Goal: Task Accomplishment & Management: Manage account settings

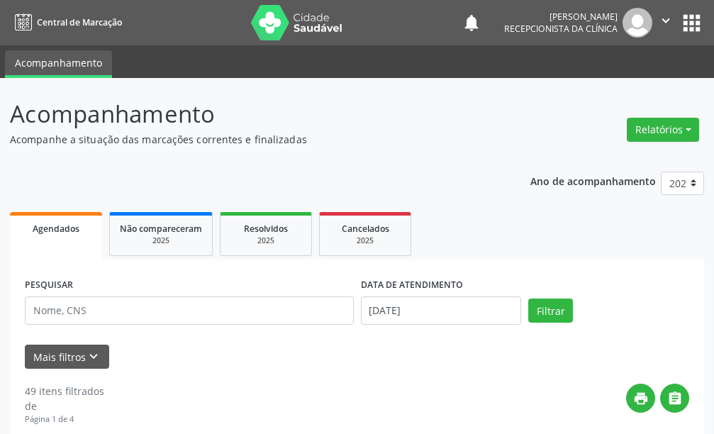
click at [389, 350] on div "Mais filtros keyboard_arrow_down" at bounding box center [356, 357] width 671 height 25
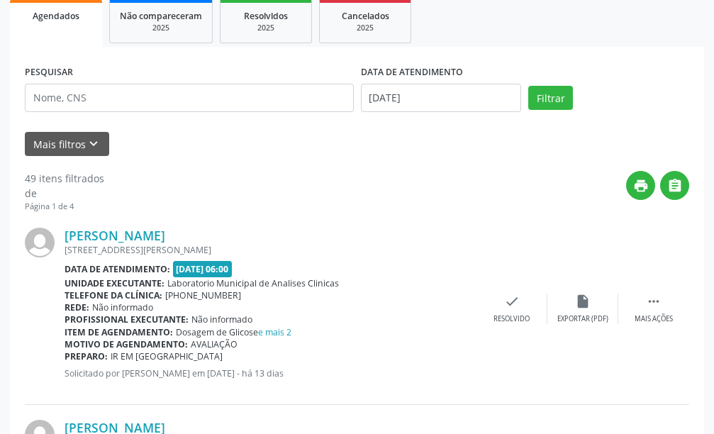
scroll to position [71, 0]
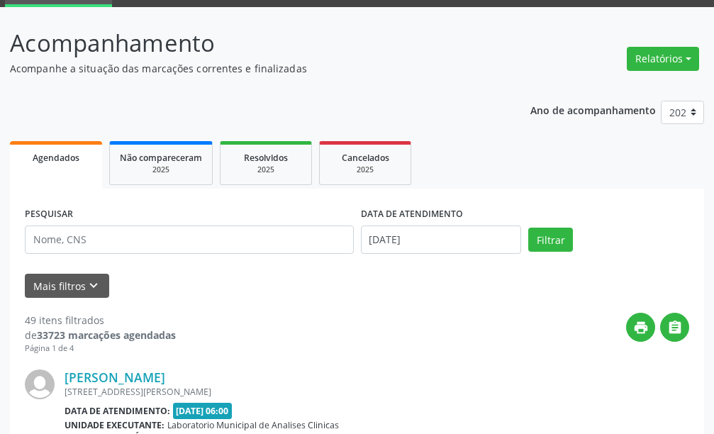
click at [68, 168] on link "Agendados" at bounding box center [56, 165] width 92 height 48
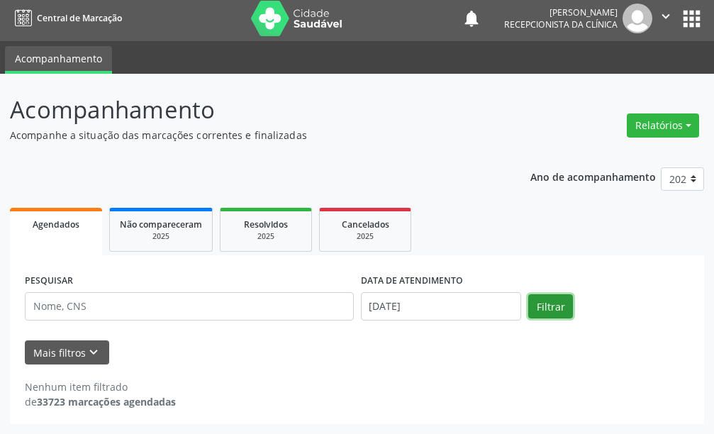
click at [550, 301] on button "Filtrar" at bounding box center [550, 306] width 45 height 24
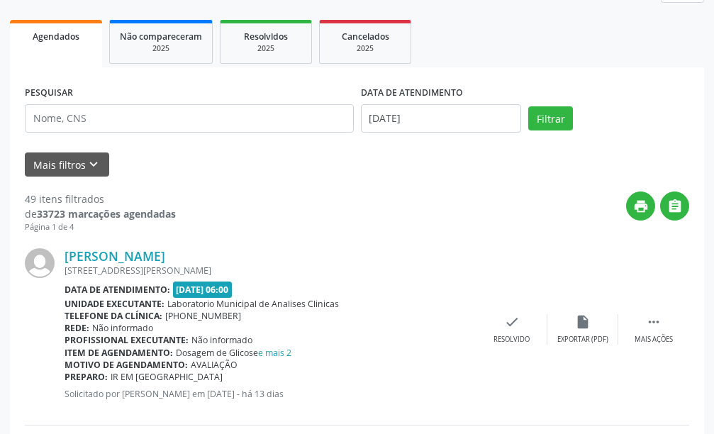
scroll to position [0, 0]
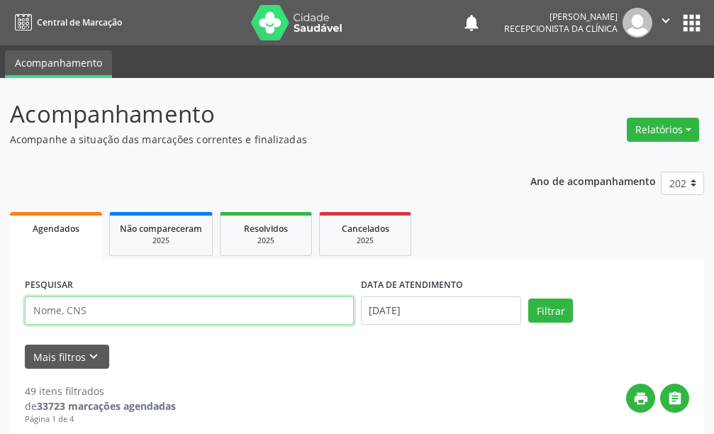
click at [104, 311] on input "text" at bounding box center [189, 310] width 329 height 28
type input "[PERSON_NAME]"
click at [528, 299] on button "Filtrar" at bounding box center [550, 311] width 45 height 24
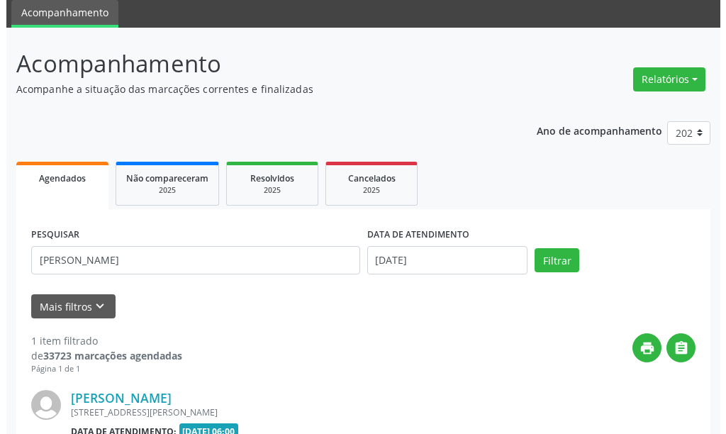
scroll to position [192, 0]
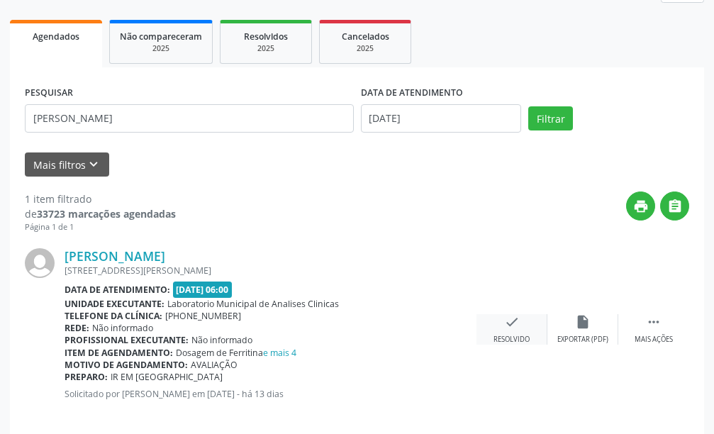
click at [514, 330] on div "check Resolvido" at bounding box center [511, 329] width 71 height 30
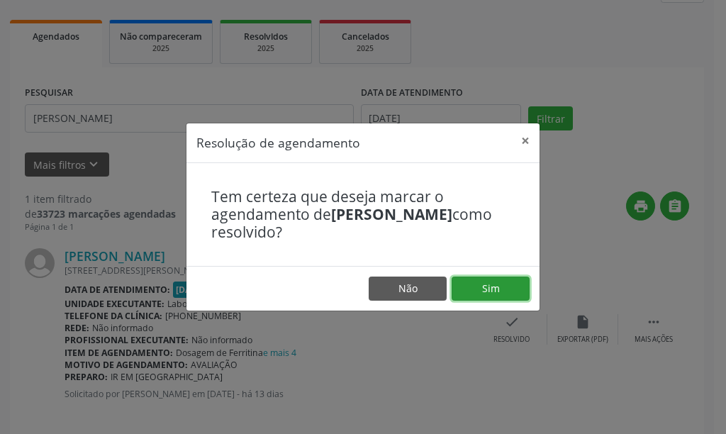
click at [472, 288] on button "Sim" at bounding box center [491, 289] width 78 height 24
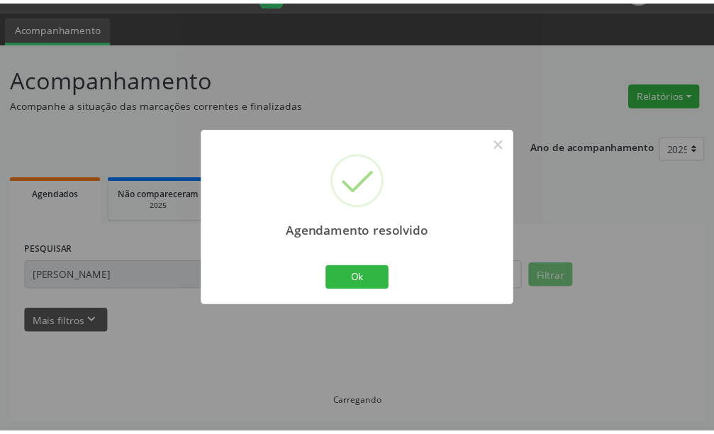
scroll to position [35, 0]
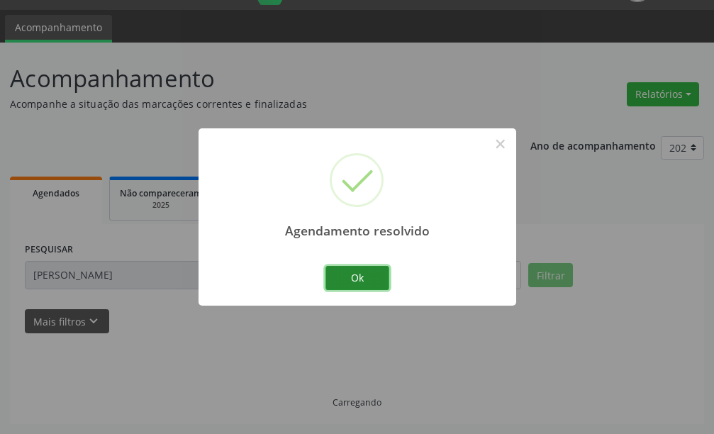
click at [345, 272] on button "Ok" at bounding box center [357, 278] width 64 height 24
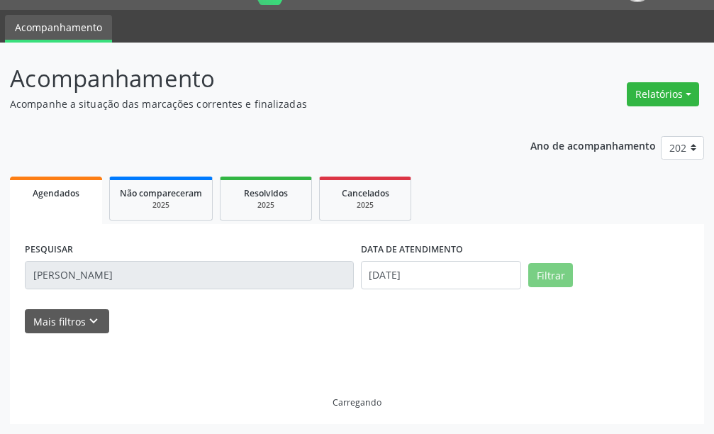
click at [126, 269] on input "[PERSON_NAME]" at bounding box center [189, 275] width 329 height 28
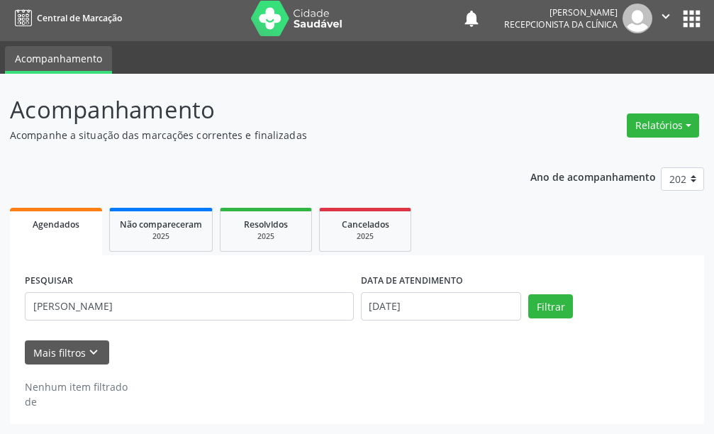
scroll to position [4, 0]
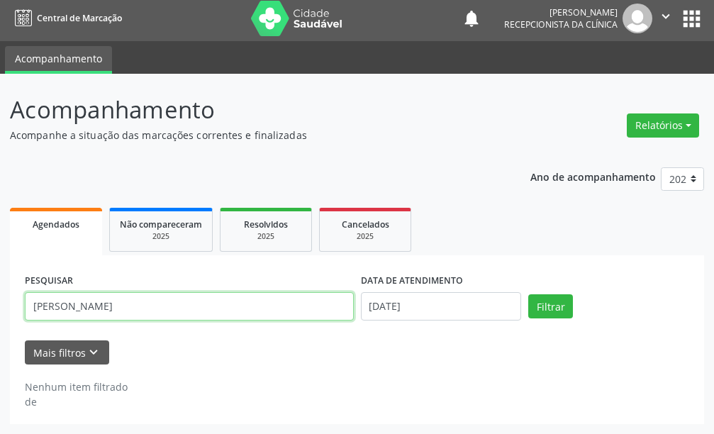
drag, startPoint x: 123, startPoint y: 303, endPoint x: 5, endPoint y: 295, distance: 118.0
click at [4, 295] on div "Acompanhamento Acompanhe a situação das marcações correntes e finalizadas Relat…" at bounding box center [357, 254] width 714 height 360
type input "[PERSON_NAME]"
click at [528, 294] on button "Filtrar" at bounding box center [550, 306] width 45 height 24
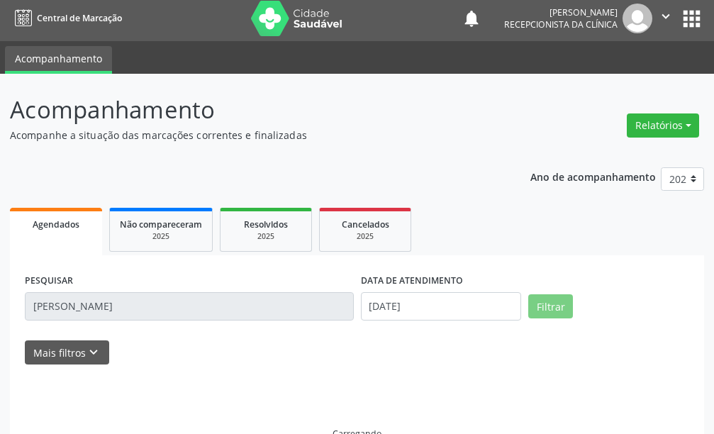
click at [135, 305] on input "[PERSON_NAME]" at bounding box center [189, 306] width 329 height 28
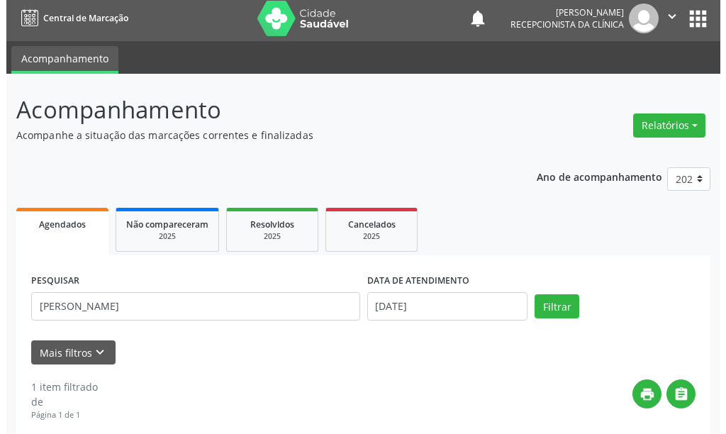
scroll to position [208, 0]
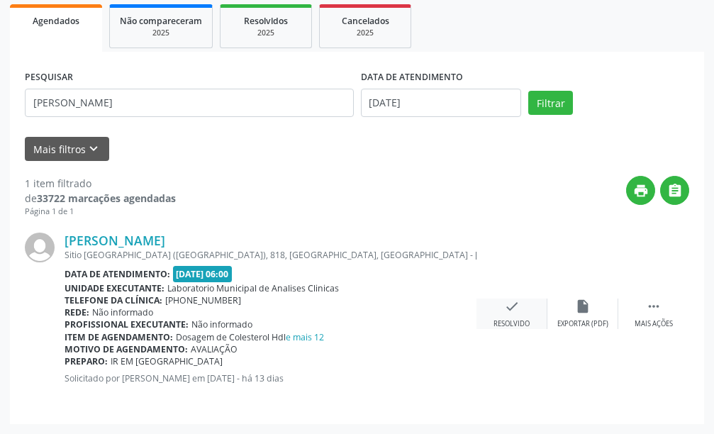
click at [511, 310] on icon "check" at bounding box center [512, 307] width 16 height 16
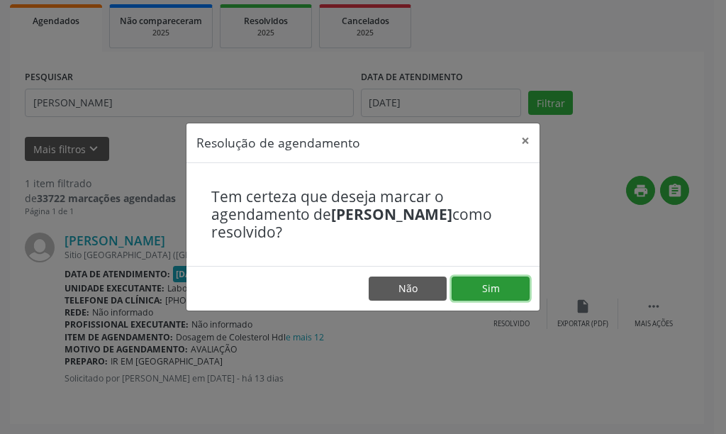
click at [467, 289] on button "Sim" at bounding box center [491, 289] width 78 height 24
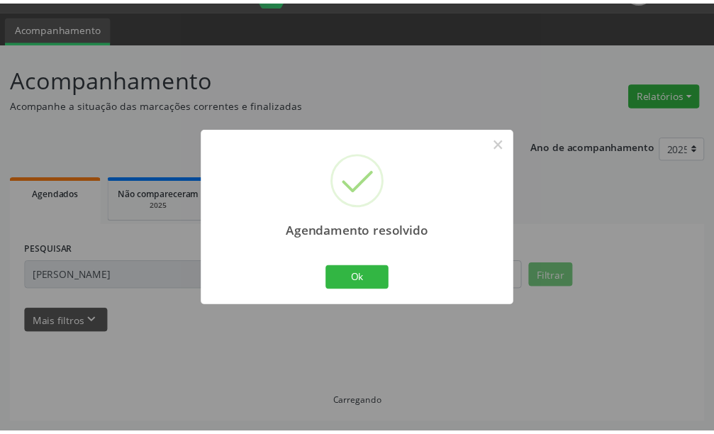
scroll to position [35, 0]
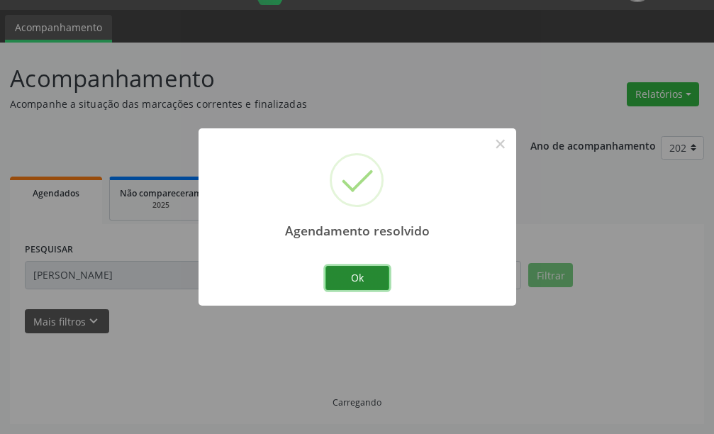
click at [364, 275] on button "Ok" at bounding box center [357, 278] width 64 height 24
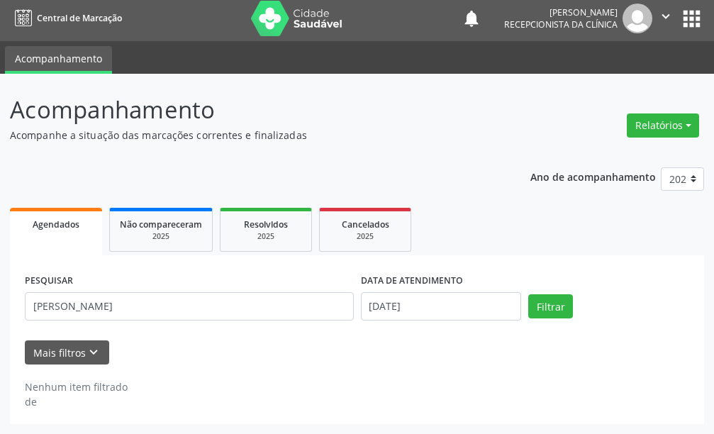
scroll to position [4, 0]
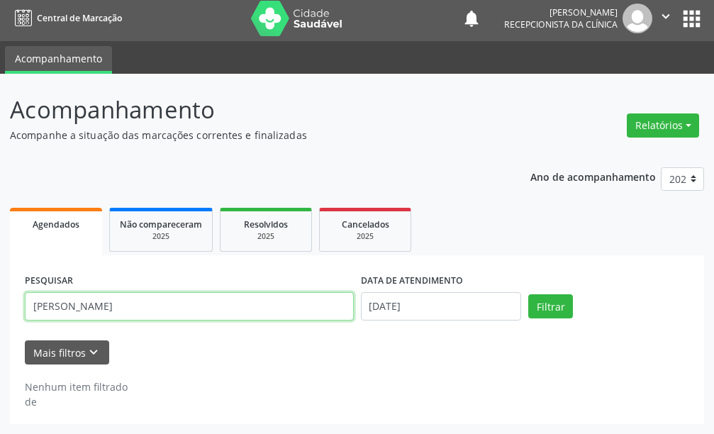
drag, startPoint x: 76, startPoint y: 316, endPoint x: 25, endPoint y: 316, distance: 51.1
click at [25, 316] on input "[PERSON_NAME]" at bounding box center [189, 306] width 329 height 28
type input "ivonete cabra"
click at [528, 294] on button "Filtrar" at bounding box center [550, 306] width 45 height 24
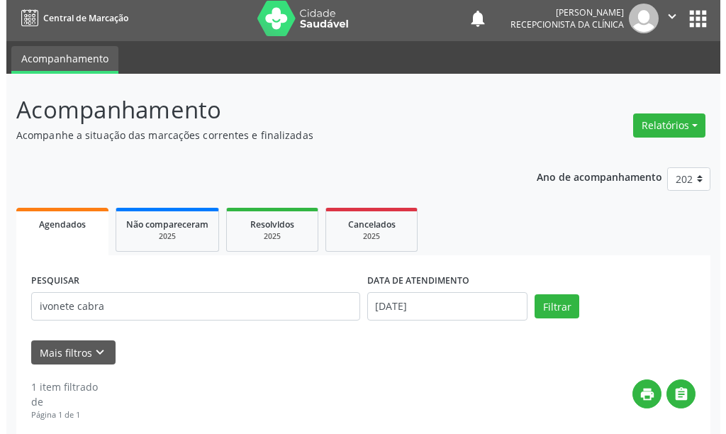
scroll to position [208, 0]
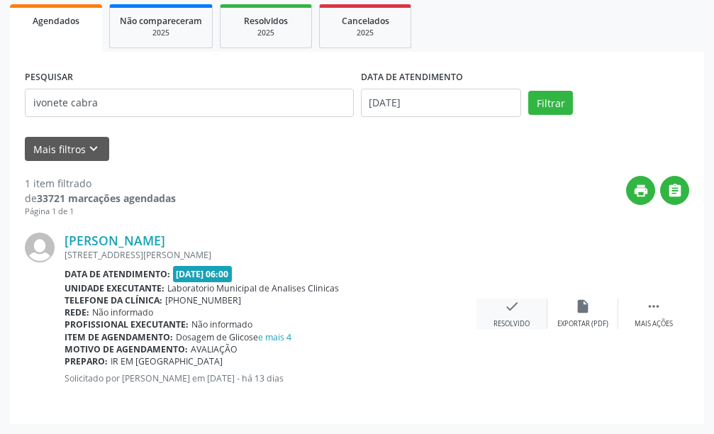
click at [504, 313] on icon "check" at bounding box center [512, 307] width 16 height 16
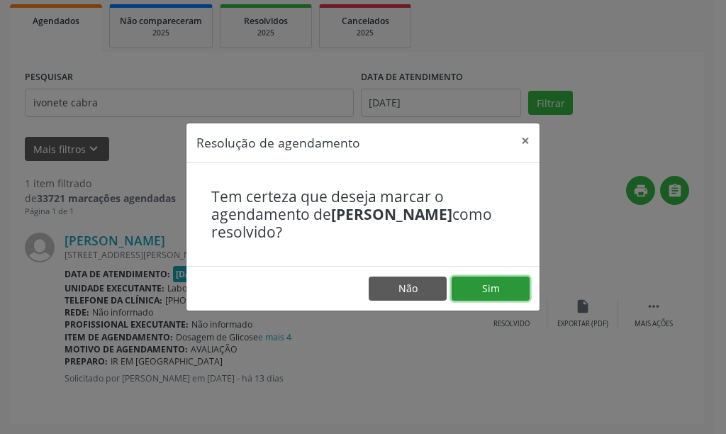
click at [468, 289] on button "Sim" at bounding box center [491, 289] width 78 height 24
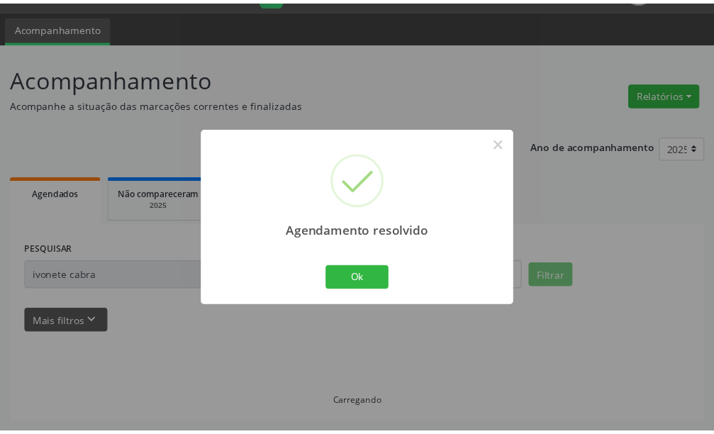
scroll to position [35, 0]
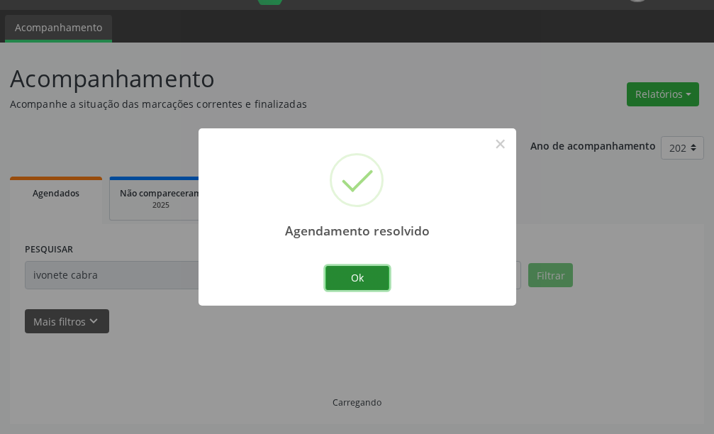
click at [377, 283] on button "Ok" at bounding box center [357, 278] width 64 height 24
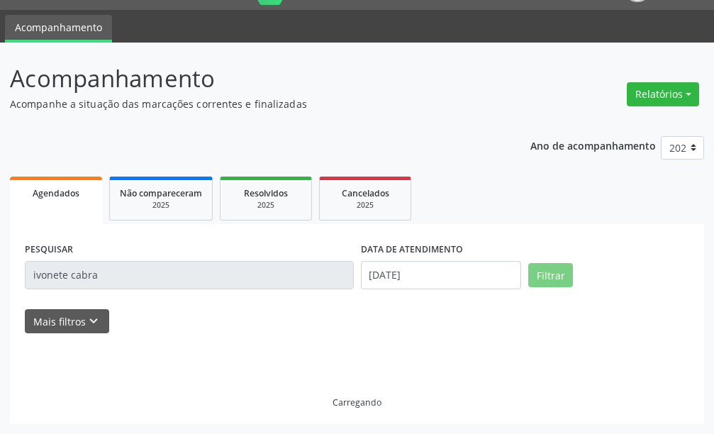
click at [181, 271] on input "ivonete cabra" at bounding box center [189, 275] width 329 height 28
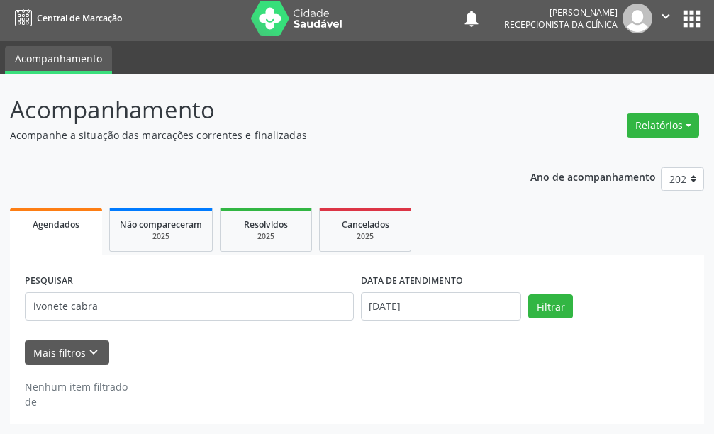
scroll to position [4, 0]
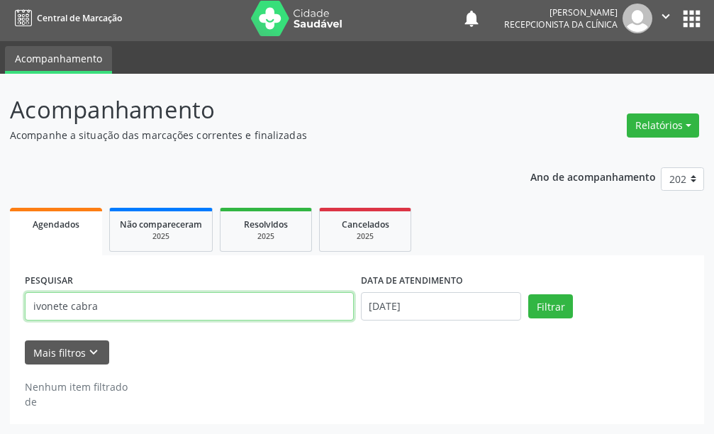
drag, startPoint x: 126, startPoint y: 306, endPoint x: 0, endPoint y: 307, distance: 126.2
click at [0, 307] on div "Acompanhamento Acompanhe a situação das marcações correntes e finalizadas Relat…" at bounding box center [357, 254] width 714 height 360
click at [225, 296] on input "[MEDICAL_DATA][PERSON_NAME]" at bounding box center [189, 306] width 329 height 28
type input "[MEDICAL_DATA][PERSON_NAME]"
click at [528, 294] on button "Filtrar" at bounding box center [550, 306] width 45 height 24
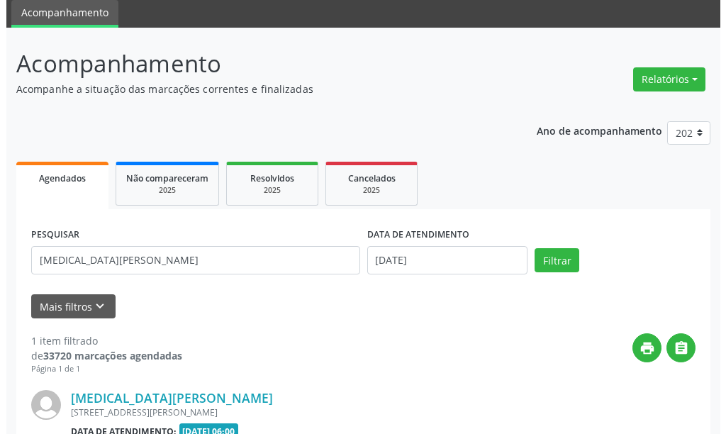
scroll to position [208, 0]
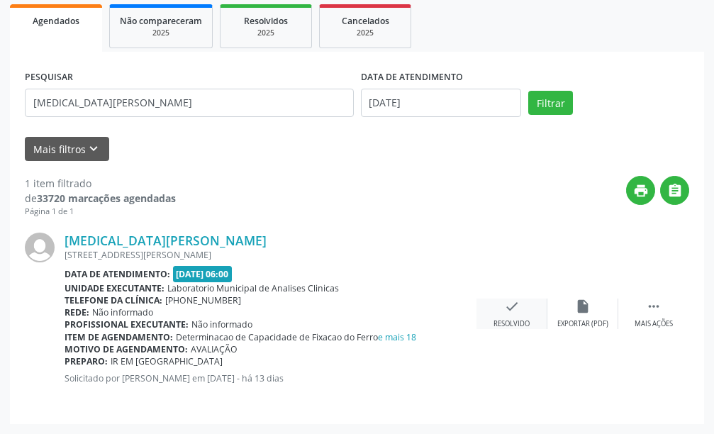
click at [525, 307] on div "check Resolvido" at bounding box center [511, 314] width 71 height 30
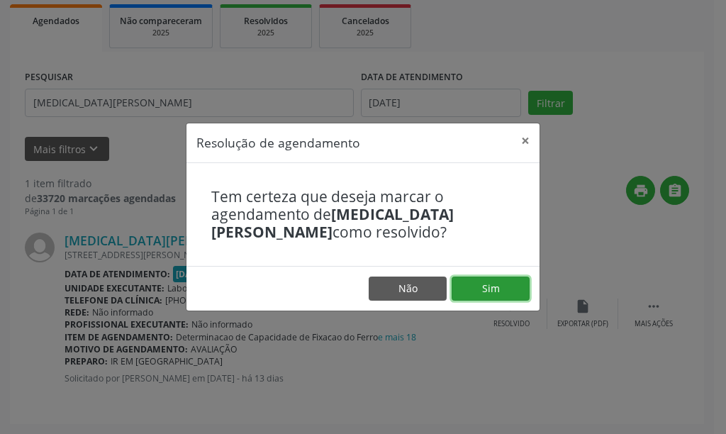
click at [469, 281] on button "Sim" at bounding box center [491, 289] width 78 height 24
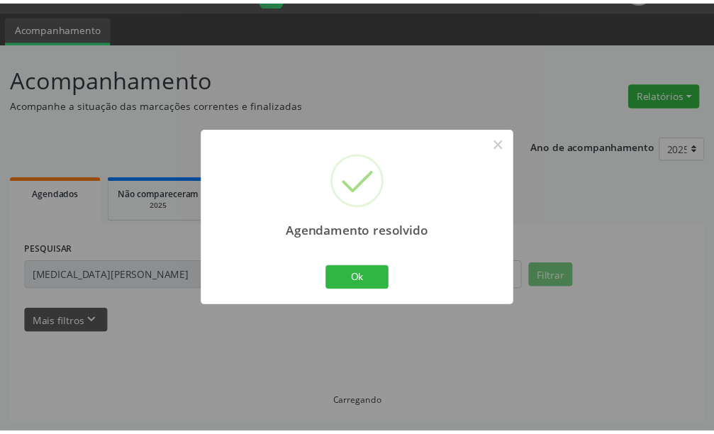
scroll to position [35, 0]
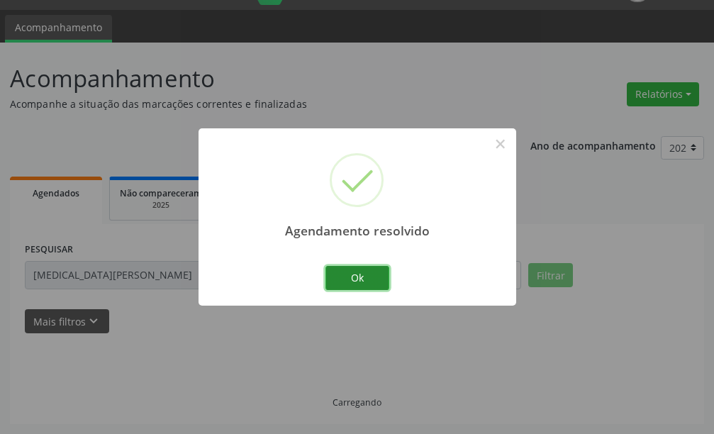
click at [360, 284] on button "Ok" at bounding box center [357, 278] width 64 height 24
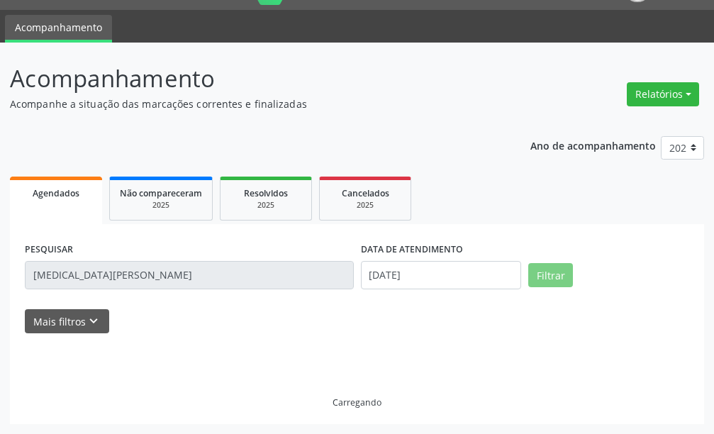
scroll to position [4, 0]
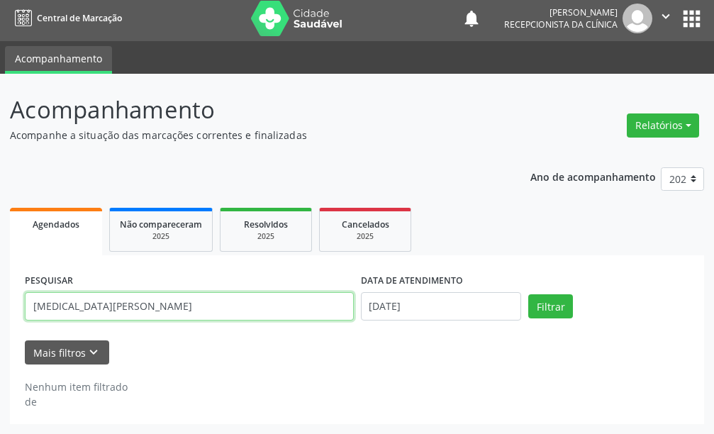
click at [0, 318] on div "Acompanhamento Acompanhe a situação das marcações correntes e finalizadas Relat…" at bounding box center [357, 254] width 714 height 360
click at [528, 294] on button "Filtrar" at bounding box center [550, 306] width 45 height 24
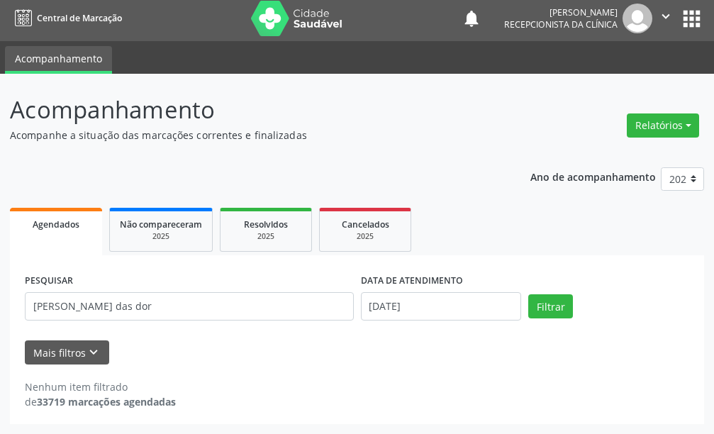
click at [511, 355] on div "Mais filtros keyboard_arrow_down" at bounding box center [356, 352] width 671 height 25
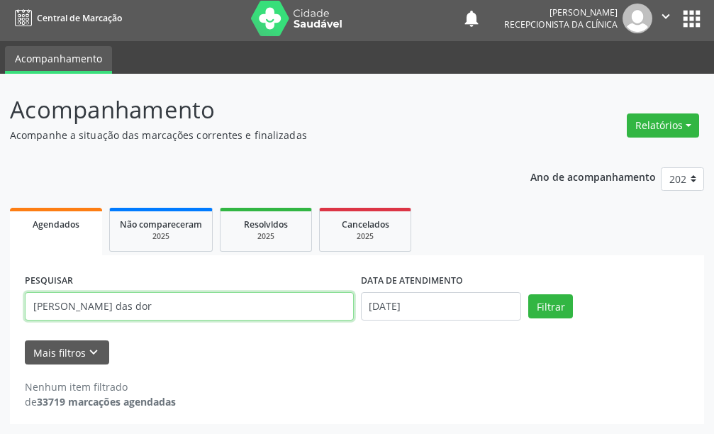
click at [129, 300] on input "[PERSON_NAME] das dor" at bounding box center [189, 306] width 329 height 28
type input "[PERSON_NAME] das [PERSON_NAME]"
click at [528, 294] on button "Filtrar" at bounding box center [550, 306] width 45 height 24
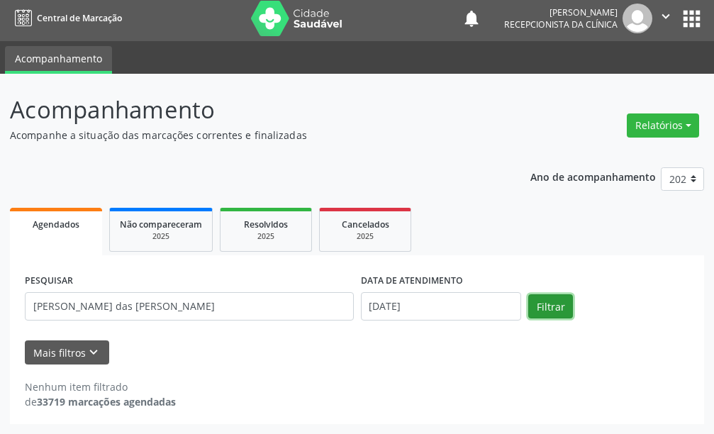
click at [544, 296] on button "Filtrar" at bounding box center [550, 306] width 45 height 24
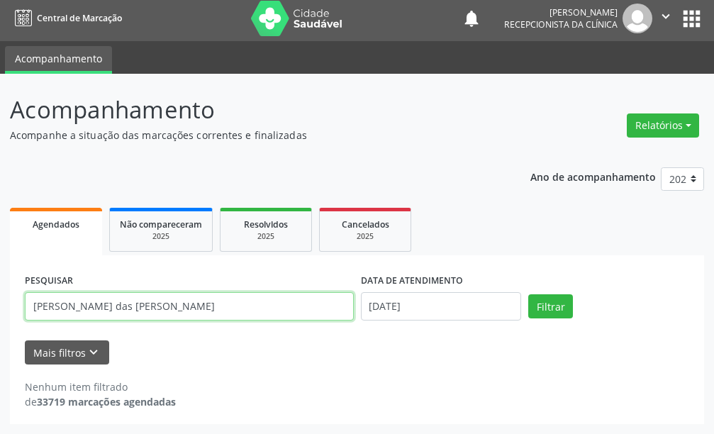
drag, startPoint x: 154, startPoint y: 316, endPoint x: 0, endPoint y: 358, distance: 159.5
click at [0, 358] on div "Acompanhamento Acompanhe a situação das marcações correntes e finalizadas Relat…" at bounding box center [357, 254] width 714 height 360
type input "[PERSON_NAME]"
click at [528, 294] on button "Filtrar" at bounding box center [550, 306] width 45 height 24
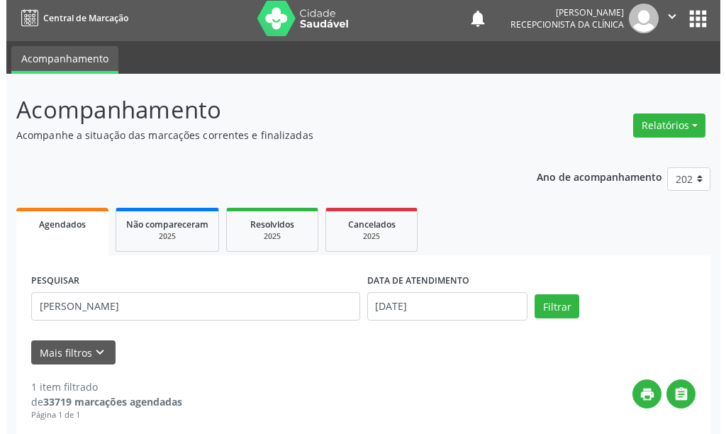
scroll to position [208, 0]
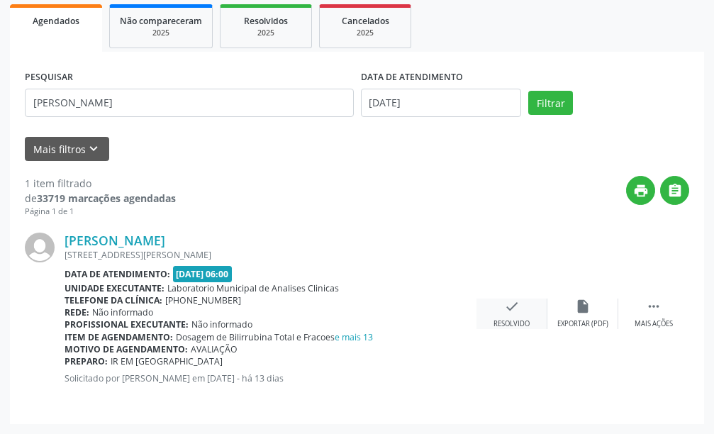
click at [506, 313] on icon "check" at bounding box center [512, 307] width 16 height 16
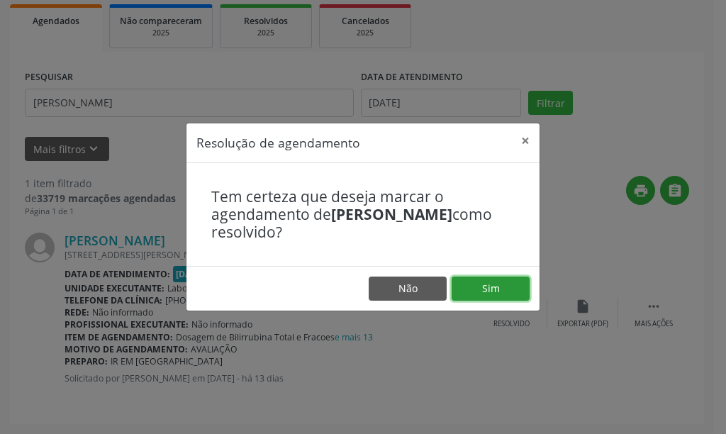
click at [507, 289] on button "Sim" at bounding box center [491, 289] width 78 height 24
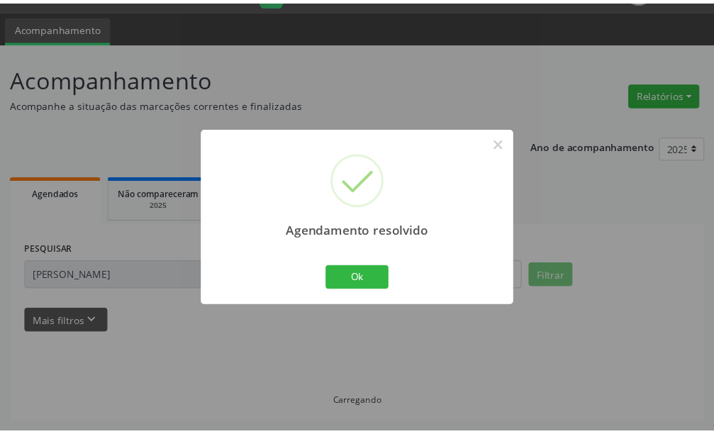
scroll to position [35, 0]
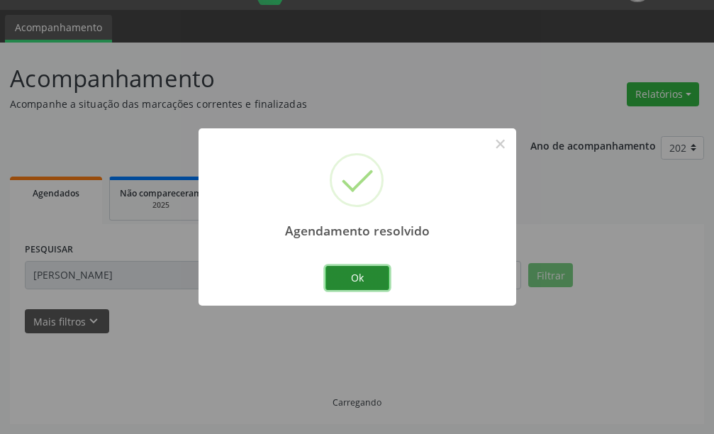
click at [367, 281] on button "Ok" at bounding box center [357, 278] width 64 height 24
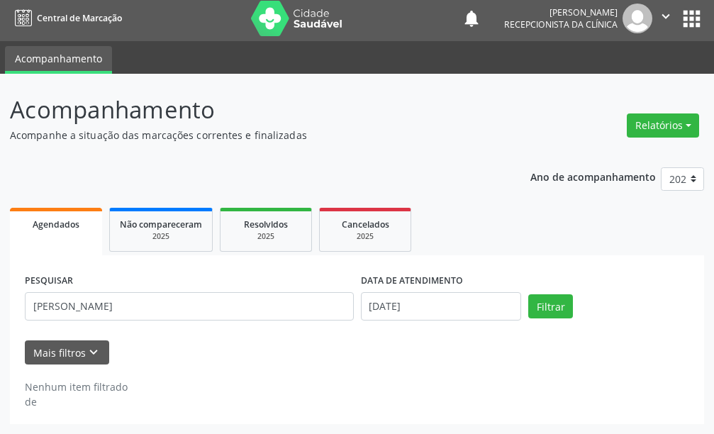
scroll to position [4, 0]
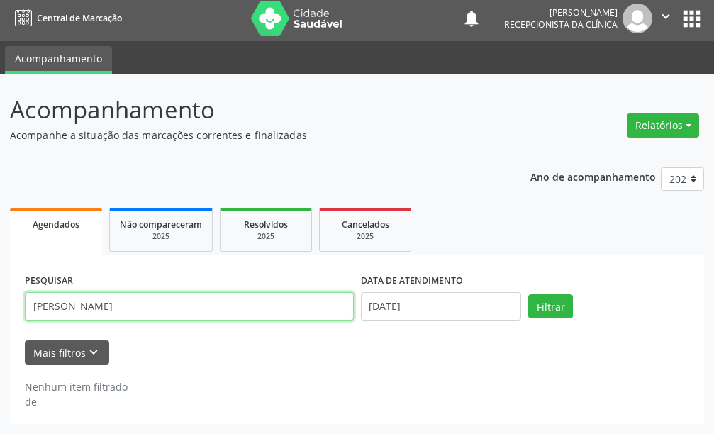
drag, startPoint x: 152, startPoint y: 308, endPoint x: 0, endPoint y: 308, distance: 151.7
click at [0, 308] on div "Acompanhamento Acompanhe a situação das marcações correntes e finalizadas Relat…" at bounding box center [357, 254] width 714 height 360
type input "[PERSON_NAME]"
click at [528, 294] on button "Filtrar" at bounding box center [550, 306] width 45 height 24
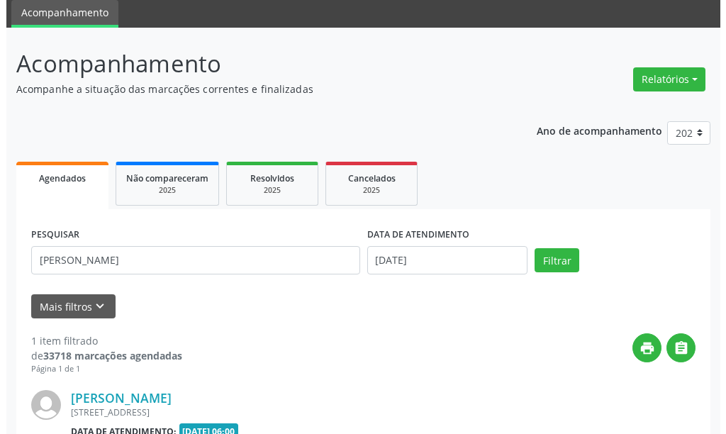
scroll to position [208, 0]
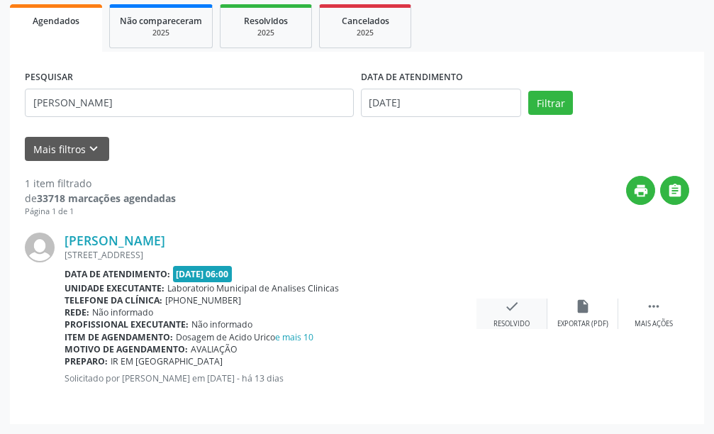
click at [524, 308] on div "check Resolvido" at bounding box center [511, 314] width 71 height 30
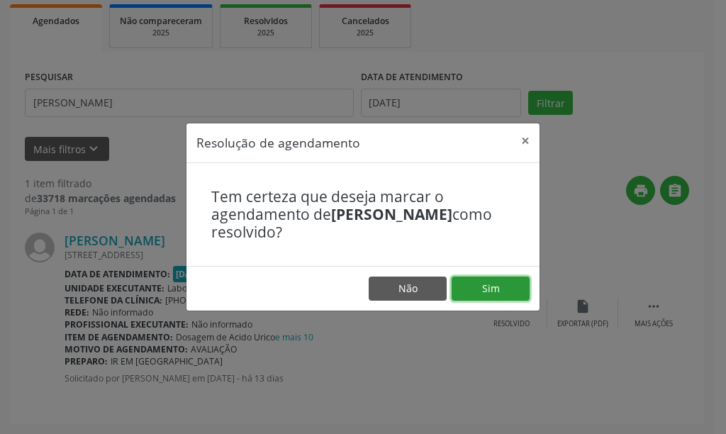
click at [477, 296] on button "Sim" at bounding box center [491, 289] width 78 height 24
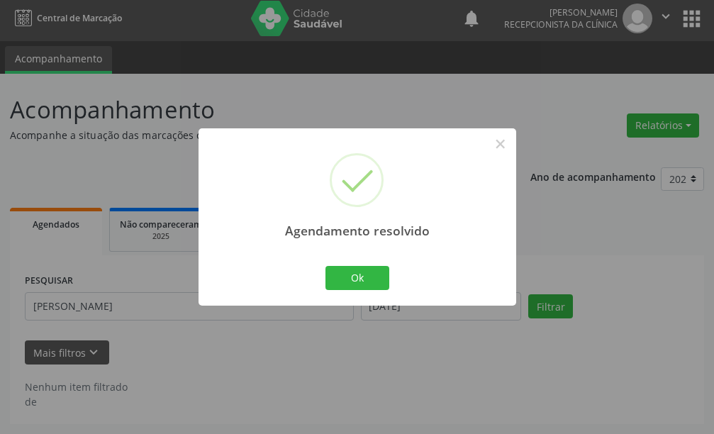
scroll to position [4, 0]
click at [371, 284] on button "Ok" at bounding box center [357, 278] width 64 height 24
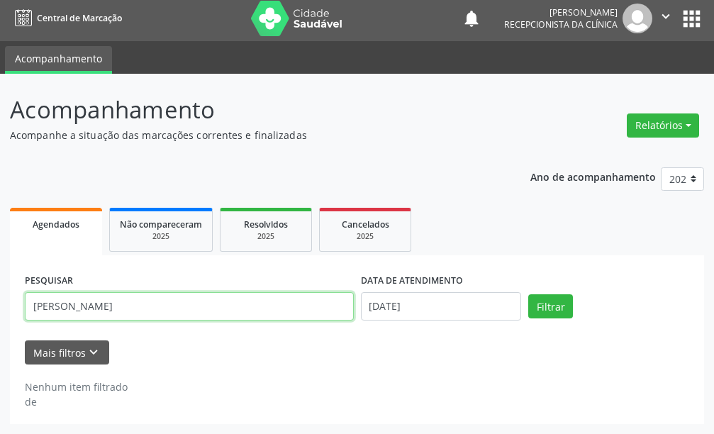
drag, startPoint x: 54, startPoint y: 316, endPoint x: 0, endPoint y: 328, distance: 55.1
click at [0, 328] on div "Acompanhamento Acompanhe a situação das marcações correntes e finalizadas Relat…" at bounding box center [357, 254] width 714 height 360
type input "[PERSON_NAME]"
click at [528, 294] on button "Filtrar" at bounding box center [550, 306] width 45 height 24
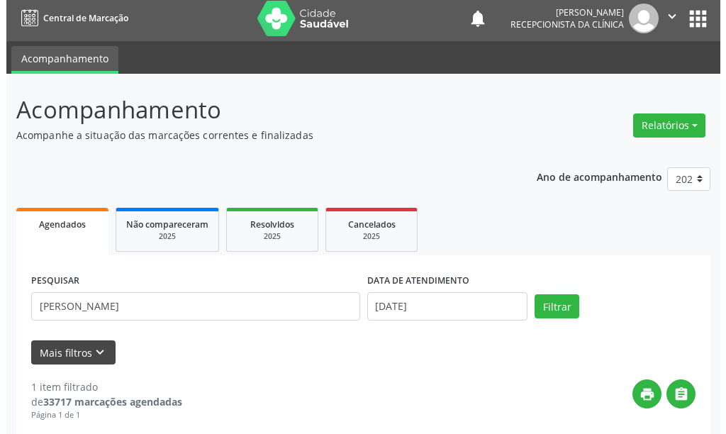
scroll to position [208, 0]
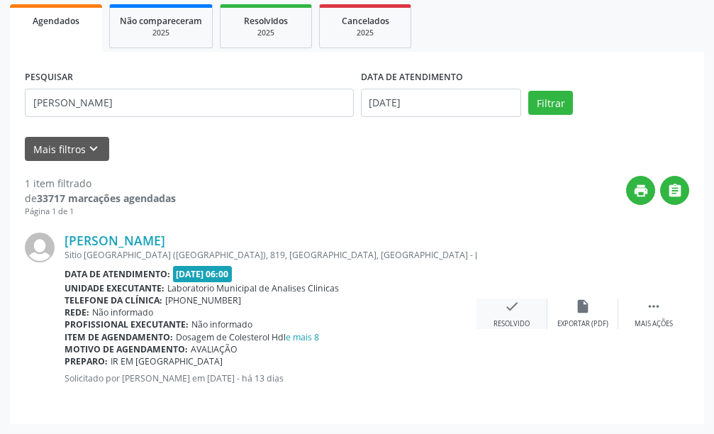
click at [520, 326] on div "Resolvido" at bounding box center [512, 324] width 36 height 10
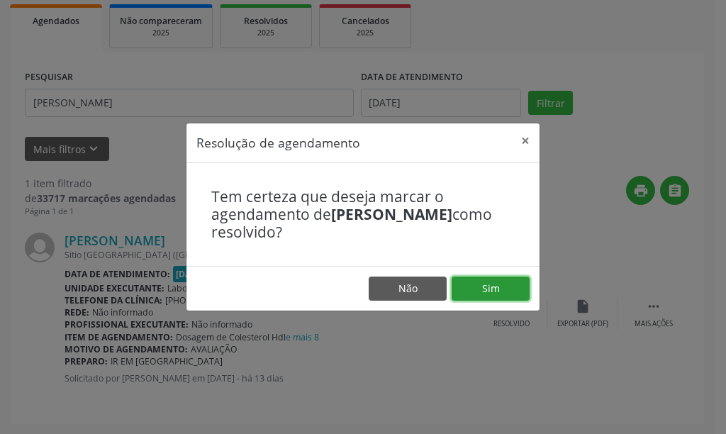
click at [484, 288] on button "Sim" at bounding box center [491, 289] width 78 height 24
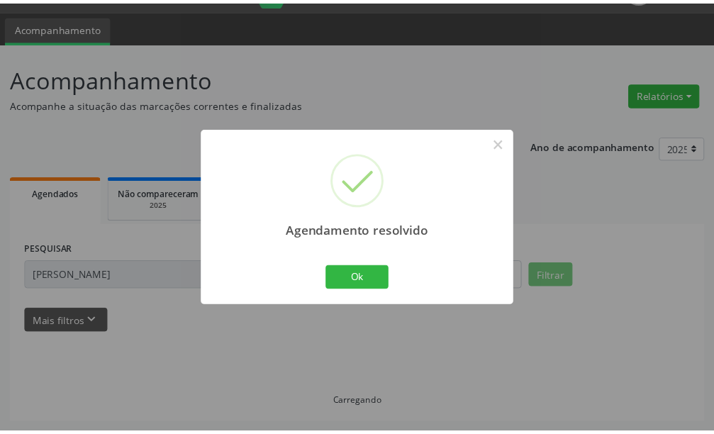
scroll to position [35, 0]
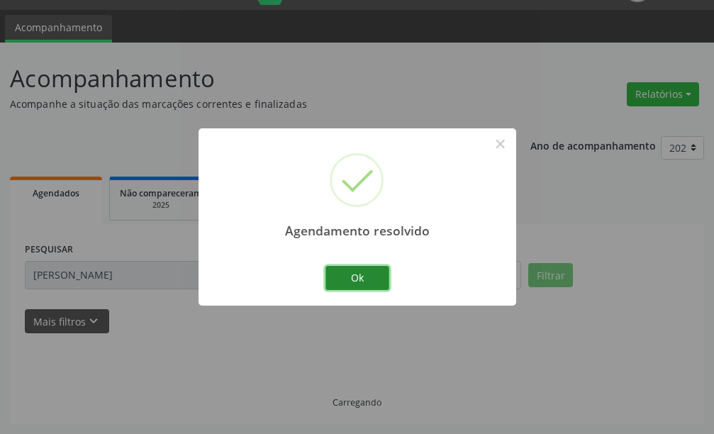
click at [385, 280] on button "Ok" at bounding box center [357, 278] width 64 height 24
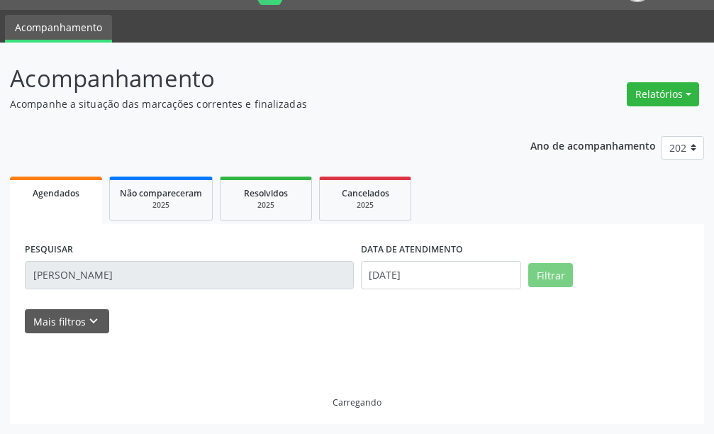
click at [108, 274] on input "[PERSON_NAME]" at bounding box center [189, 275] width 329 height 28
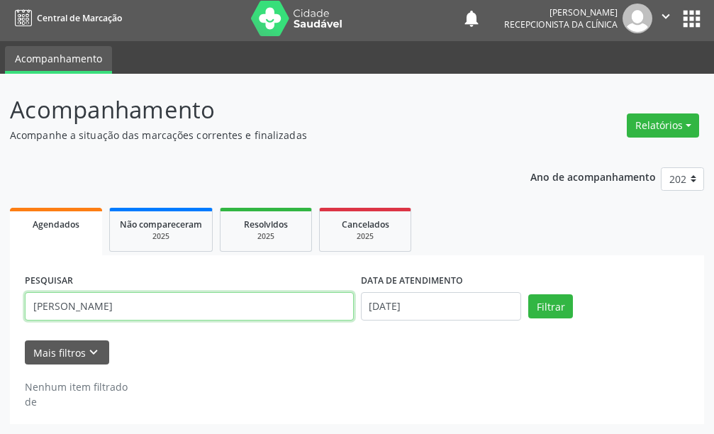
drag, startPoint x: 26, startPoint y: 325, endPoint x: 0, endPoint y: 328, distance: 26.4
click at [0, 332] on div "Acompanhamento Acompanhe a situação das marcações correntes e finalizadas Relat…" at bounding box center [357, 254] width 714 height 360
type input "gilson do"
click at [528, 294] on button "Filtrar" at bounding box center [550, 306] width 45 height 24
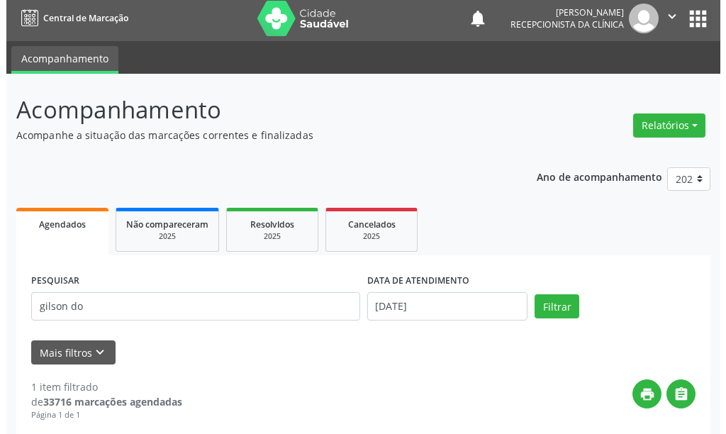
scroll to position [208, 0]
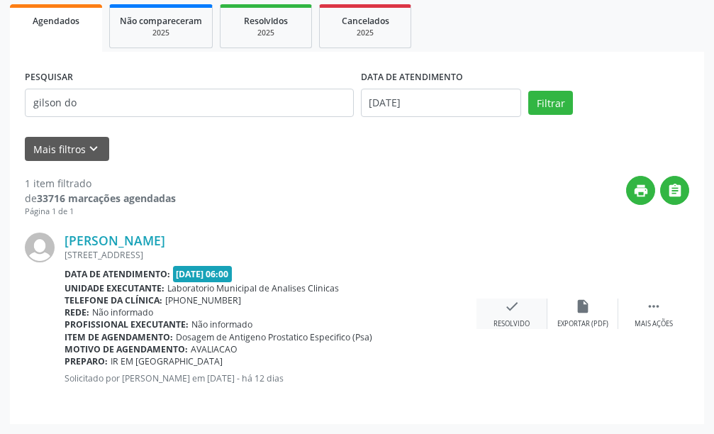
click at [513, 319] on div "Resolvido" at bounding box center [512, 324] width 36 height 10
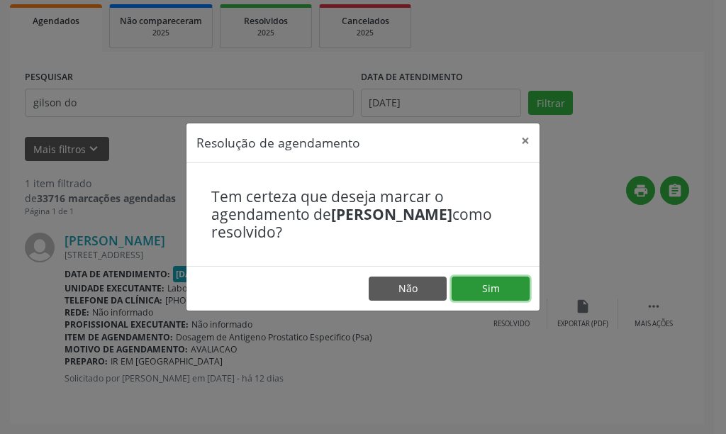
click at [476, 286] on button "Sim" at bounding box center [491, 289] width 78 height 24
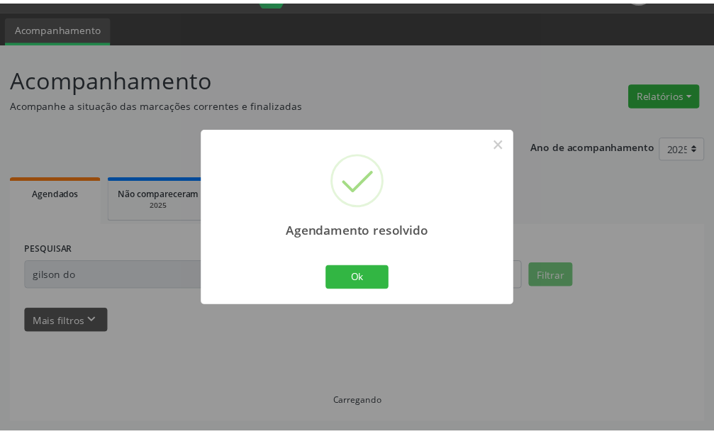
scroll to position [35, 0]
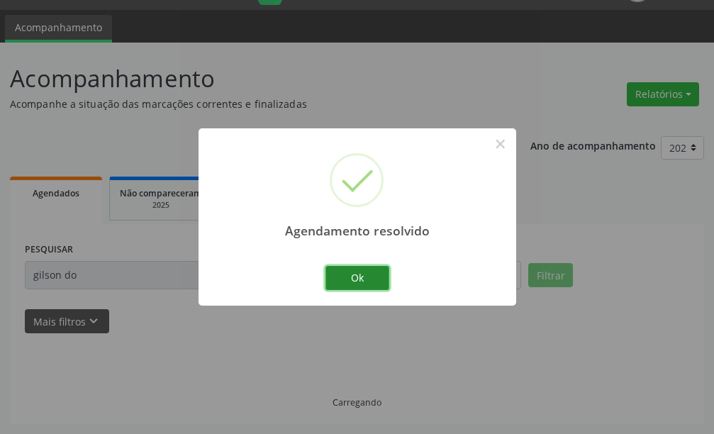
click at [378, 287] on button "Ok" at bounding box center [357, 278] width 64 height 24
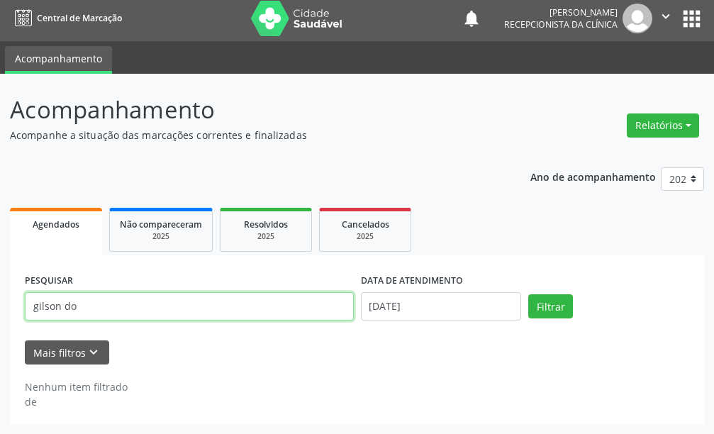
drag, startPoint x: 123, startPoint y: 313, endPoint x: 0, endPoint y: 312, distance: 123.4
click at [0, 312] on div "Acompanhamento Acompanhe a situação das marcações correntes e finalizadas Relat…" at bounding box center [357, 254] width 714 height 360
type input "[PERSON_NAME]"
click at [528, 294] on button "Filtrar" at bounding box center [550, 306] width 45 height 24
click at [141, 302] on input "[PERSON_NAME]" at bounding box center [189, 306] width 329 height 28
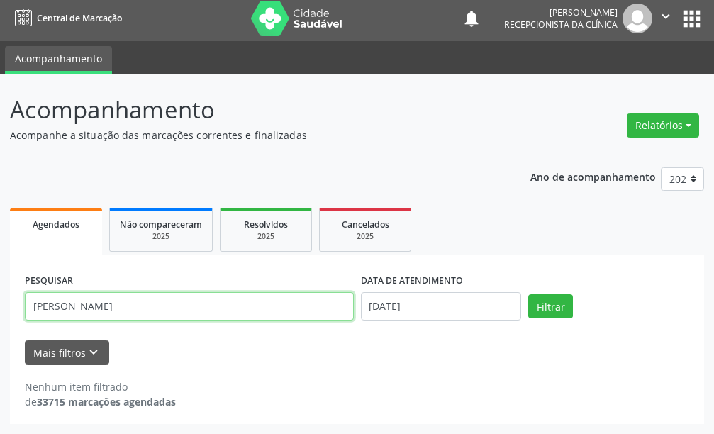
drag, startPoint x: 58, startPoint y: 309, endPoint x: 0, endPoint y: 309, distance: 58.1
click at [0, 310] on div "Acompanhamento Acompanhe a situação das marcações correntes e finalizadas Relat…" at bounding box center [357, 254] width 714 height 360
type input "[PERSON_NAME]"
click at [528, 294] on button "Filtrar" at bounding box center [550, 306] width 45 height 24
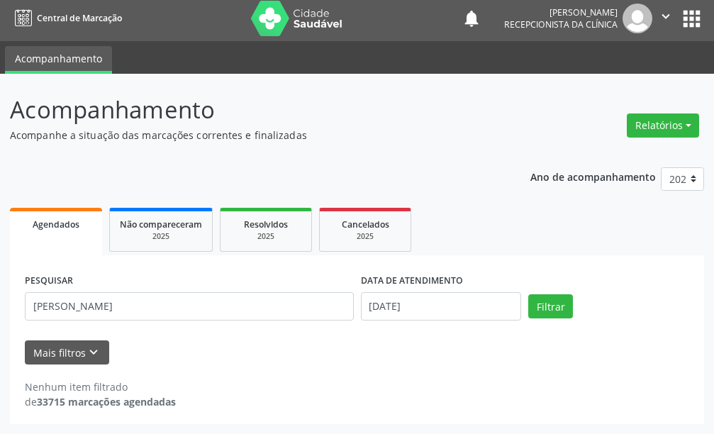
click at [429, 364] on div "Mais filtros keyboard_arrow_down" at bounding box center [356, 352] width 671 height 25
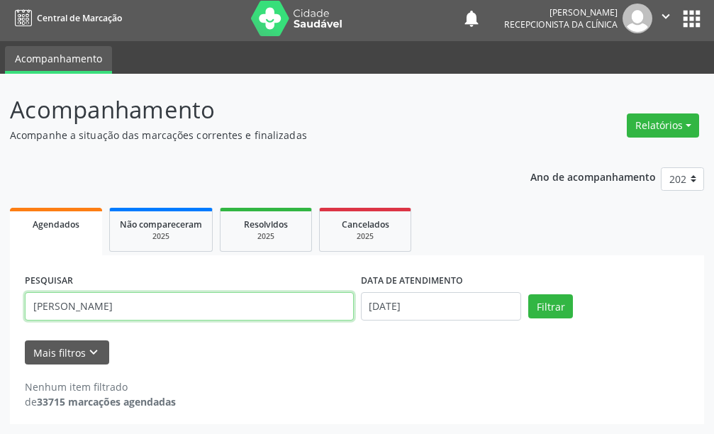
click at [306, 313] on input "[PERSON_NAME]" at bounding box center [189, 306] width 329 height 28
click at [528, 294] on button "Filtrar" at bounding box center [550, 306] width 45 height 24
click at [14, 320] on div "PESQUISAR [PERSON_NAME] DATA DE ATENDIMENTO [DATE] Filtrar UNIDADE DE REFERÊNCI…" at bounding box center [357, 339] width 694 height 169
type input "[PERSON_NAME]"
click at [528, 294] on button "Filtrar" at bounding box center [550, 306] width 45 height 24
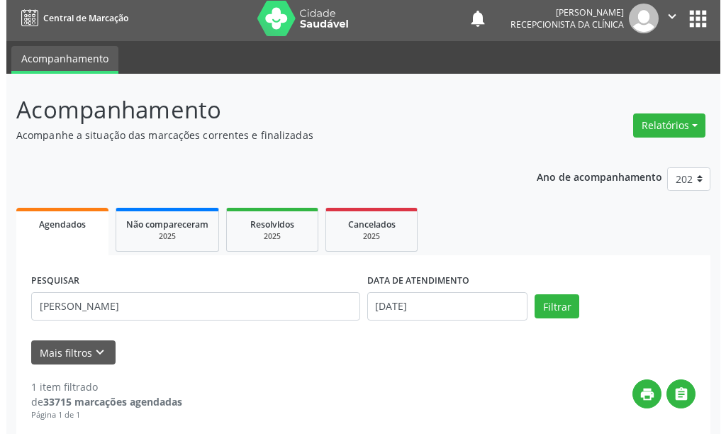
scroll to position [208, 0]
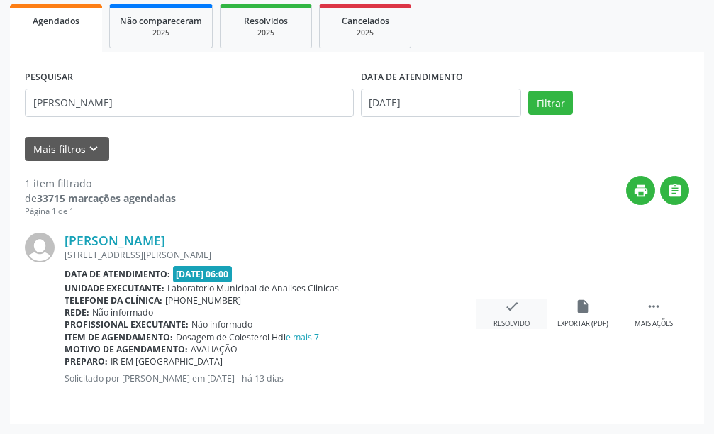
click at [514, 300] on icon "check" at bounding box center [512, 307] width 16 height 16
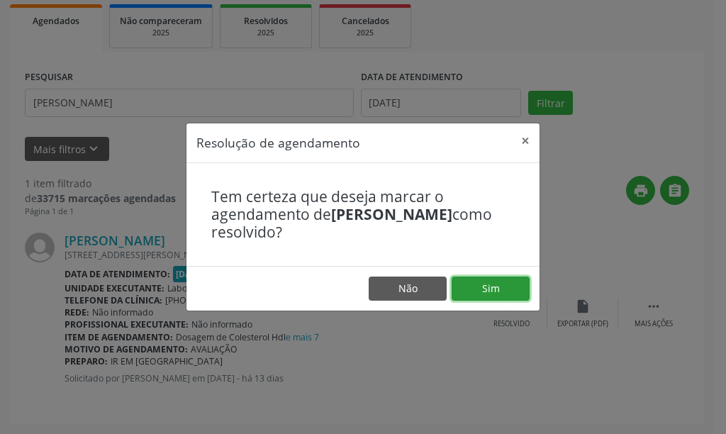
click at [461, 287] on button "Sim" at bounding box center [491, 289] width 78 height 24
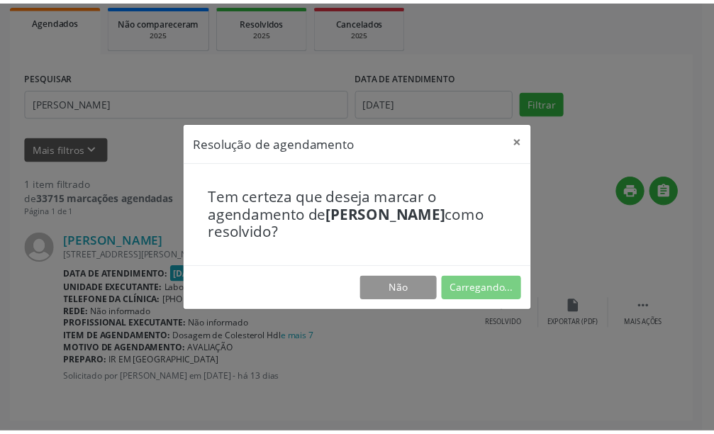
scroll to position [35, 0]
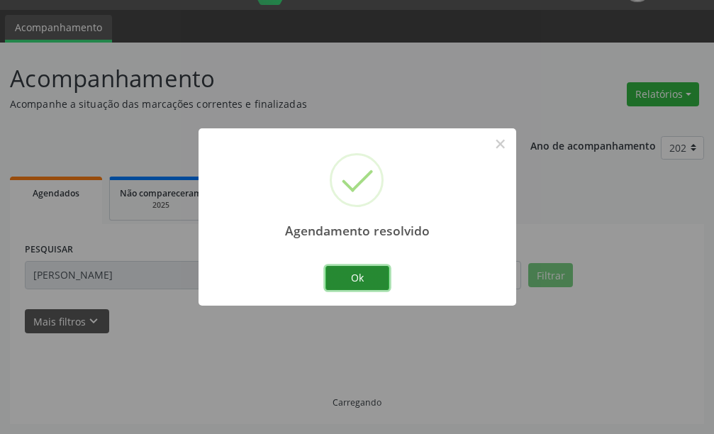
click at [352, 285] on button "Ok" at bounding box center [357, 278] width 64 height 24
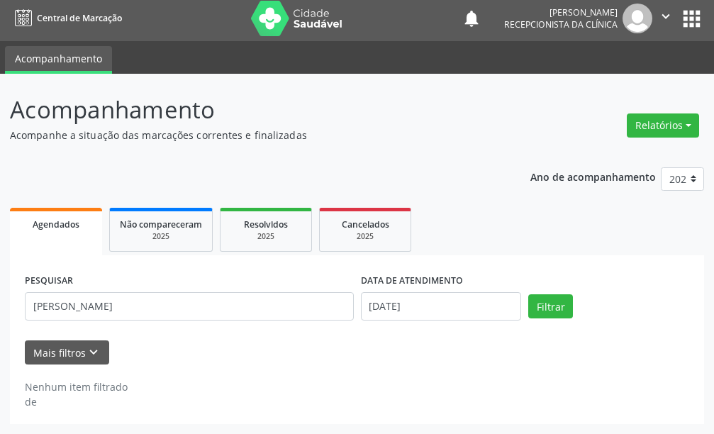
scroll to position [4, 0]
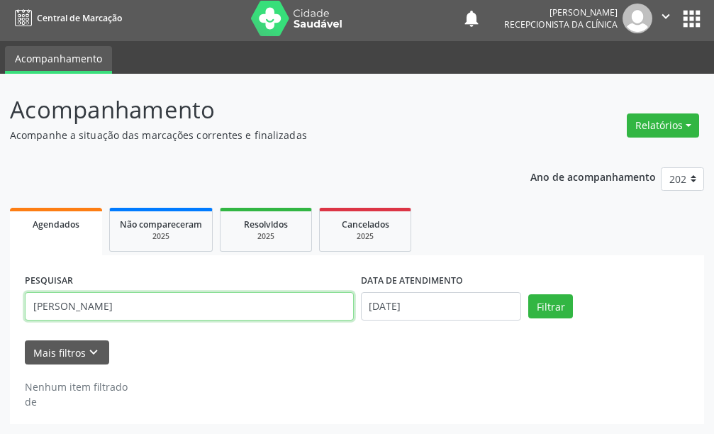
drag, startPoint x: 0, startPoint y: 279, endPoint x: 0, endPoint y: 255, distance: 24.1
click at [0, 256] on div "Acompanhamento Acompanhe a situação das marcações correntes e finalizadas Relat…" at bounding box center [357, 254] width 714 height 360
type input "e"
type input "rosa d"
click at [528, 294] on button "Filtrar" at bounding box center [550, 306] width 45 height 24
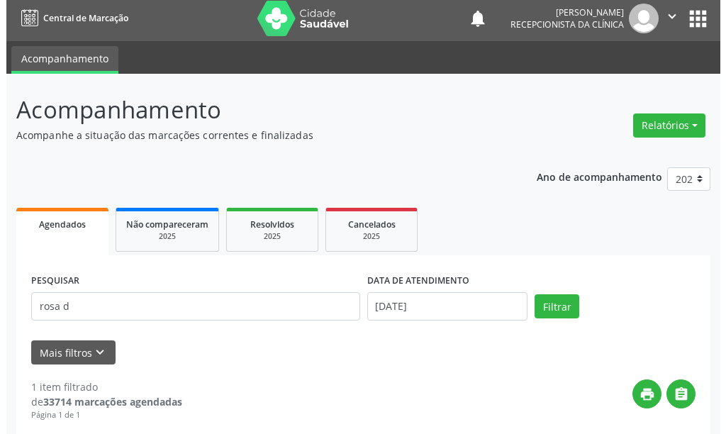
scroll to position [208, 0]
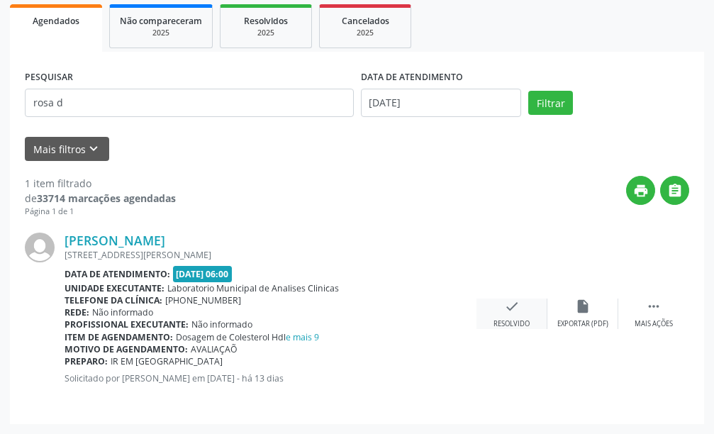
click at [517, 316] on div "check Resolvido" at bounding box center [511, 314] width 71 height 30
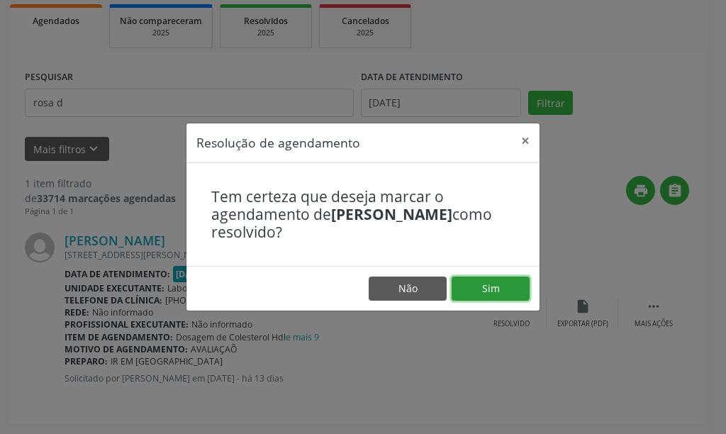
click at [479, 281] on button "Sim" at bounding box center [491, 289] width 78 height 24
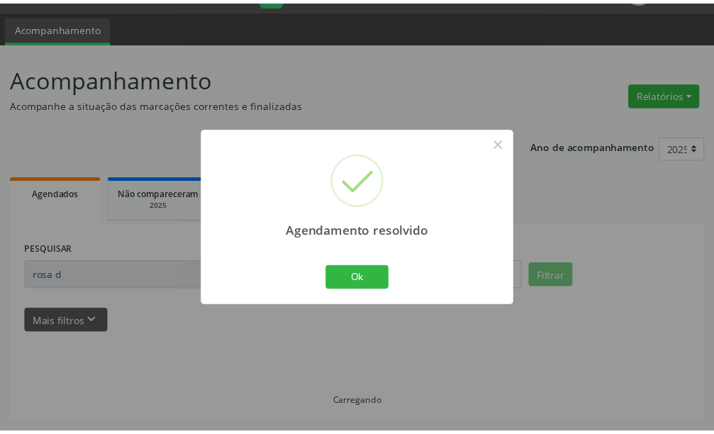
scroll to position [35, 0]
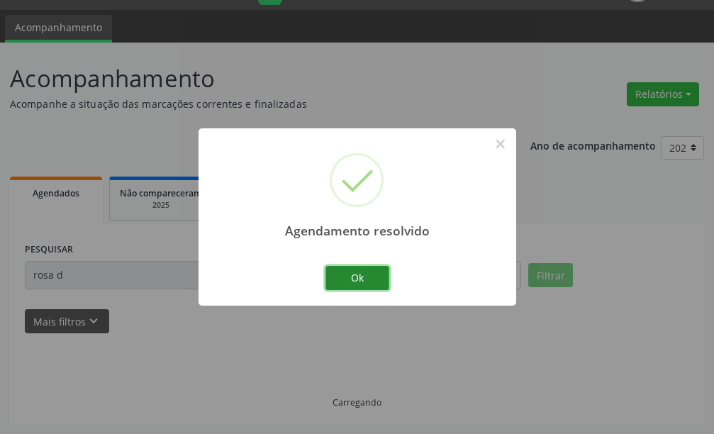
click at [377, 279] on button "Ok" at bounding box center [357, 278] width 64 height 24
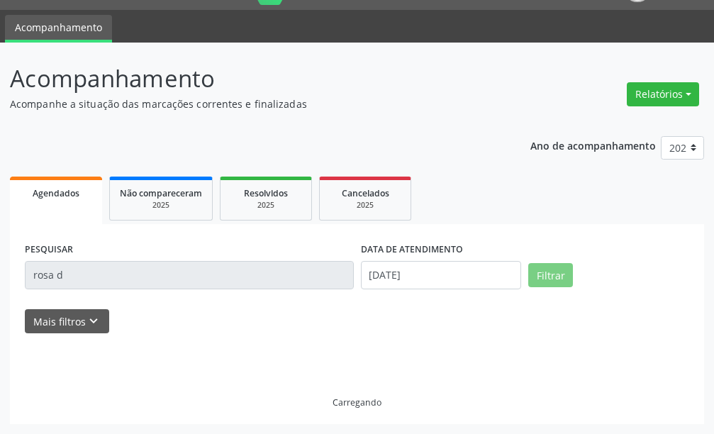
scroll to position [4, 0]
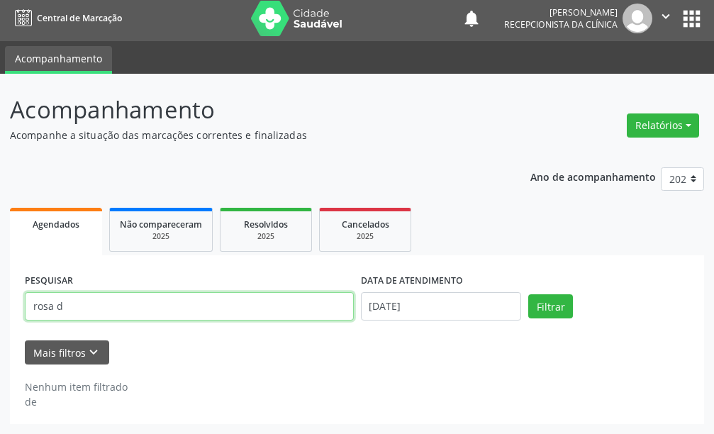
drag, startPoint x: 266, startPoint y: 311, endPoint x: 21, endPoint y: 345, distance: 247.7
click at [25, 345] on form "PESQUISAR rosa d DATA DE ATENDIMENTO [DATE] Filtrar UNIDADE DE REFERÊNCIA Selec…" at bounding box center [357, 317] width 664 height 94
type input "marileide da"
click at [528, 294] on button "Filtrar" at bounding box center [550, 306] width 45 height 24
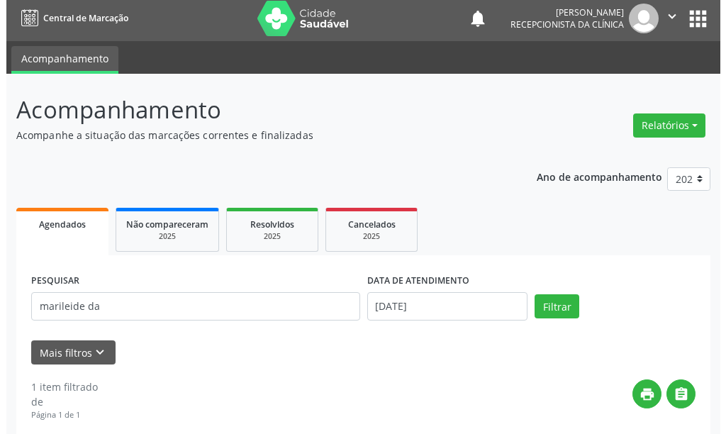
scroll to position [208, 0]
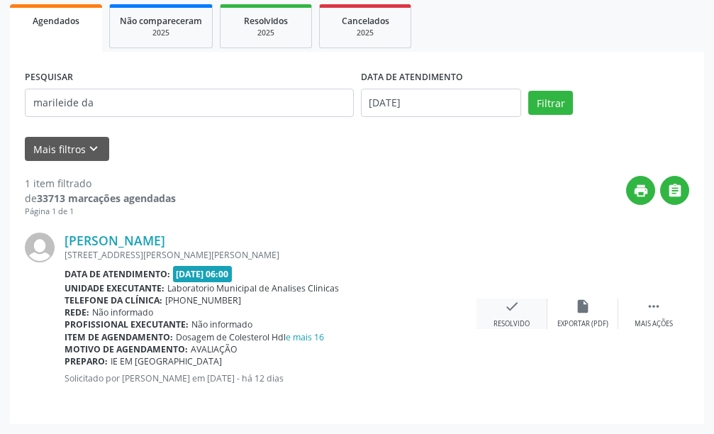
click at [535, 318] on div "check Resolvido" at bounding box center [511, 314] width 71 height 30
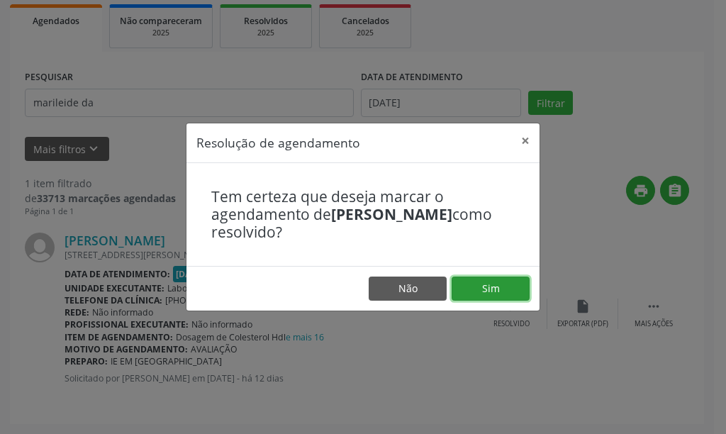
click at [499, 285] on button "Sim" at bounding box center [491, 289] width 78 height 24
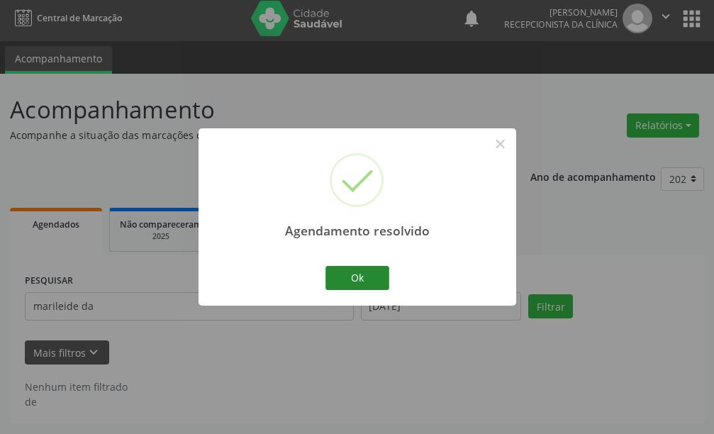
scroll to position [4, 0]
click at [352, 268] on button "Ok" at bounding box center [357, 278] width 64 height 24
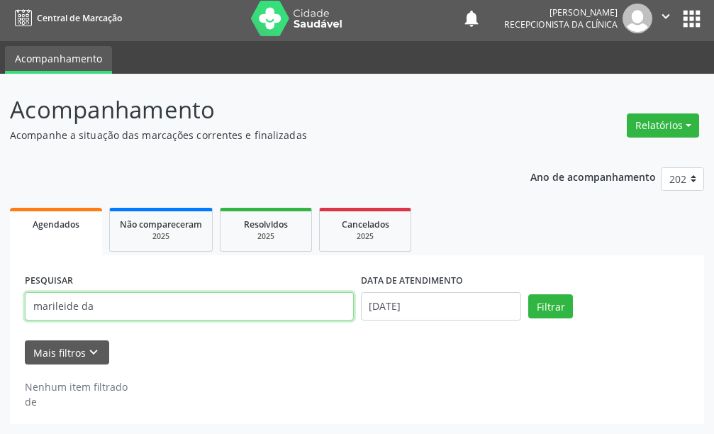
drag, startPoint x: 126, startPoint y: 321, endPoint x: 8, endPoint y: 333, distance: 119.0
click at [17, 340] on div "PESQUISAR marileide da DATA DE ATENDIMENTO [DATE] Filtrar UNIDADE DE REFERÊNCIA…" at bounding box center [357, 339] width 694 height 169
click at [528, 294] on button "Filtrar" at bounding box center [550, 306] width 45 height 24
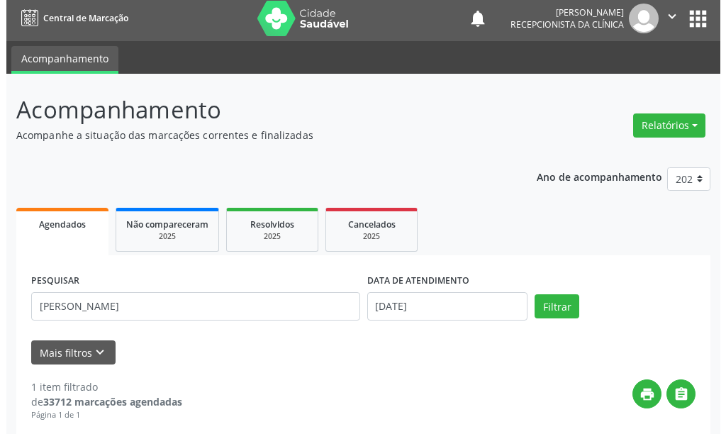
scroll to position [208, 0]
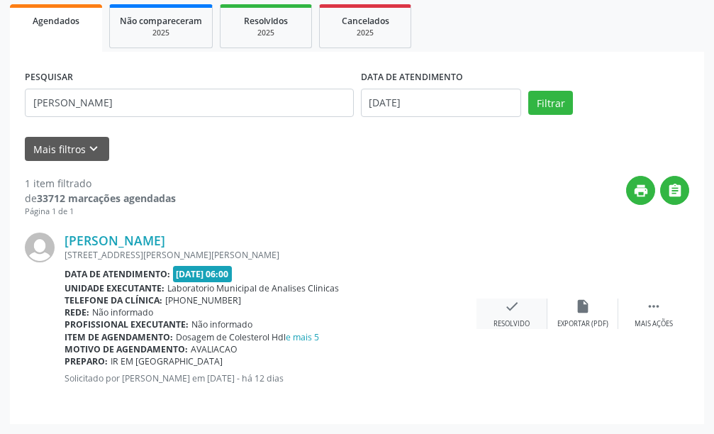
click at [515, 314] on div "check Resolvido" at bounding box center [511, 314] width 71 height 30
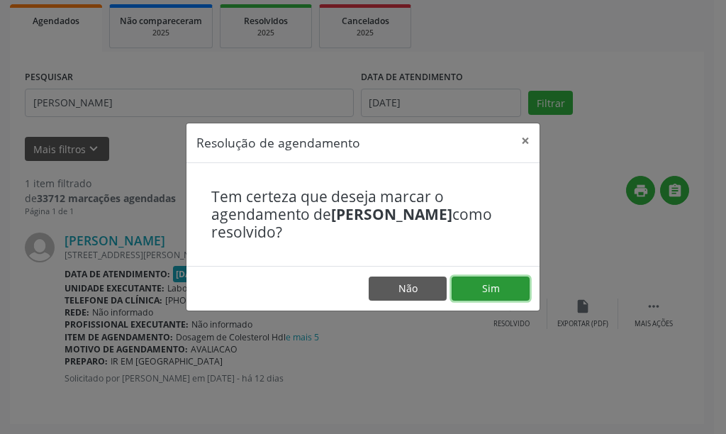
click at [486, 284] on button "Sim" at bounding box center [491, 289] width 78 height 24
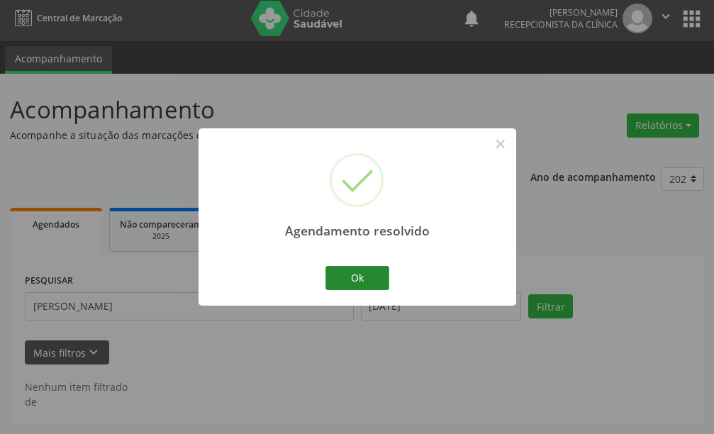
scroll to position [4, 0]
click at [367, 284] on button "Ok" at bounding box center [357, 278] width 64 height 24
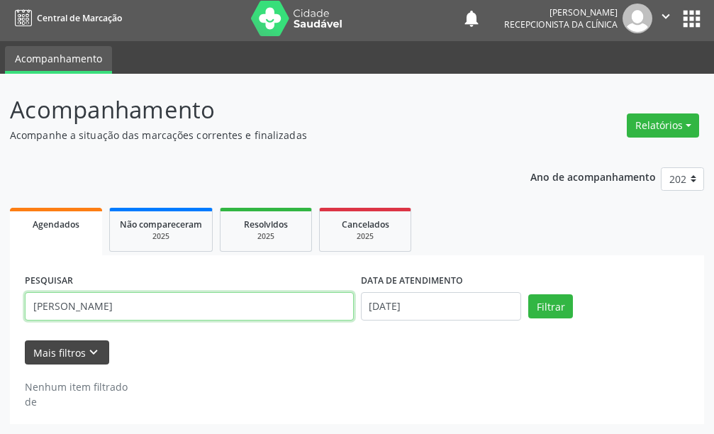
drag, startPoint x: 235, startPoint y: 304, endPoint x: 46, endPoint y: 342, distance: 193.0
click at [46, 342] on form "PESQUISAR maria hell DATA DE ATENDIMENTO [DATE] Filtrar UNIDADE DE REFERÊNCIA S…" at bounding box center [357, 317] width 664 height 94
type input "m"
type input "[PERSON_NAME]"
click at [528, 294] on button "Filtrar" at bounding box center [550, 306] width 45 height 24
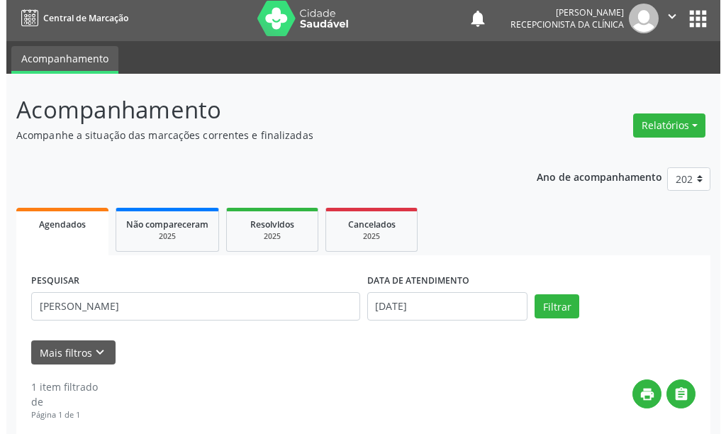
scroll to position [208, 0]
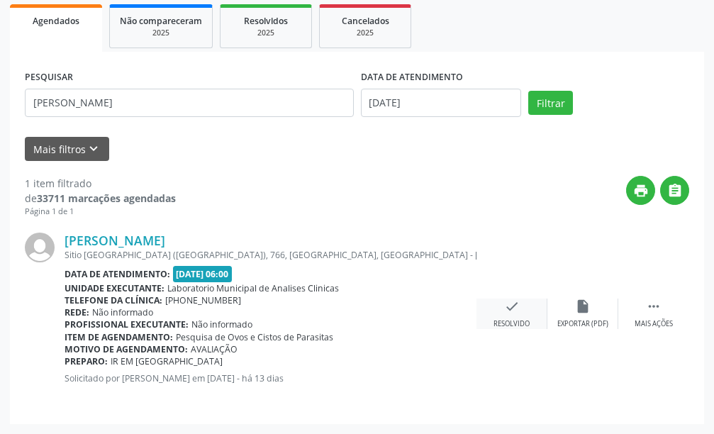
click at [512, 326] on div "Resolvido" at bounding box center [512, 324] width 36 height 10
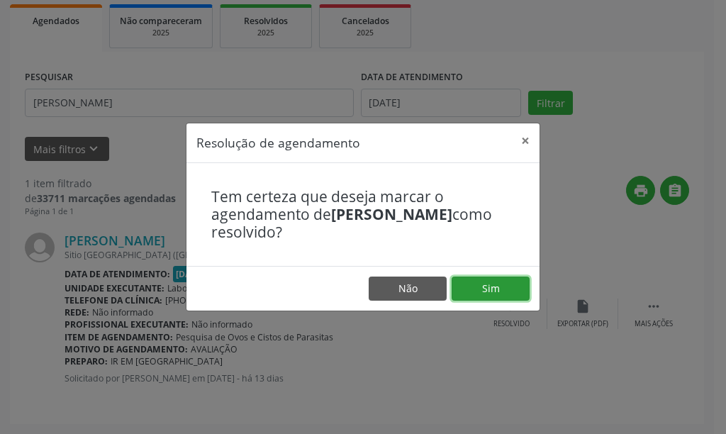
click at [491, 283] on button "Sim" at bounding box center [491, 289] width 78 height 24
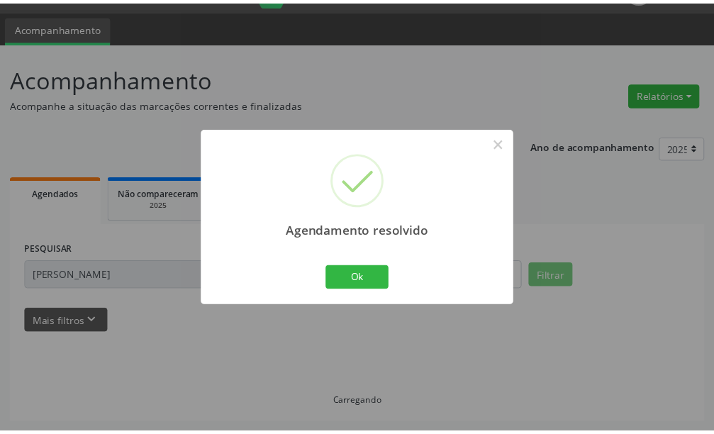
scroll to position [35, 0]
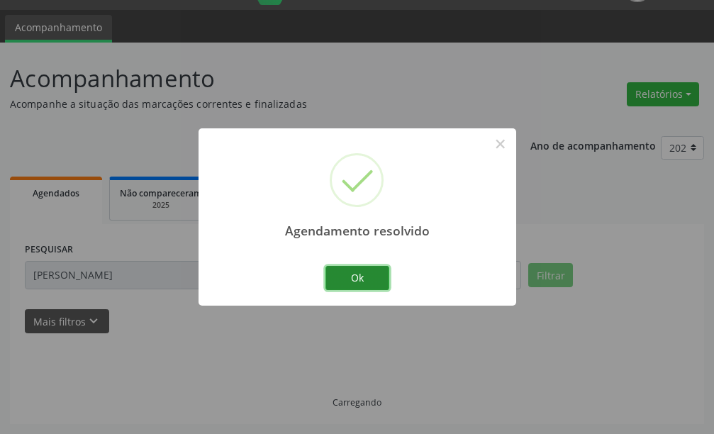
click at [378, 279] on button "Ok" at bounding box center [357, 278] width 64 height 24
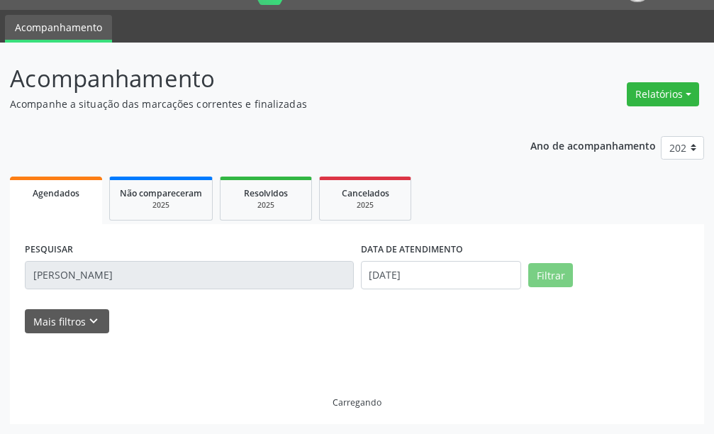
scroll to position [4, 0]
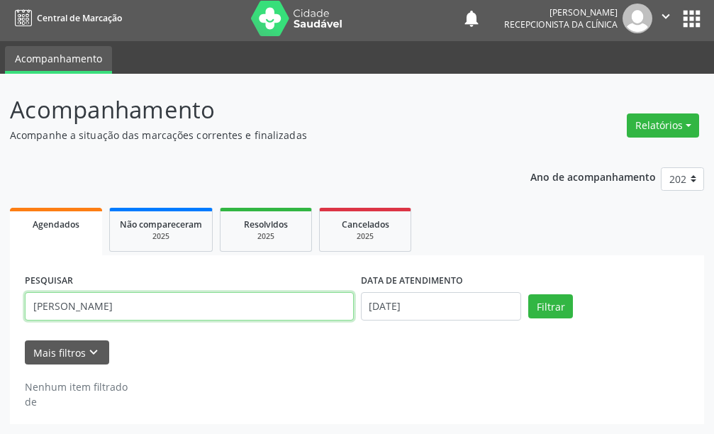
drag, startPoint x: 91, startPoint y: 297, endPoint x: 0, endPoint y: 303, distance: 91.7
click at [0, 306] on div "Acompanhamento Acompanhe a situação das marcações correntes e finalizadas Relat…" at bounding box center [357, 254] width 714 height 360
click at [528, 294] on button "Filtrar" at bounding box center [550, 306] width 45 height 24
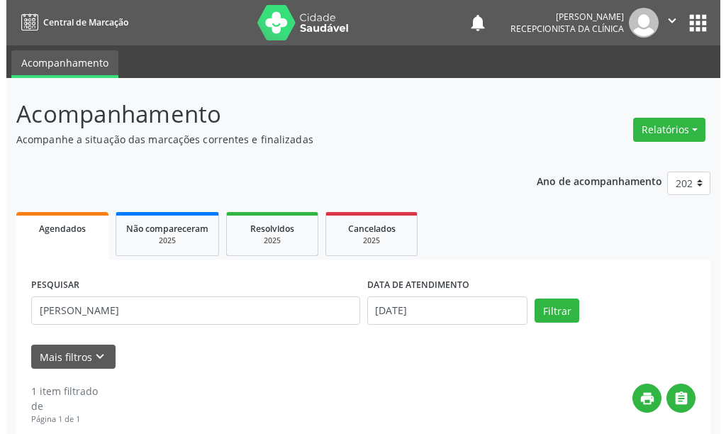
scroll to position [208, 0]
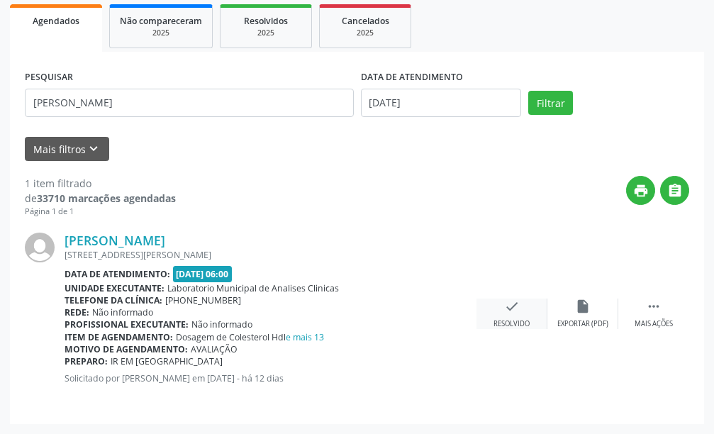
click at [525, 320] on div "Resolvido" at bounding box center [512, 324] width 36 height 10
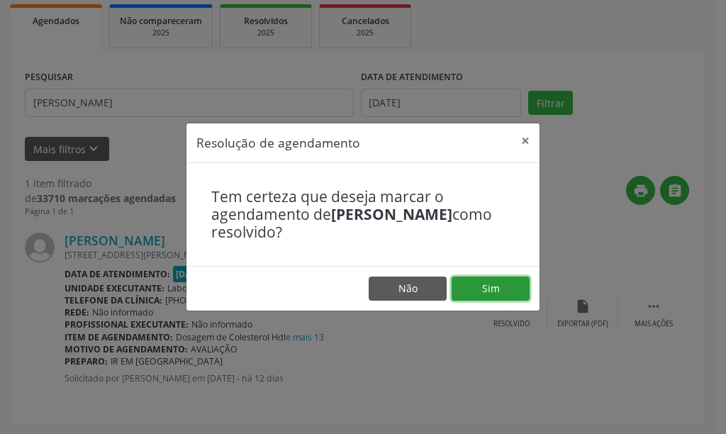
click at [469, 281] on button "Sim" at bounding box center [491, 289] width 78 height 24
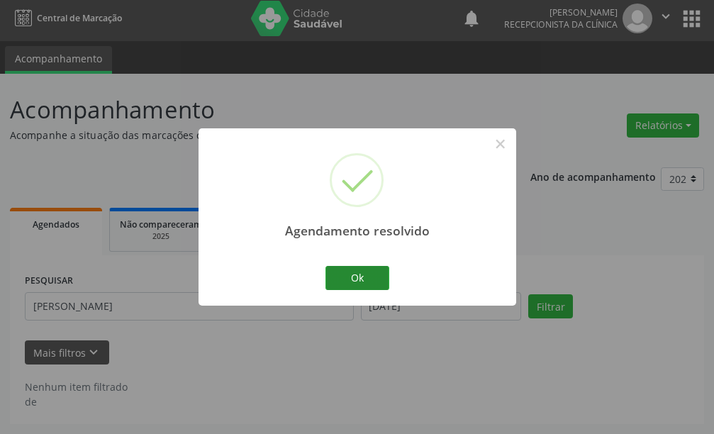
scroll to position [4, 0]
click at [356, 277] on button "Ok" at bounding box center [357, 278] width 64 height 24
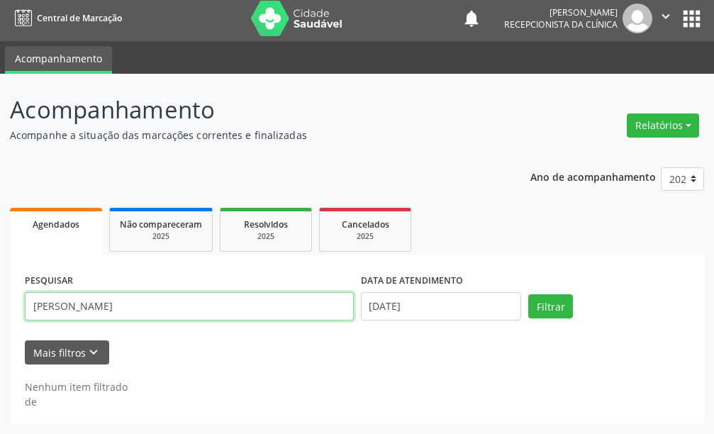
drag, startPoint x: 82, startPoint y: 314, endPoint x: 67, endPoint y: 320, distance: 15.3
click at [67, 320] on input "[PERSON_NAME]" at bounding box center [189, 306] width 329 height 28
type input "m"
type input "[PERSON_NAME]"
click at [528, 294] on button "Filtrar" at bounding box center [550, 306] width 45 height 24
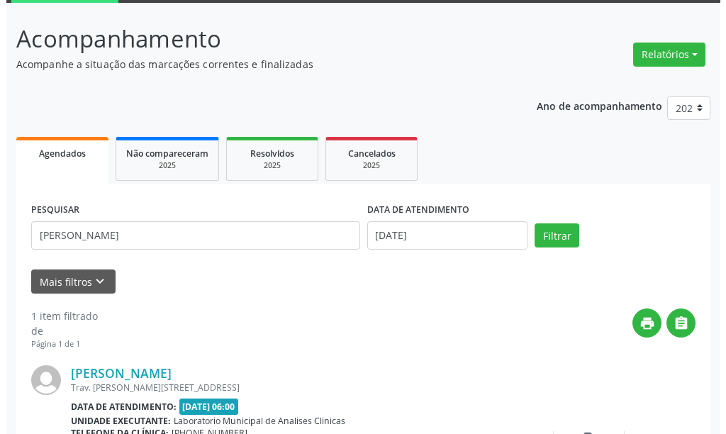
scroll to position [208, 0]
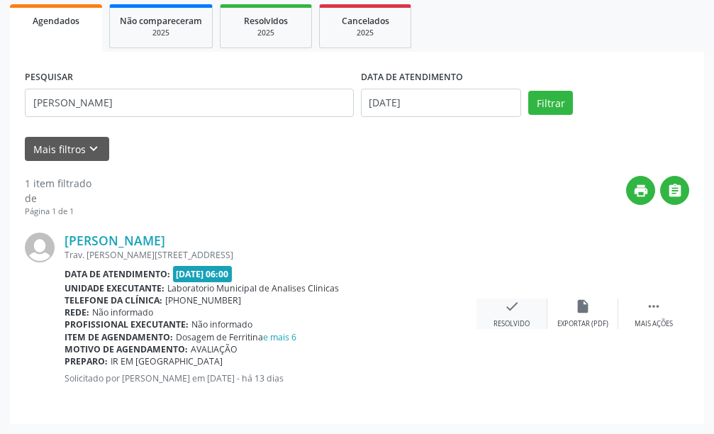
click at [508, 313] on icon "check" at bounding box center [512, 307] width 16 height 16
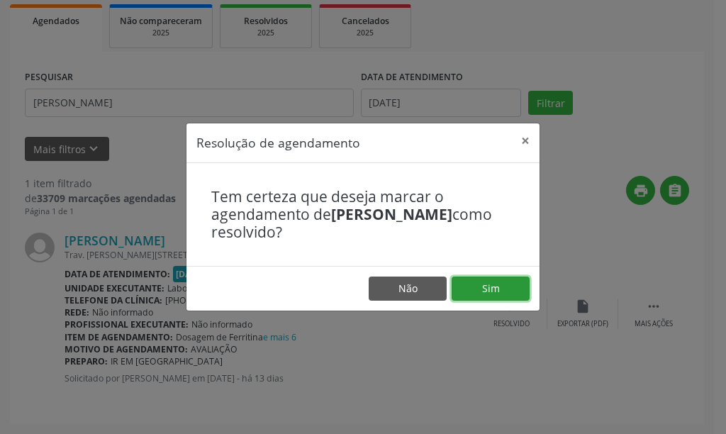
click at [501, 287] on button "Sim" at bounding box center [491, 289] width 78 height 24
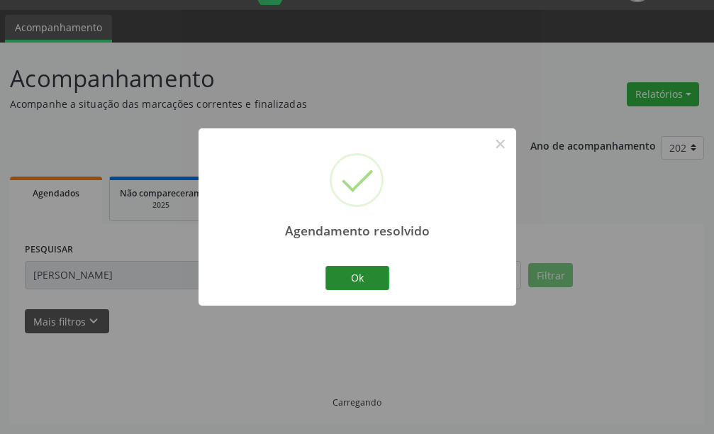
scroll to position [4, 0]
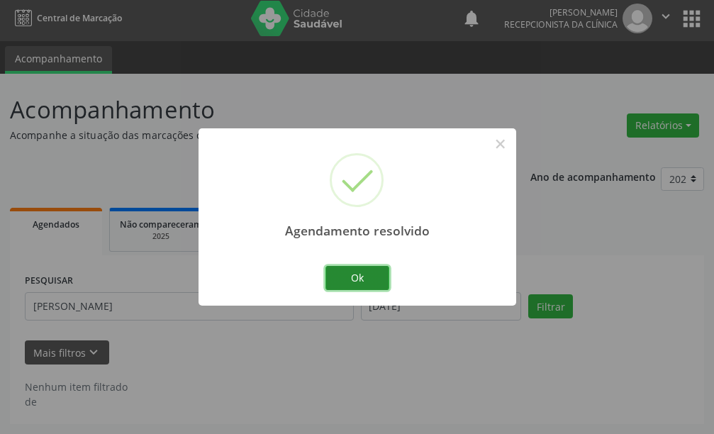
click at [338, 283] on button "Ok" at bounding box center [357, 278] width 64 height 24
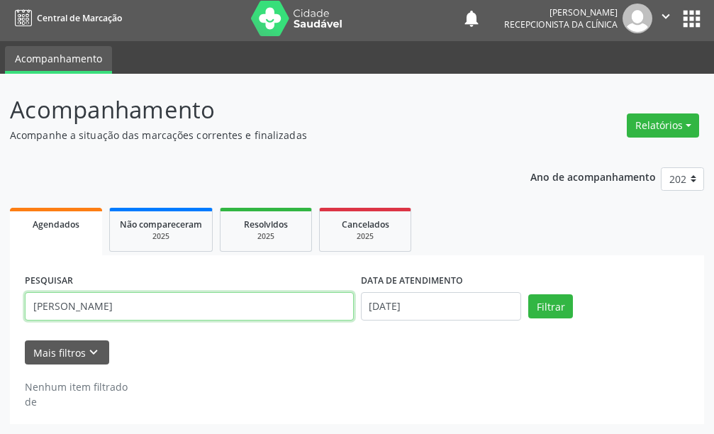
drag, startPoint x: 160, startPoint y: 303, endPoint x: 0, endPoint y: 350, distance: 166.7
click at [0, 350] on div "Acompanhamento Acompanhe a situação das marcações correntes e finalizadas Relat…" at bounding box center [357, 254] width 714 height 360
type input "[PERSON_NAME]"
click at [528, 294] on button "Filtrar" at bounding box center [550, 306] width 45 height 24
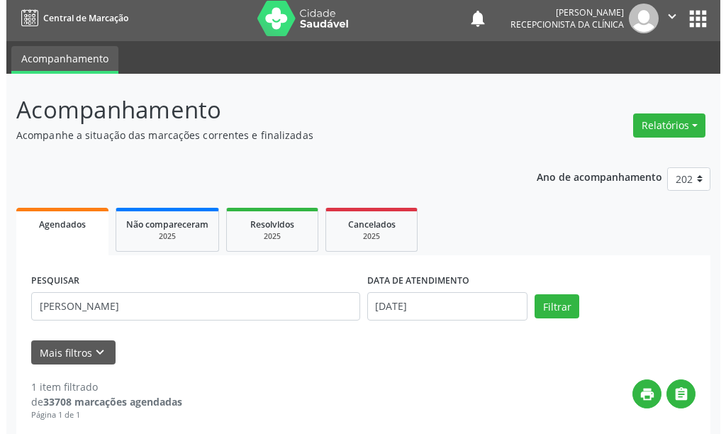
scroll to position [208, 0]
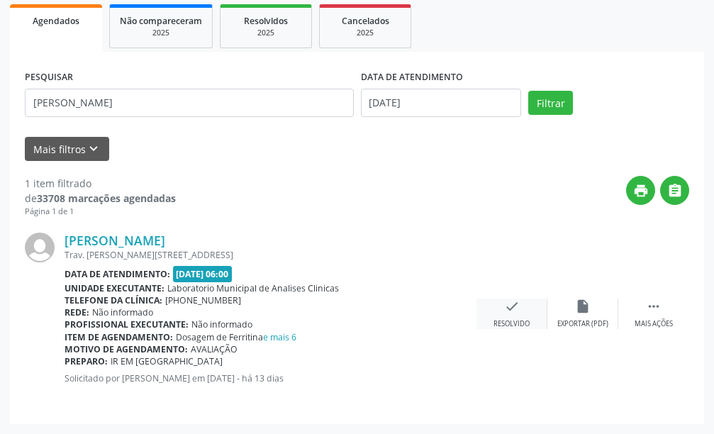
click at [504, 306] on icon "check" at bounding box center [512, 307] width 16 height 16
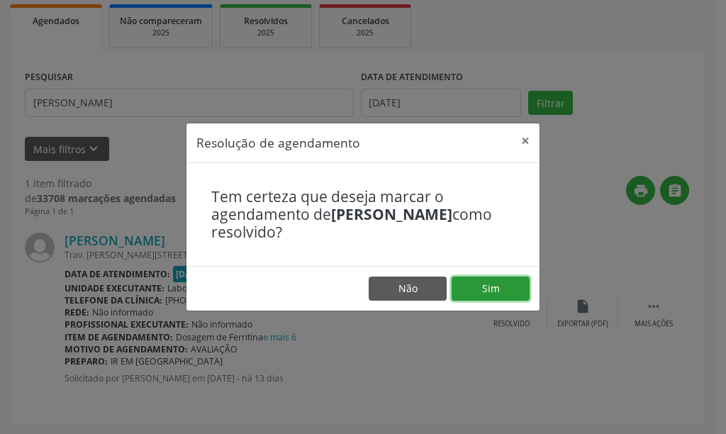
click at [498, 284] on button "Sim" at bounding box center [491, 289] width 78 height 24
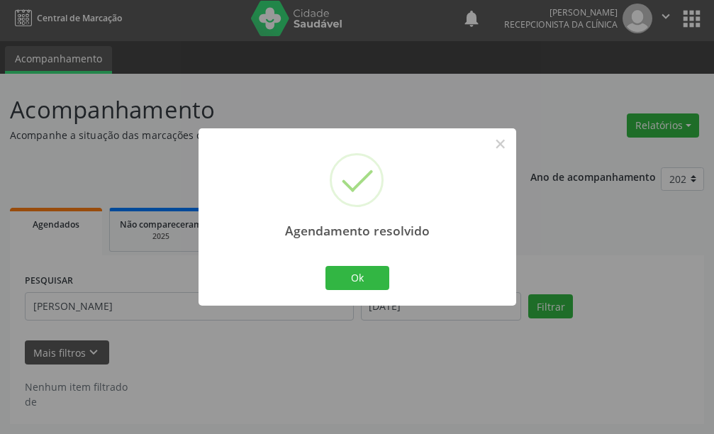
scroll to position [4, 0]
click at [367, 287] on button "Ok" at bounding box center [357, 278] width 64 height 24
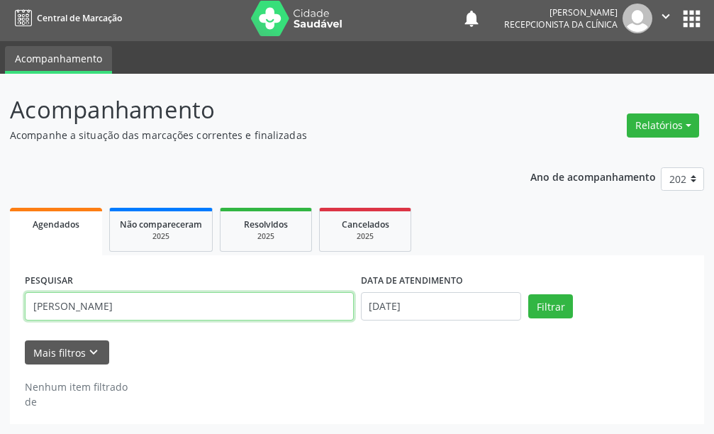
drag, startPoint x: 66, startPoint y: 309, endPoint x: 121, endPoint y: 277, distance: 64.2
click at [57, 299] on input "[PERSON_NAME]" at bounding box center [189, 306] width 329 height 28
drag, startPoint x: 0, startPoint y: 334, endPoint x: 0, endPoint y: 357, distance: 22.7
click at [0, 357] on div "Acompanhamento Acompanhe a situação das marcações correntes e finalizadas Relat…" at bounding box center [357, 254] width 714 height 360
type input "cicera ma"
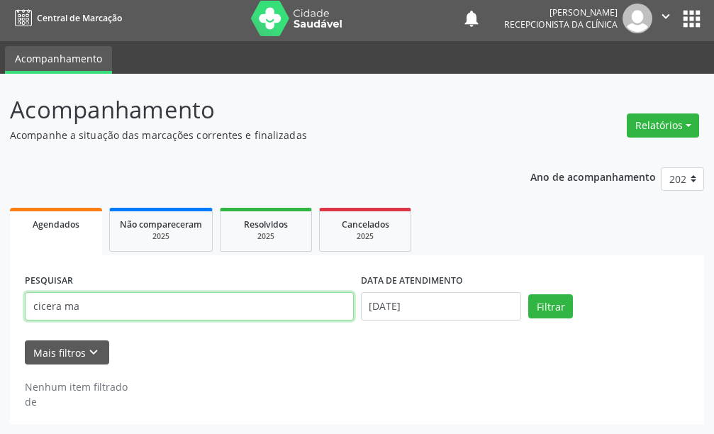
click at [528, 294] on button "Filtrar" at bounding box center [550, 306] width 45 height 24
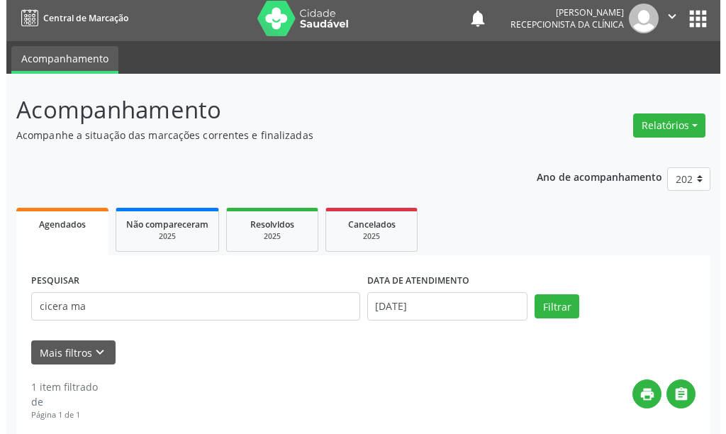
scroll to position [208, 0]
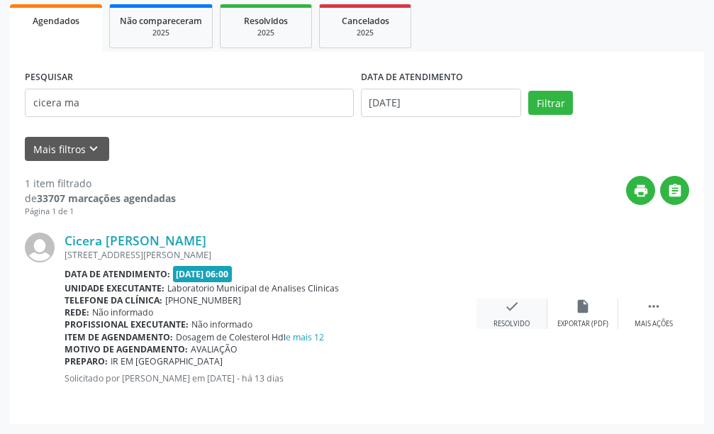
click at [508, 300] on icon "check" at bounding box center [512, 307] width 16 height 16
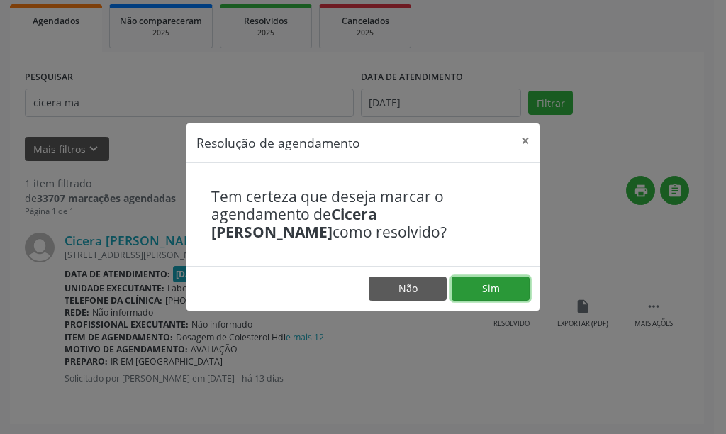
click at [484, 286] on button "Sim" at bounding box center [491, 289] width 78 height 24
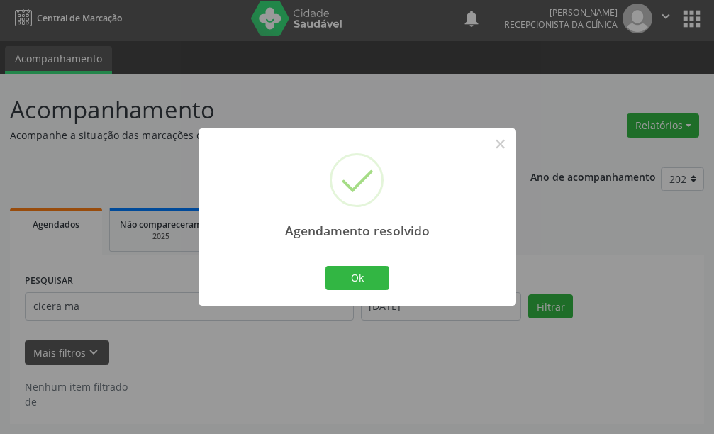
scroll to position [4, 0]
click at [355, 286] on button "Ok" at bounding box center [357, 278] width 64 height 24
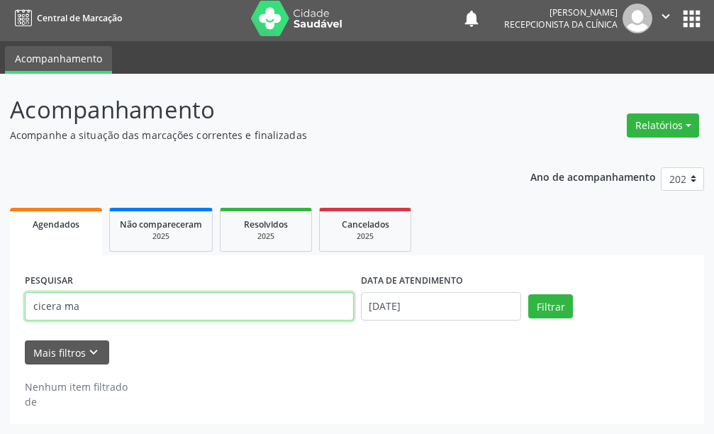
drag, startPoint x: 249, startPoint y: 308, endPoint x: 0, endPoint y: 364, distance: 255.1
click at [0, 364] on div "Acompanhamento Acompanhe a situação das marcações correntes e finalizadas Relat…" at bounding box center [357, 254] width 714 height 360
type input "geisa c"
click at [528, 294] on button "Filtrar" at bounding box center [550, 306] width 45 height 24
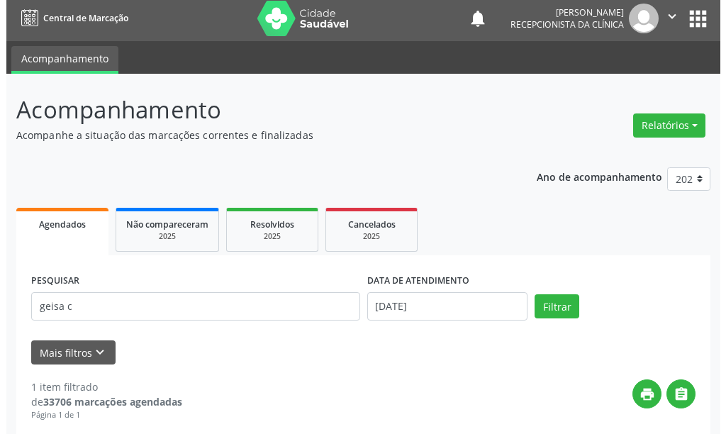
scroll to position [208, 0]
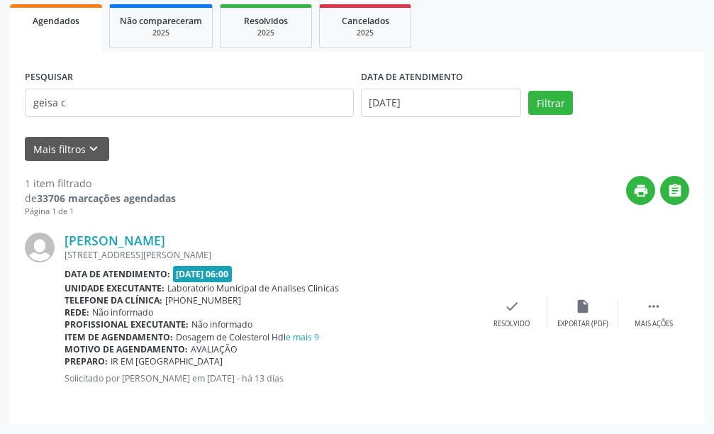
click at [493, 297] on div "[PERSON_NAME] [STREET_ADDRESS][PERSON_NAME] Data de atendimento: [DATE] 06:00 U…" at bounding box center [357, 313] width 664 height 191
click at [502, 303] on div "check Resolvido" at bounding box center [511, 314] width 71 height 30
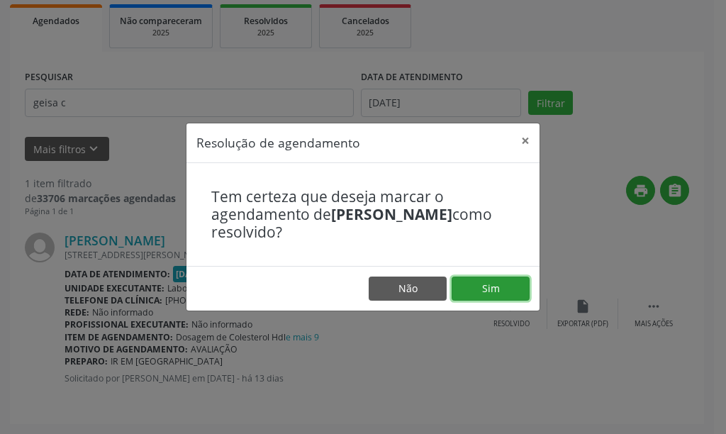
click at [483, 294] on button "Sim" at bounding box center [491, 289] width 78 height 24
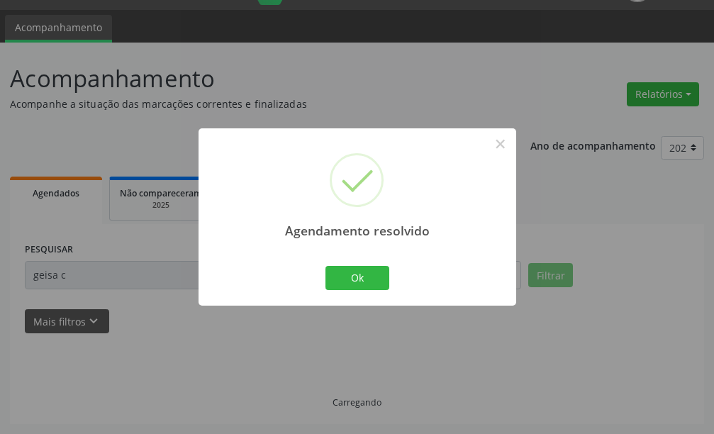
scroll to position [4, 0]
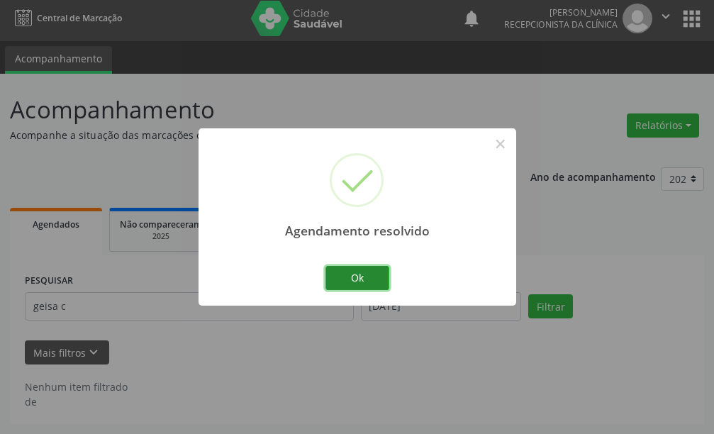
click at [380, 280] on button "Ok" at bounding box center [357, 278] width 64 height 24
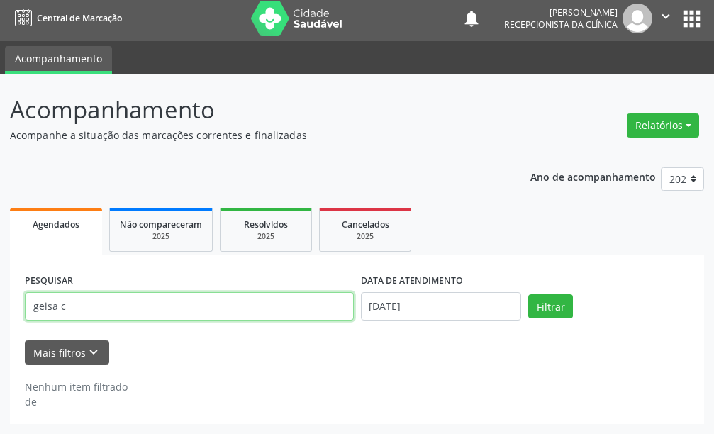
click at [0, 325] on div "Acompanhamento Acompanhe a situação das marcações correntes e finalizadas Relat…" at bounding box center [357, 254] width 714 height 360
type input "auristela"
click at [528, 294] on button "Filtrar" at bounding box center [550, 306] width 45 height 24
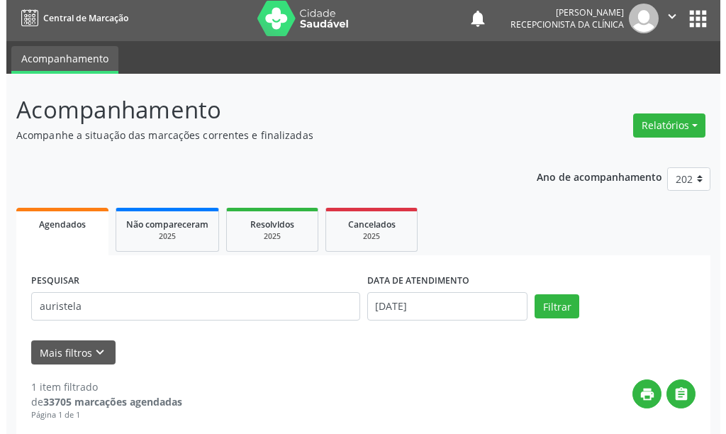
scroll to position [208, 0]
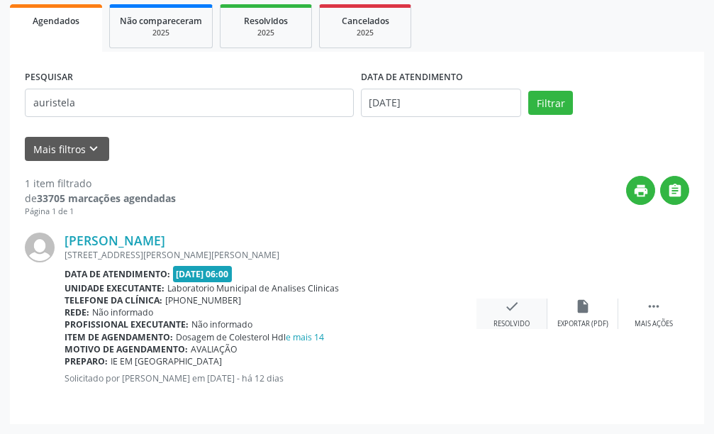
click at [530, 315] on div "check Resolvido" at bounding box center [511, 314] width 71 height 30
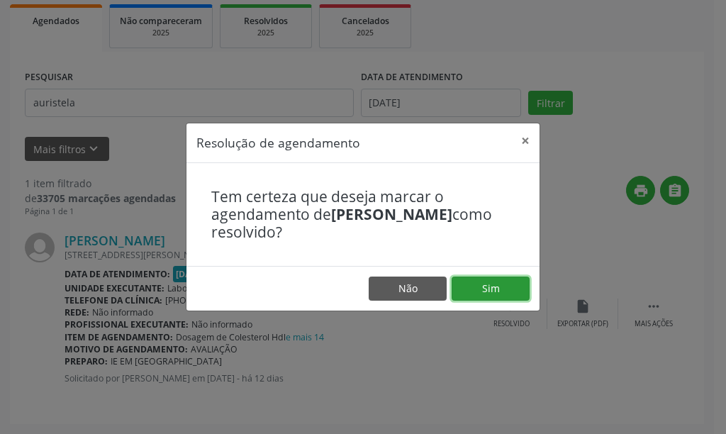
click at [487, 292] on button "Sim" at bounding box center [491, 289] width 78 height 24
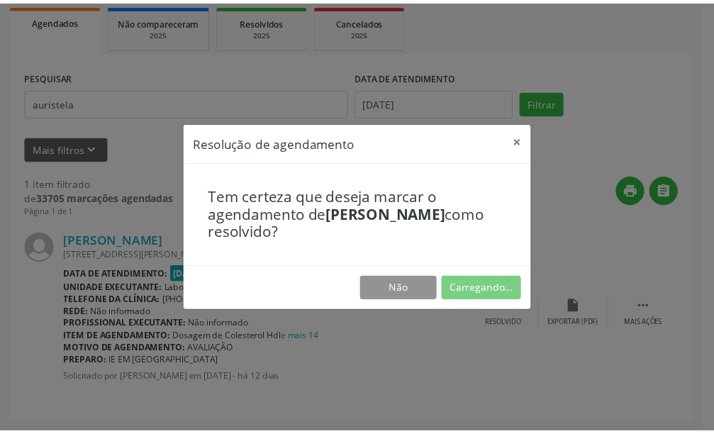
scroll to position [35, 0]
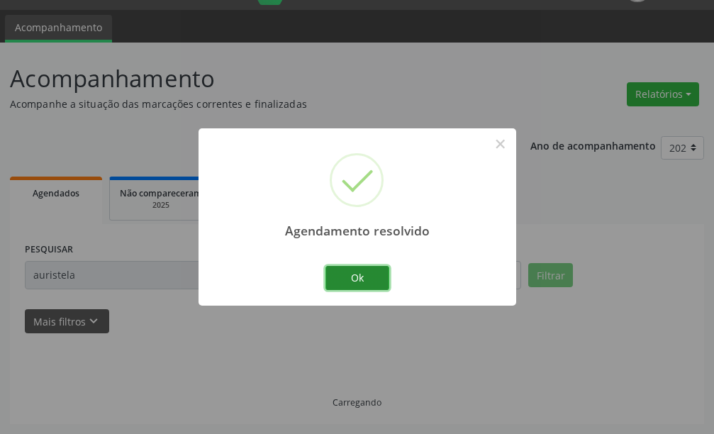
click at [345, 277] on button "Ok" at bounding box center [357, 278] width 64 height 24
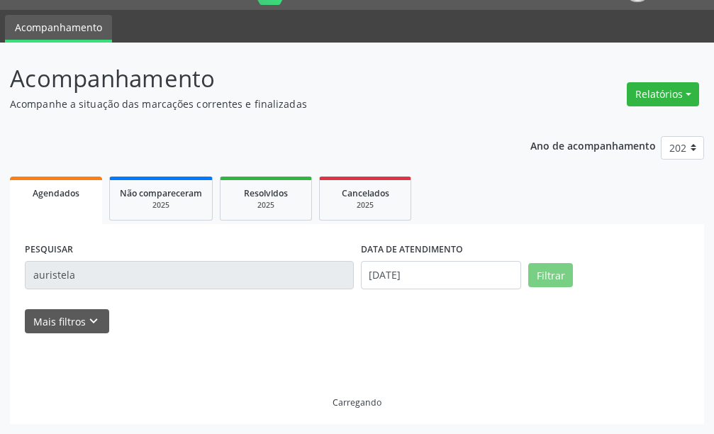
drag, startPoint x: 0, startPoint y: 314, endPoint x: 0, endPoint y: 323, distance: 9.2
click at [0, 323] on div "Acompanhamento Acompanhe a situação das marcações correntes e finalizadas Relat…" at bounding box center [357, 238] width 714 height 391
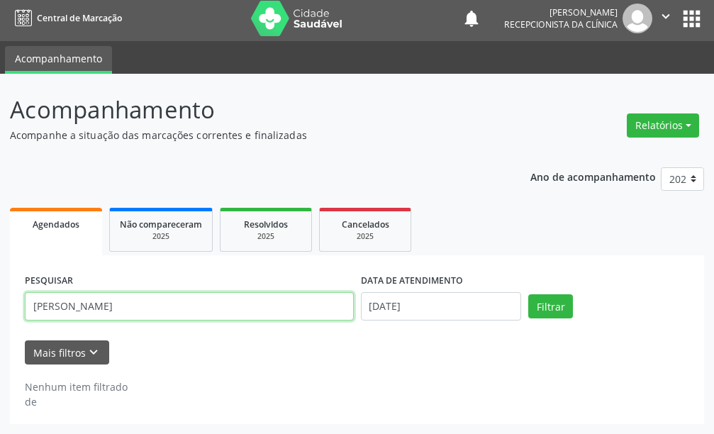
type input "[PERSON_NAME]"
click at [528, 294] on button "Filtrar" at bounding box center [550, 306] width 45 height 24
drag, startPoint x: 135, startPoint y: 297, endPoint x: 0, endPoint y: 354, distance: 146.2
click at [0, 354] on div "Acompanhamento Acompanhe a situação das marcações correntes e finalizadas Relat…" at bounding box center [357, 254] width 714 height 360
type input "[PERSON_NAME] da co"
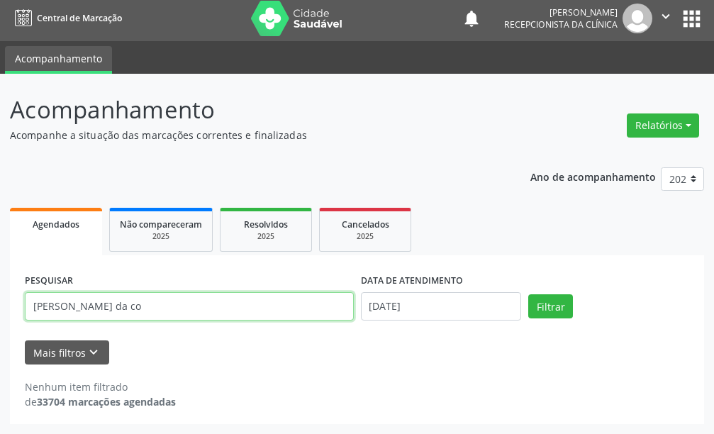
click at [528, 294] on button "Filtrar" at bounding box center [550, 306] width 45 height 24
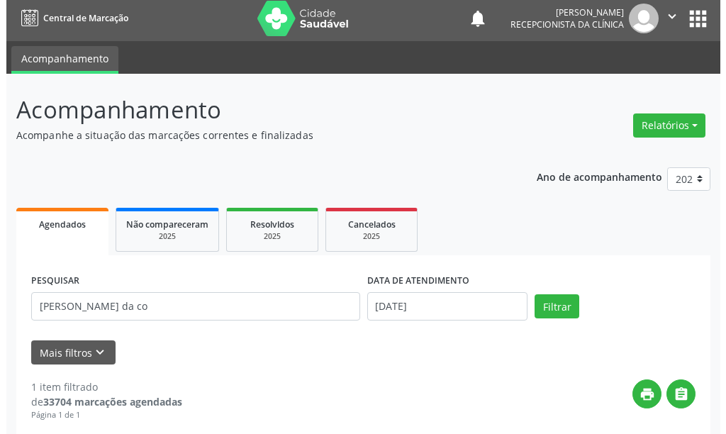
scroll to position [208, 0]
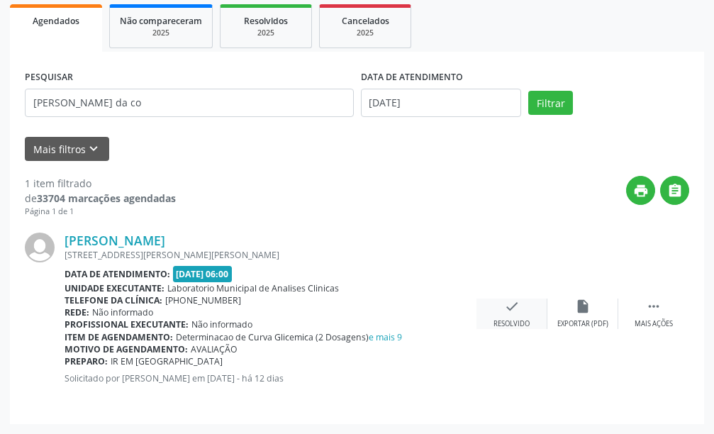
click at [512, 308] on icon "check" at bounding box center [512, 307] width 16 height 16
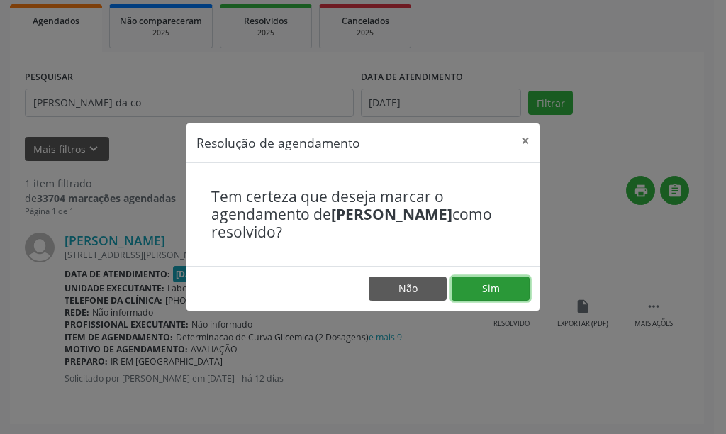
click at [474, 279] on button "Sim" at bounding box center [491, 289] width 78 height 24
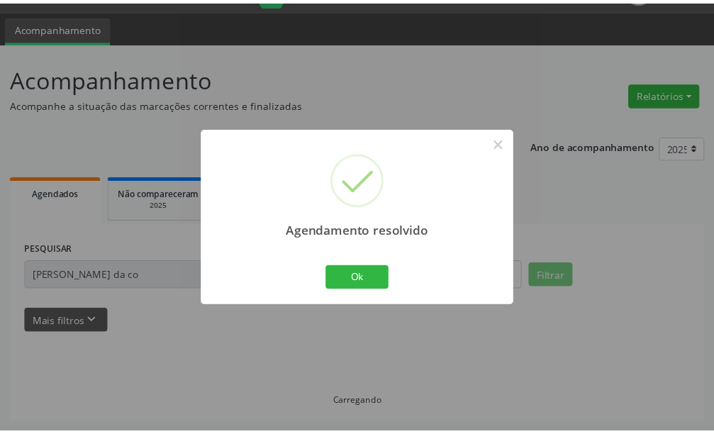
scroll to position [35, 0]
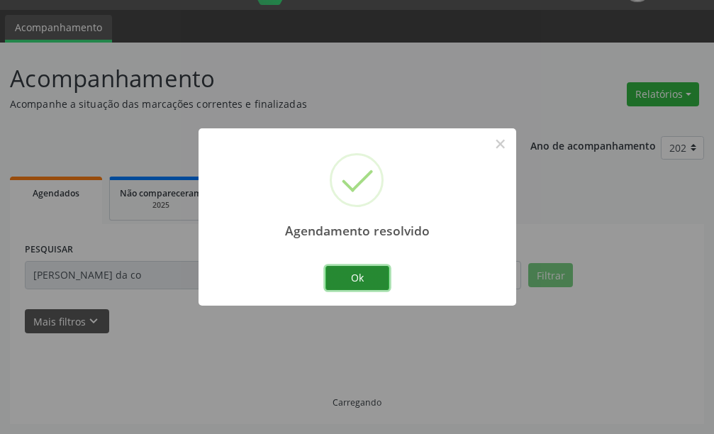
click at [367, 279] on button "Ok" at bounding box center [357, 278] width 64 height 24
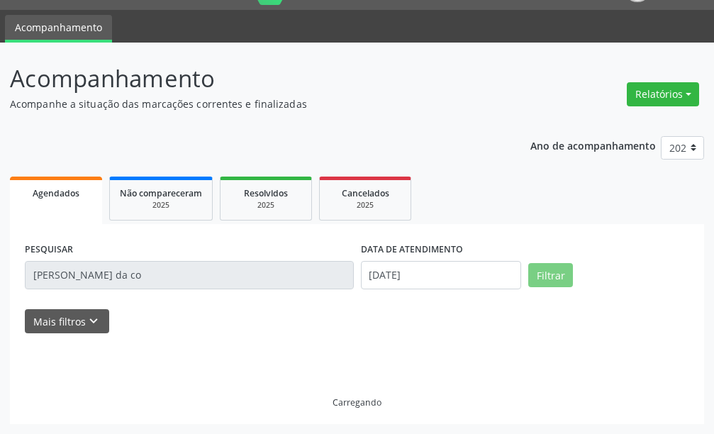
scroll to position [4, 0]
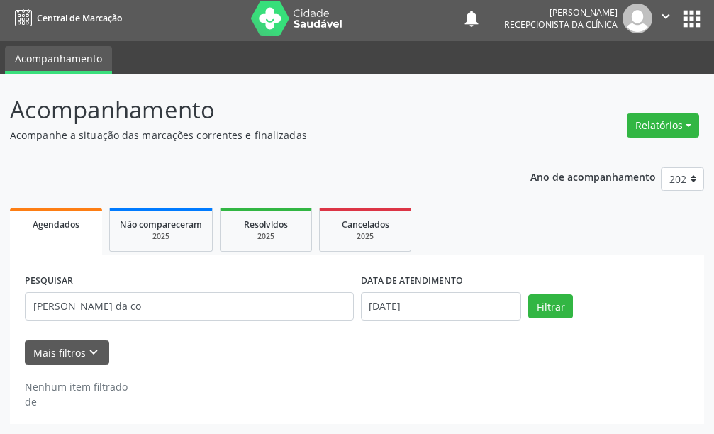
click at [235, 278] on div "PESQUISAR [PERSON_NAME] da co" at bounding box center [189, 300] width 336 height 60
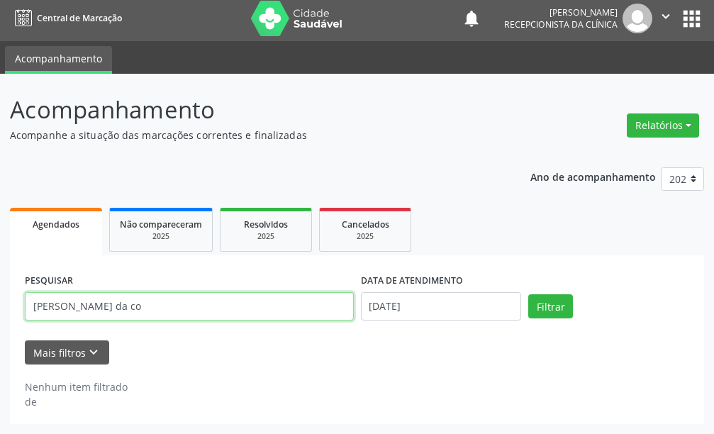
drag, startPoint x: 18, startPoint y: 308, endPoint x: 0, endPoint y: 309, distance: 18.5
click at [0, 309] on div "Acompanhamento Acompanhe a situação das marcações correntes e finalizadas Relat…" at bounding box center [357, 254] width 714 height 360
type input "[PERSON_NAME]"
click at [528, 294] on button "Filtrar" at bounding box center [550, 306] width 45 height 24
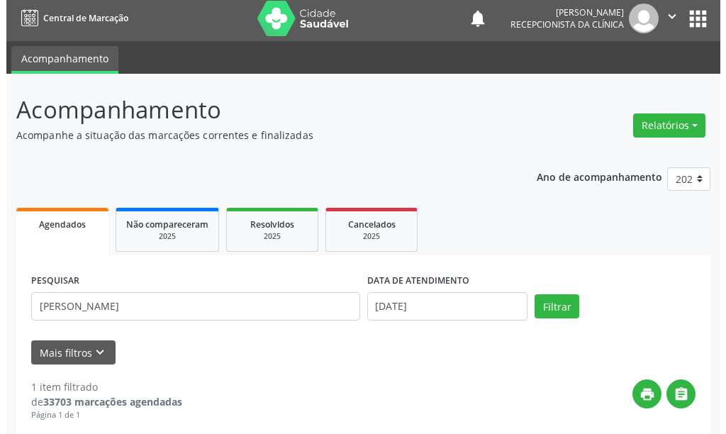
scroll to position [208, 0]
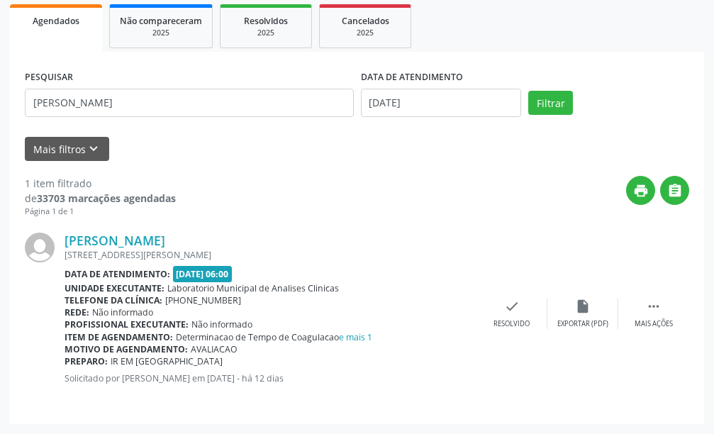
click at [529, 329] on div "[PERSON_NAME] [STREET_ADDRESS][PERSON_NAME] Data de atendimento: [DATE] 06:00 U…" at bounding box center [357, 313] width 664 height 191
click at [518, 320] on div "Resolvido" at bounding box center [512, 324] width 36 height 10
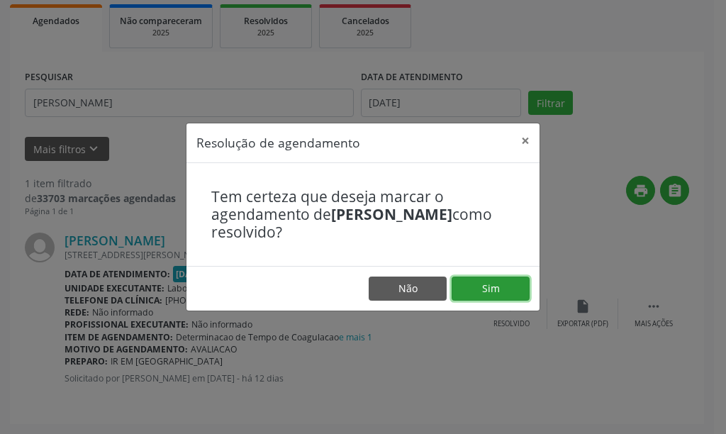
click at [461, 284] on button "Sim" at bounding box center [491, 289] width 78 height 24
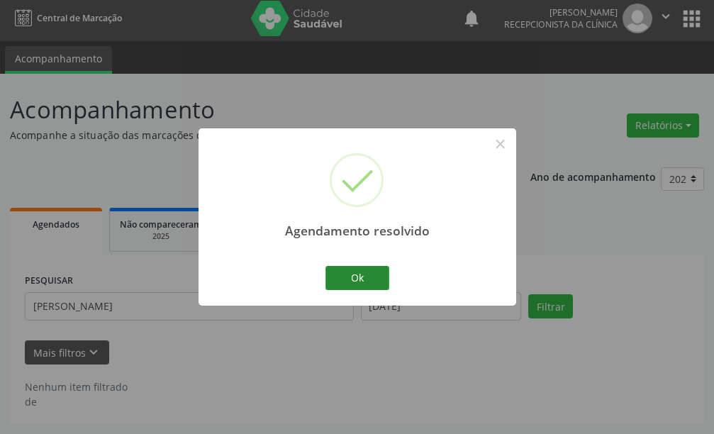
scroll to position [4, 0]
click at [367, 279] on button "Ok" at bounding box center [357, 278] width 64 height 24
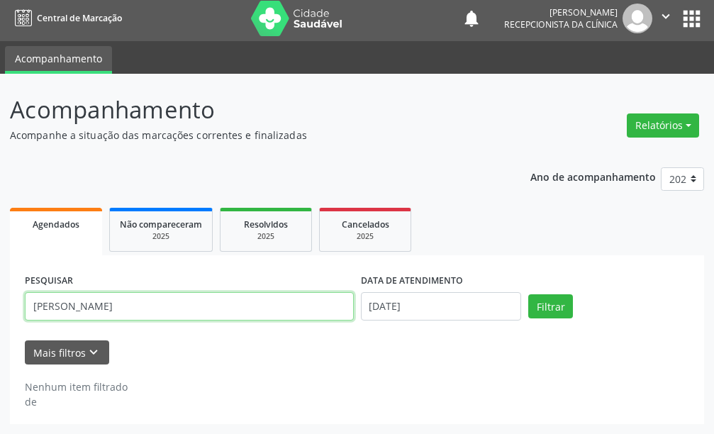
drag, startPoint x: 99, startPoint y: 314, endPoint x: 0, endPoint y: 323, distance: 98.9
click at [0, 323] on div "Acompanhamento Acompanhe a situação das marcações correntes e finalizadas Relat…" at bounding box center [357, 254] width 714 height 360
type input "[PERSON_NAME] da s"
click at [528, 294] on button "Filtrar" at bounding box center [550, 306] width 45 height 24
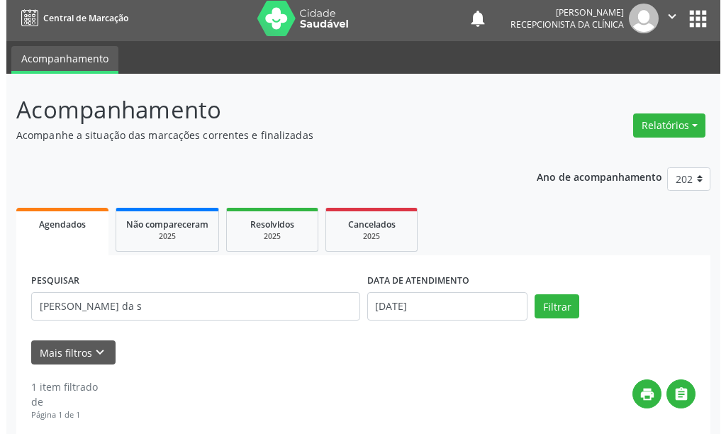
scroll to position [208, 0]
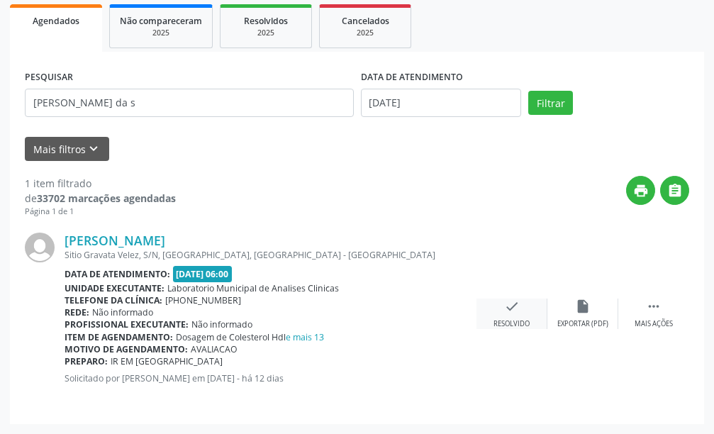
click at [532, 319] on div "check Resolvido" at bounding box center [511, 314] width 71 height 30
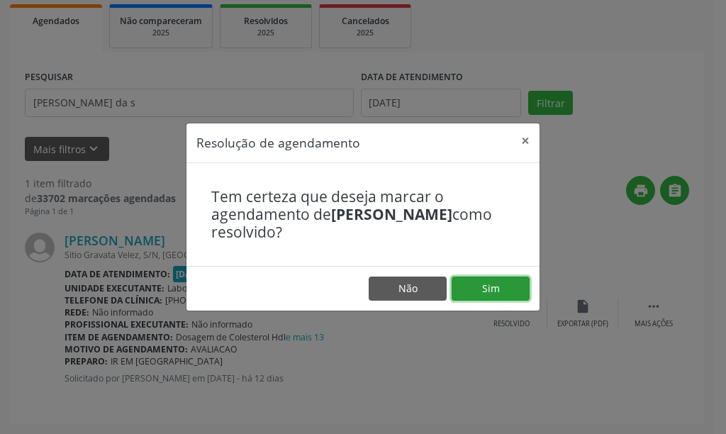
click at [480, 289] on button "Sim" at bounding box center [491, 289] width 78 height 24
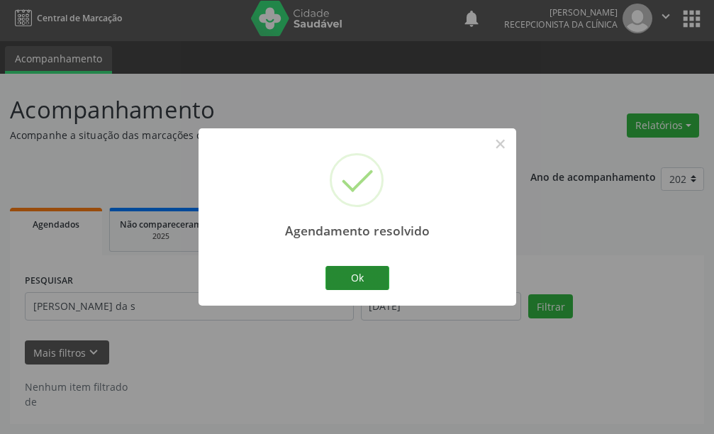
scroll to position [4, 0]
click at [333, 282] on button "Ok" at bounding box center [357, 278] width 64 height 24
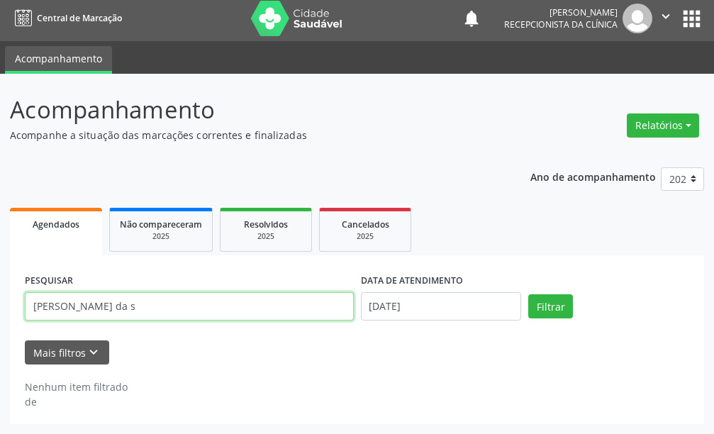
drag, startPoint x: 69, startPoint y: 319, endPoint x: 0, endPoint y: 318, distance: 68.8
click at [0, 318] on div "Acompanhamento Acompanhe a situação das marcações correntes e finalizadas Relat…" at bounding box center [357, 254] width 714 height 360
type input "[PERSON_NAME] da"
click at [528, 294] on button "Filtrar" at bounding box center [550, 306] width 45 height 24
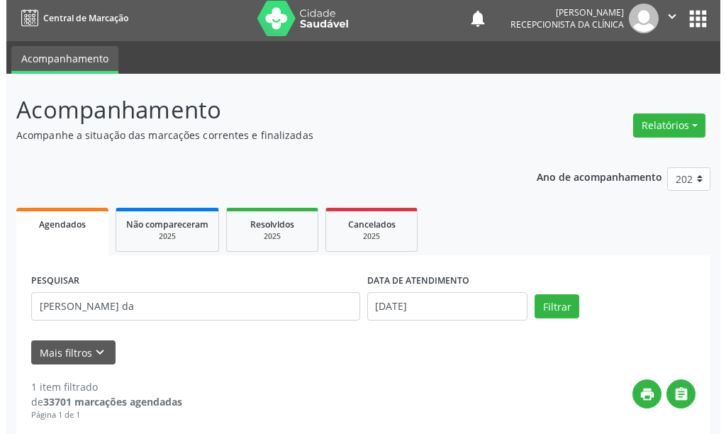
scroll to position [208, 0]
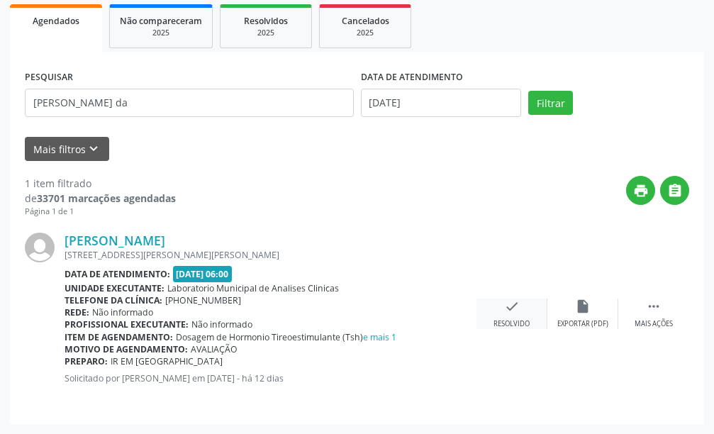
click at [508, 322] on div "Resolvido" at bounding box center [512, 324] width 36 height 10
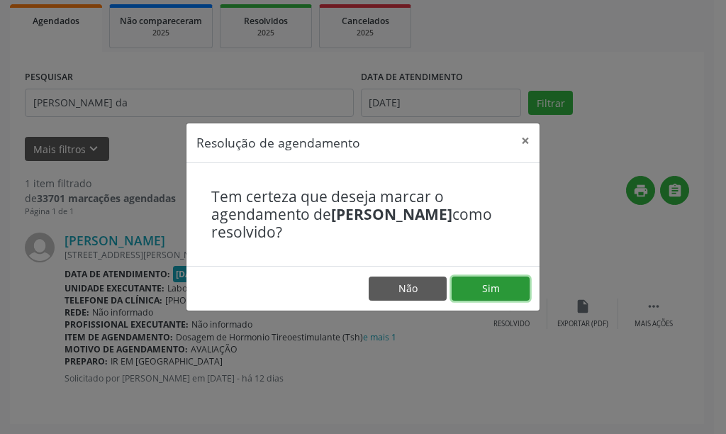
click at [510, 288] on button "Sim" at bounding box center [491, 289] width 78 height 24
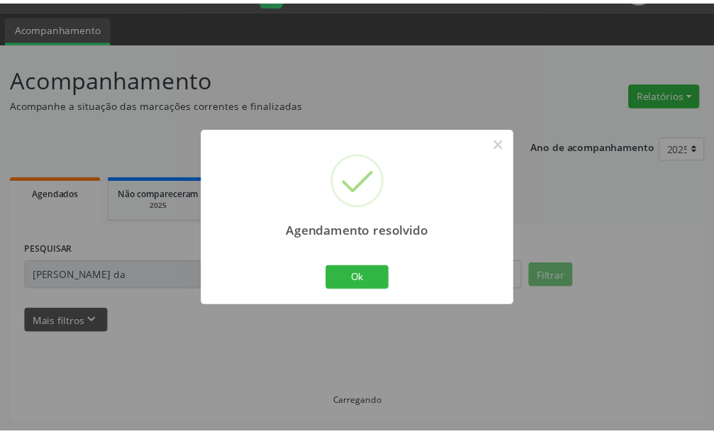
scroll to position [35, 0]
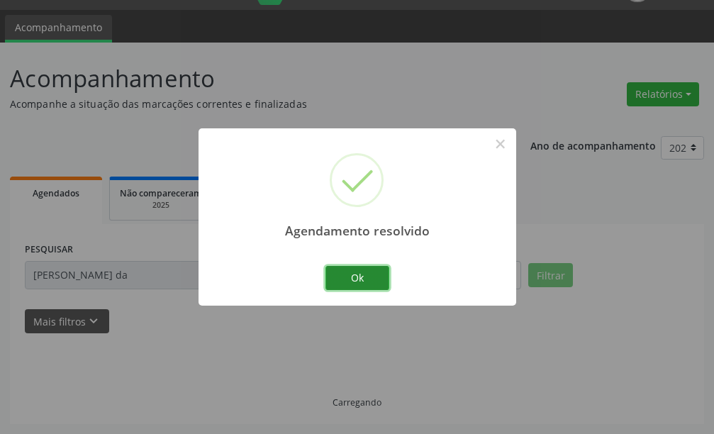
click at [367, 274] on button "Ok" at bounding box center [357, 278] width 64 height 24
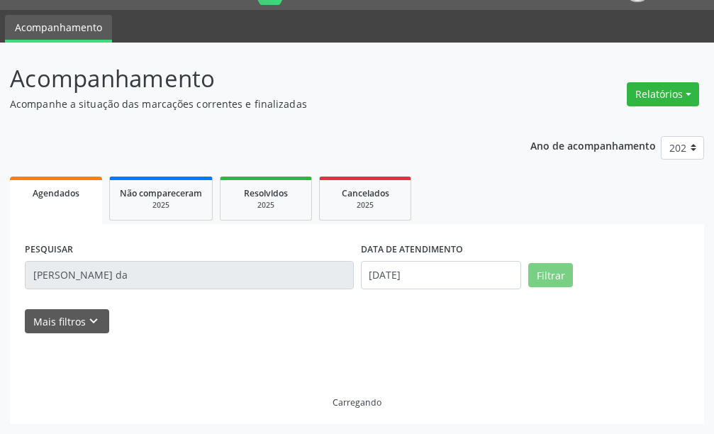
scroll to position [4, 0]
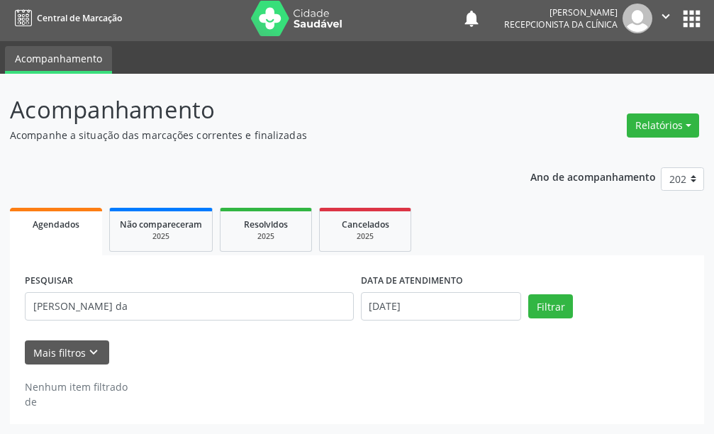
click at [123, 268] on div "PESQUISAR [PERSON_NAME] da DATA DE ATENDIMENTO [DATE] Filtrar UNIDADE DE REFERÊ…" at bounding box center [357, 339] width 694 height 169
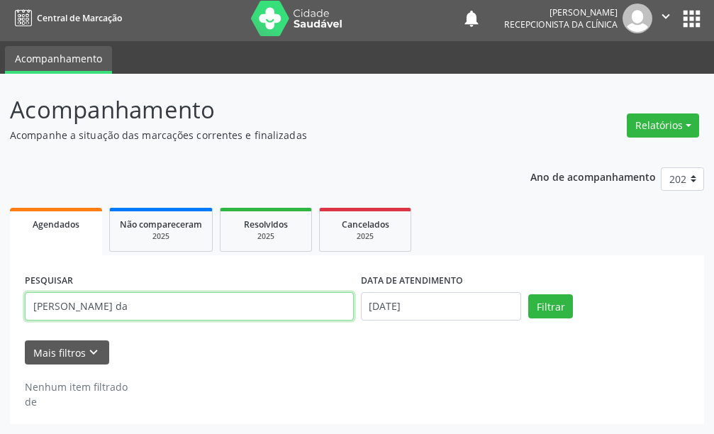
drag, startPoint x: 107, startPoint y: 308, endPoint x: 0, endPoint y: 310, distance: 107.1
click at [0, 311] on div "Acompanhamento Acompanhe a situação das marcações correntes e finalizadas Relat…" at bounding box center [357, 254] width 714 height 360
type input "josileide b"
click at [528, 294] on button "Filtrar" at bounding box center [550, 306] width 45 height 24
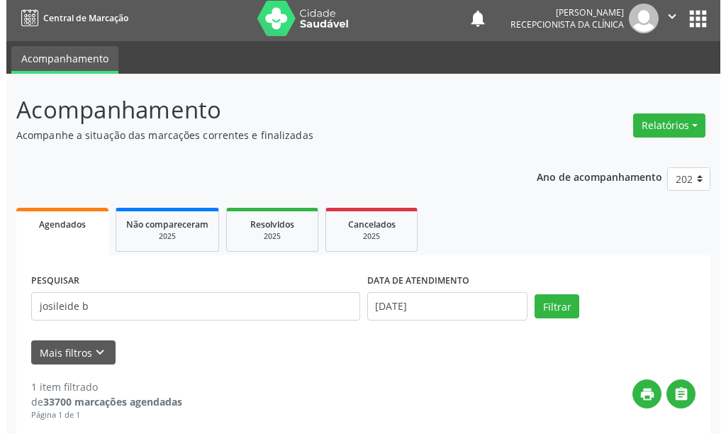
scroll to position [208, 0]
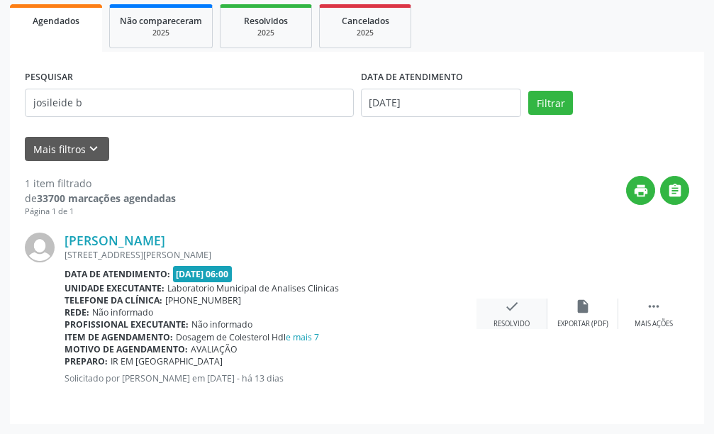
click at [505, 313] on icon "check" at bounding box center [512, 307] width 16 height 16
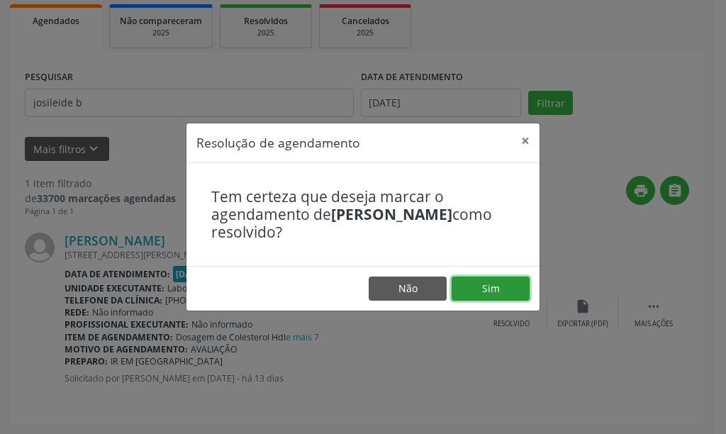
click at [489, 283] on button "Sim" at bounding box center [491, 289] width 78 height 24
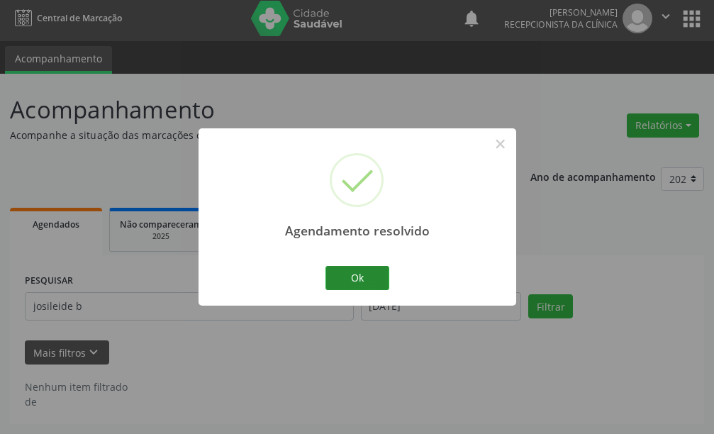
scroll to position [4, 0]
click at [347, 290] on div "Ok Cancel" at bounding box center [357, 278] width 70 height 30
click at [345, 281] on button "Ok" at bounding box center [357, 278] width 64 height 24
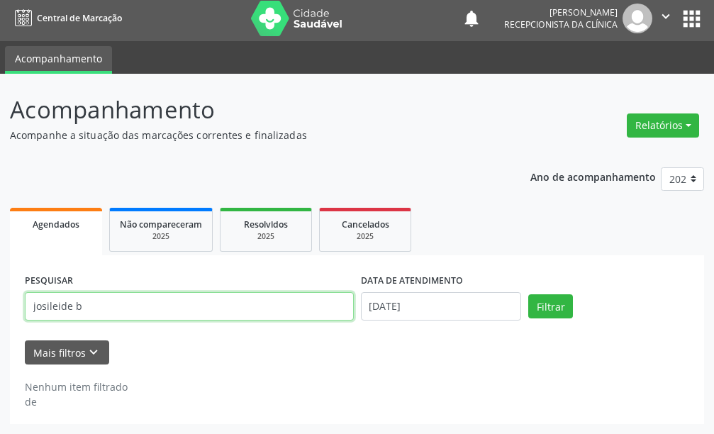
drag, startPoint x: 48, startPoint y: 328, endPoint x: 0, endPoint y: 336, distance: 49.0
click at [0, 336] on div "Acompanhamento Acompanhe a situação das marcações correntes e finalizadas Relat…" at bounding box center [357, 254] width 714 height 360
click at [528, 294] on button "Filtrar" at bounding box center [550, 306] width 45 height 24
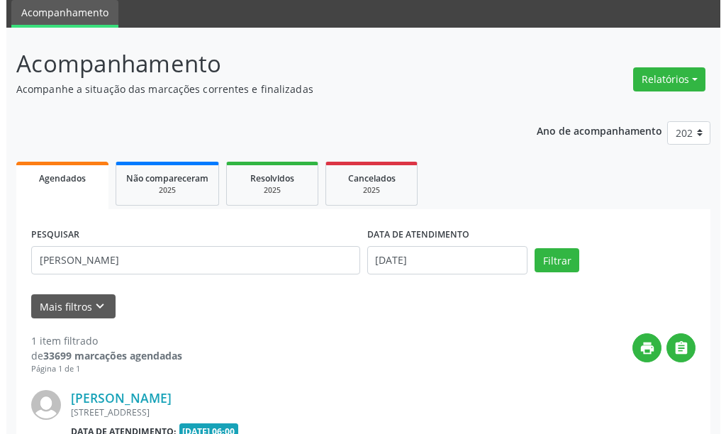
scroll to position [208, 0]
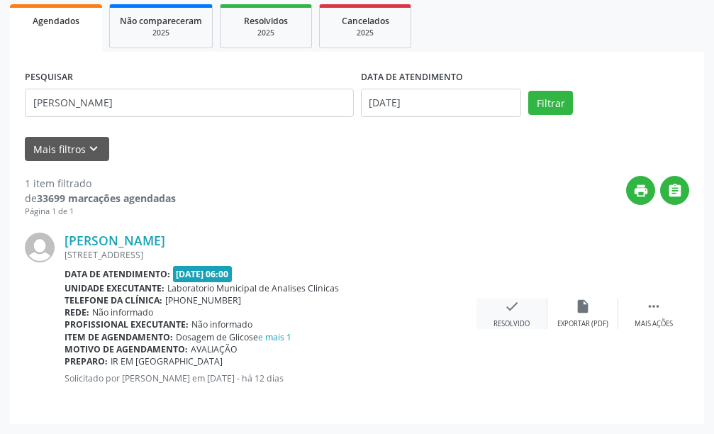
click at [511, 311] on icon "check" at bounding box center [512, 307] width 16 height 16
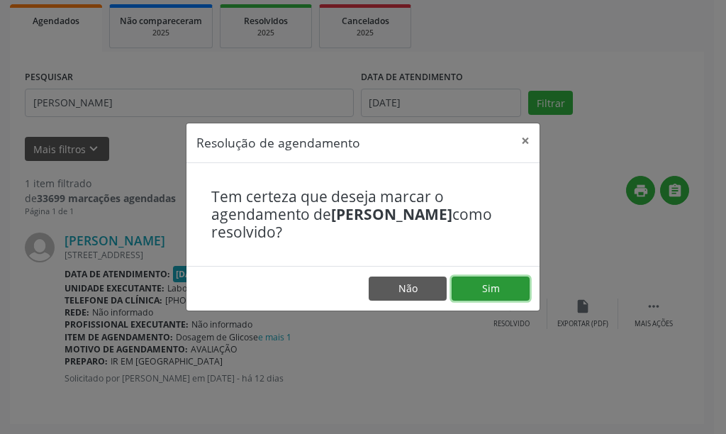
click at [500, 299] on button "Sim" at bounding box center [491, 289] width 78 height 24
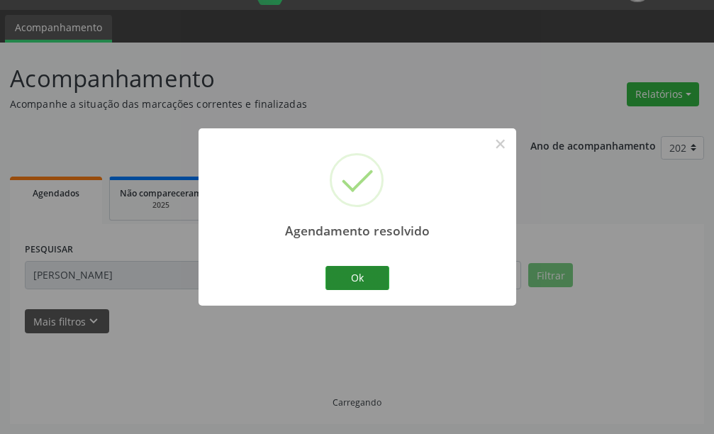
scroll to position [4, 0]
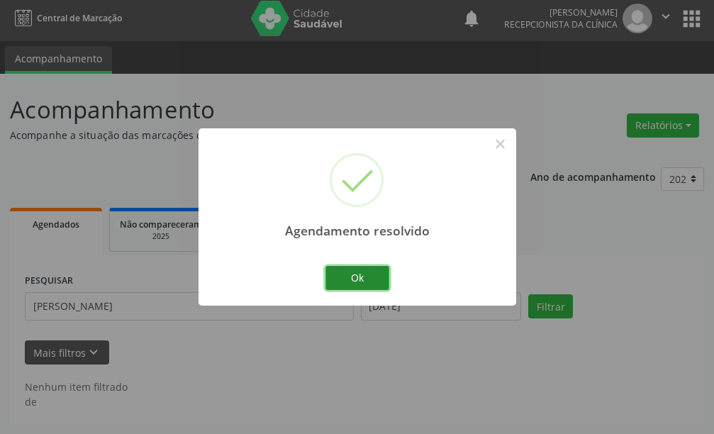
click at [372, 278] on button "Ok" at bounding box center [357, 278] width 64 height 24
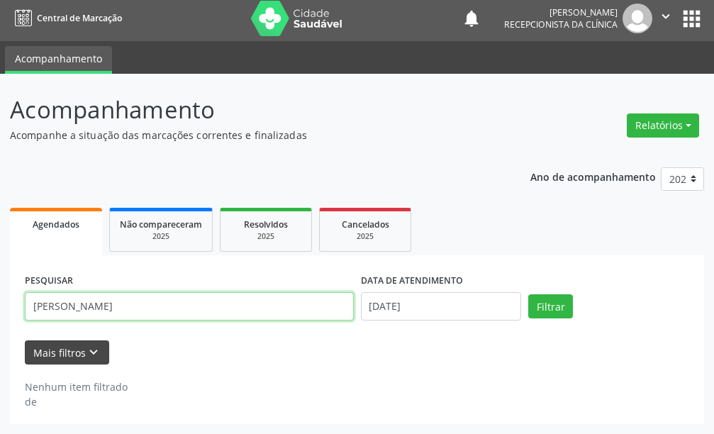
drag, startPoint x: 286, startPoint y: 302, endPoint x: 67, endPoint y: 357, distance: 225.8
click at [67, 357] on form "PESQUISAR [PERSON_NAME] DATA DE ATENDIMENTO [DATE] Filtrar UNIDADE DE REFERÊNCI…" at bounding box center [357, 317] width 664 height 94
type input "m"
type input "[PERSON_NAME]"
click at [528, 294] on button "Filtrar" at bounding box center [550, 306] width 45 height 24
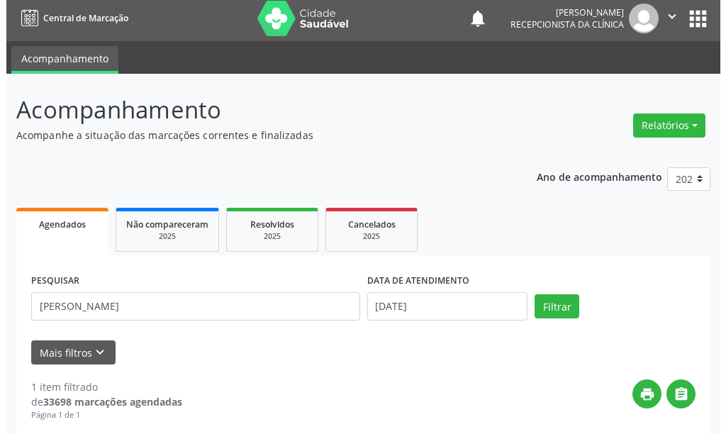
scroll to position [208, 0]
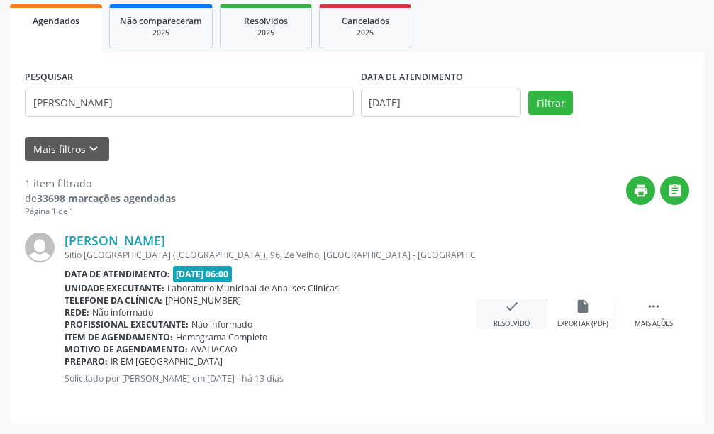
click at [498, 314] on div "check Resolvido" at bounding box center [511, 314] width 71 height 30
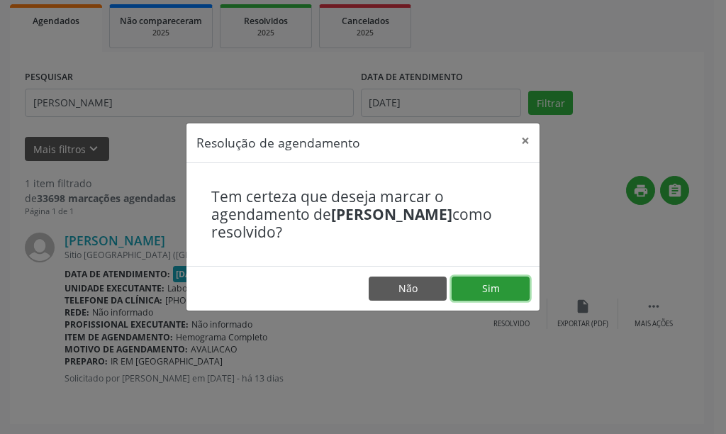
click at [472, 284] on button "Sim" at bounding box center [491, 289] width 78 height 24
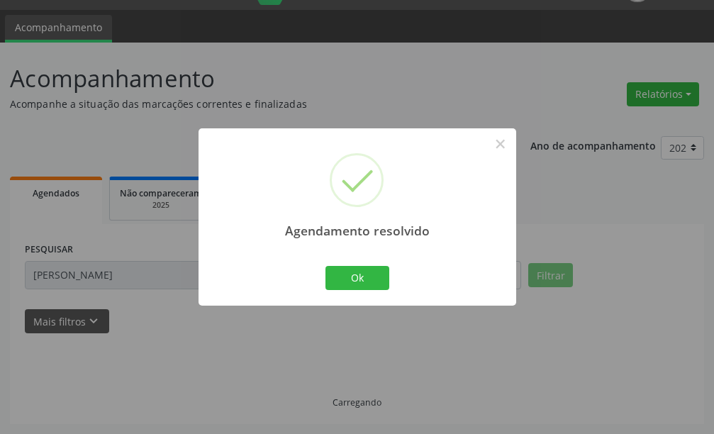
scroll to position [4, 0]
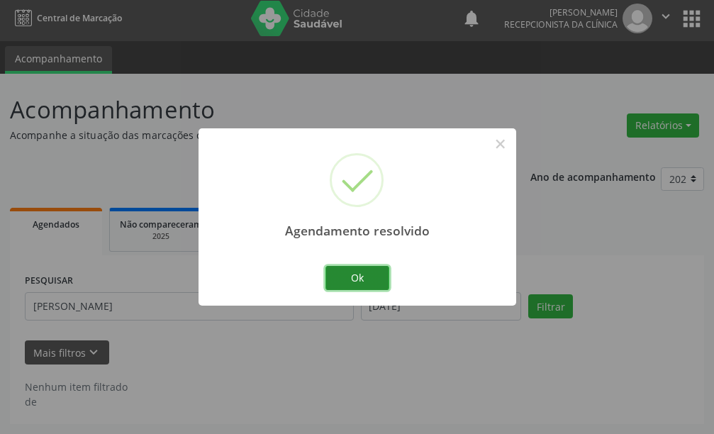
click at [368, 279] on button "Ok" at bounding box center [357, 278] width 64 height 24
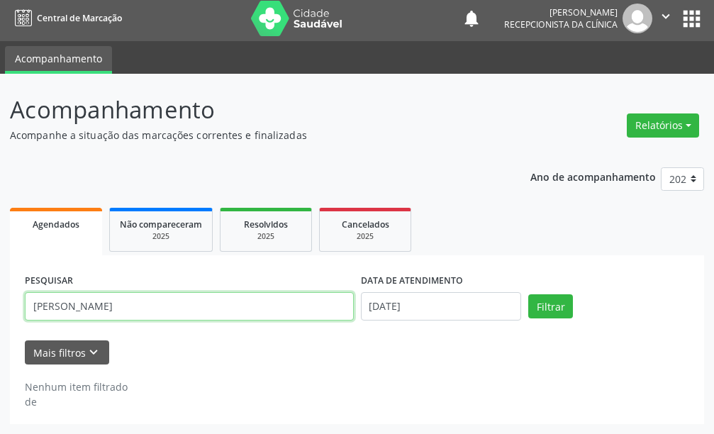
click at [0, 325] on div "Acompanhamento Acompanhe a situação das marcações correntes e finalizadas Relat…" at bounding box center [357, 254] width 714 height 360
type input "[PERSON_NAME]"
click at [528, 294] on button "Filtrar" at bounding box center [550, 306] width 45 height 24
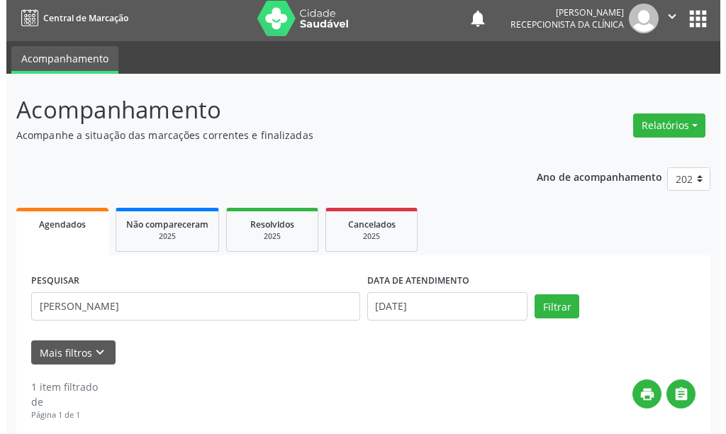
scroll to position [208, 0]
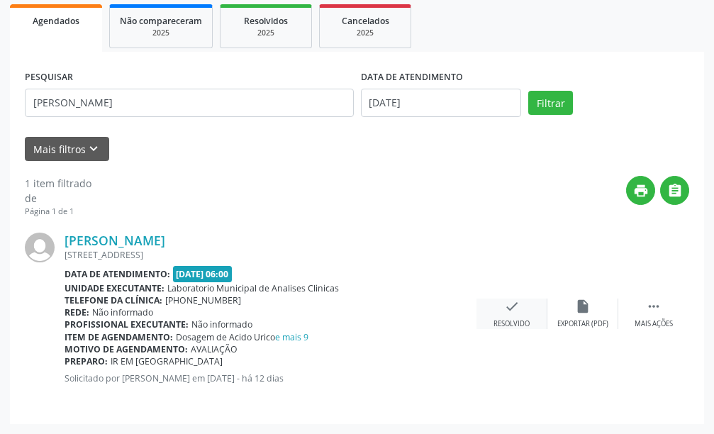
click at [505, 314] on div "check Resolvido" at bounding box center [511, 314] width 71 height 30
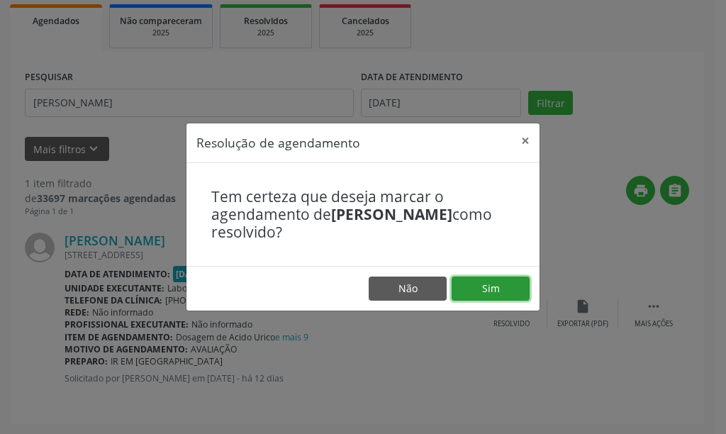
click at [511, 279] on button "Sim" at bounding box center [491, 289] width 78 height 24
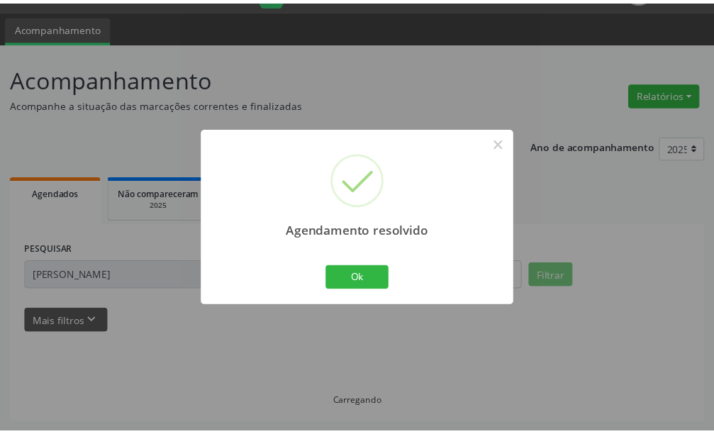
scroll to position [35, 0]
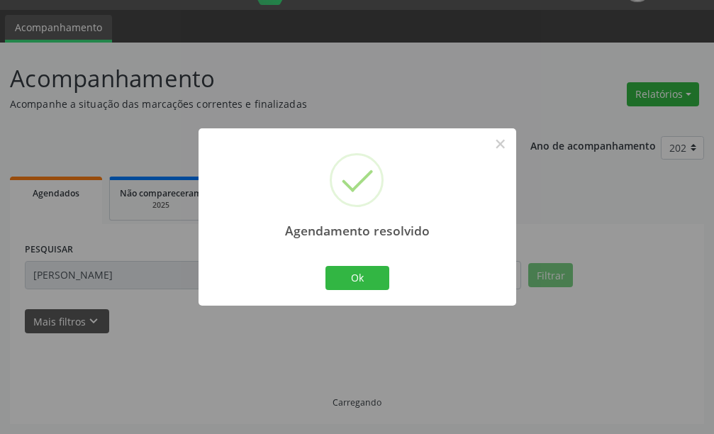
click at [379, 298] on div "Agendamento resolvido × Ok Cancel" at bounding box center [358, 216] width 318 height 177
click at [376, 273] on button "Ok" at bounding box center [357, 278] width 64 height 24
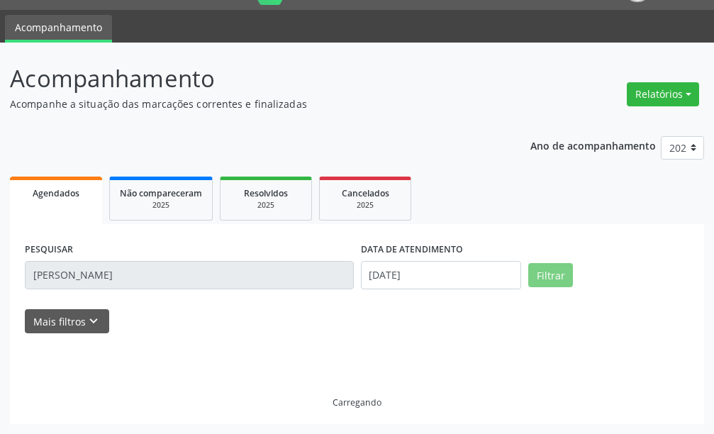
scroll to position [4, 0]
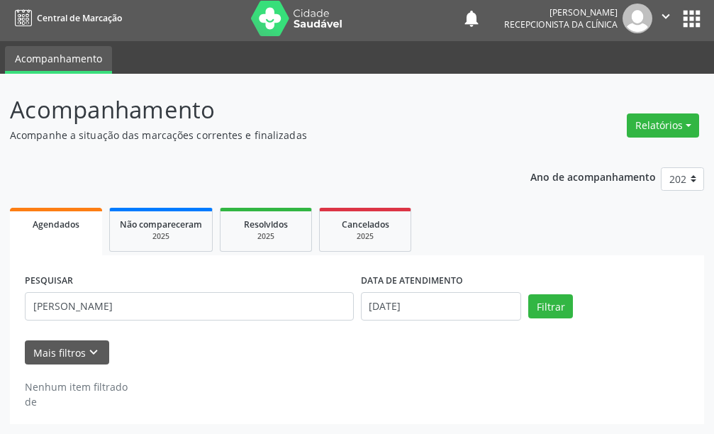
drag, startPoint x: 0, startPoint y: 292, endPoint x: 12, endPoint y: 293, distance: 12.1
click at [9, 292] on div "Acompanhamento Acompanhe a situação das marcações correntes e finalizadas Relat…" at bounding box center [357, 254] width 714 height 360
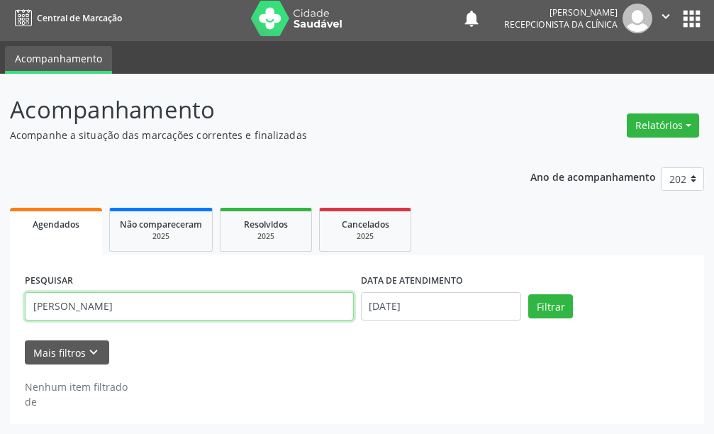
drag, startPoint x: 20, startPoint y: 330, endPoint x: 0, endPoint y: 334, distance: 20.3
click at [0, 334] on div "Acompanhamento Acompanhe a situação das marcações correntes e finalizadas Relat…" at bounding box center [357, 254] width 714 height 360
type input "aderaldo"
click at [528, 294] on button "Filtrar" at bounding box center [550, 306] width 45 height 24
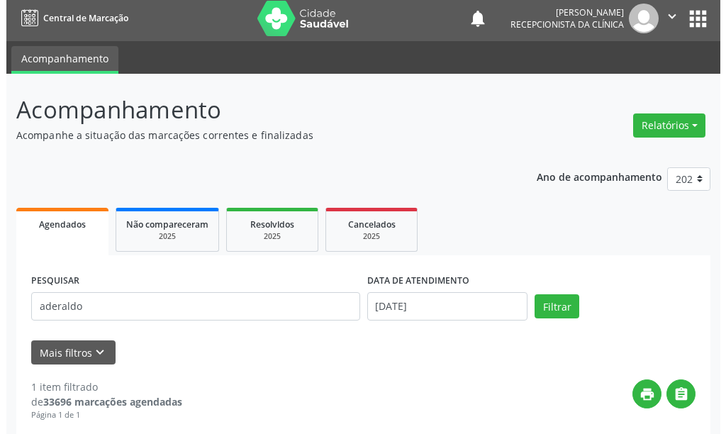
scroll to position [208, 0]
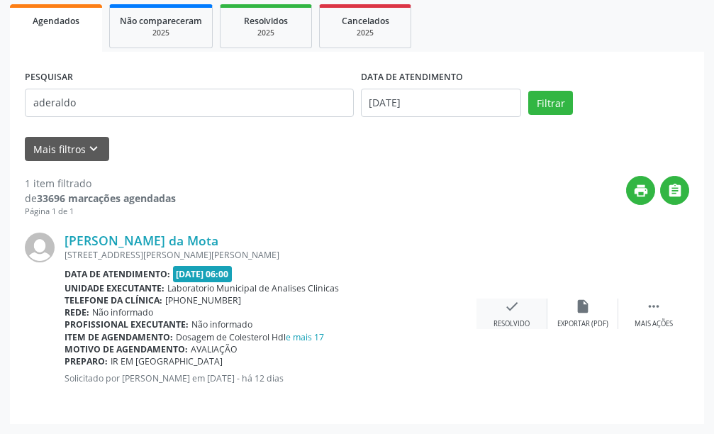
click at [507, 324] on div "Resolvido" at bounding box center [512, 324] width 36 height 10
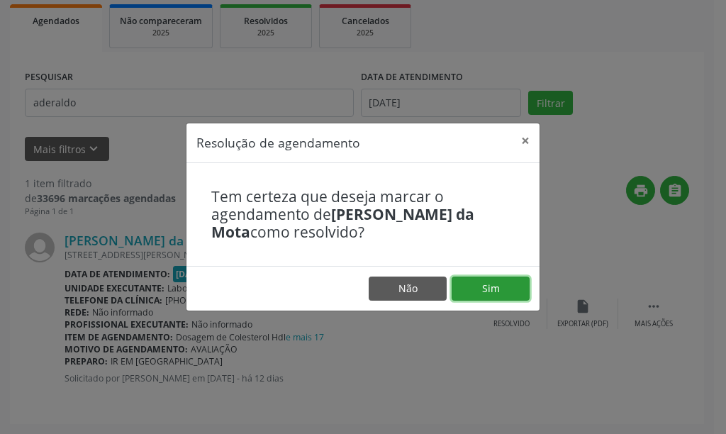
click at [498, 291] on button "Sim" at bounding box center [491, 289] width 78 height 24
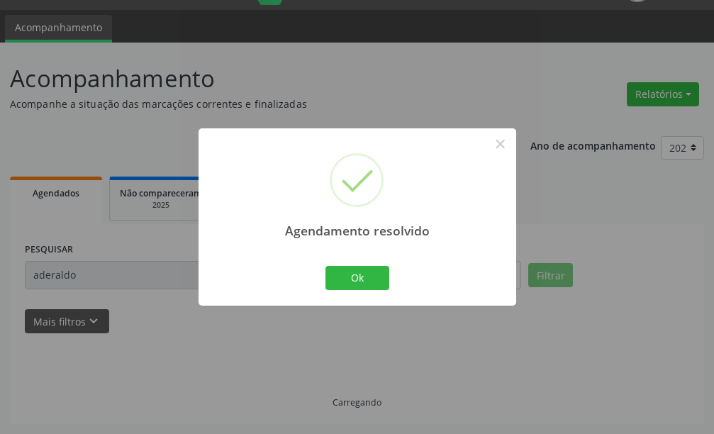
scroll to position [4, 0]
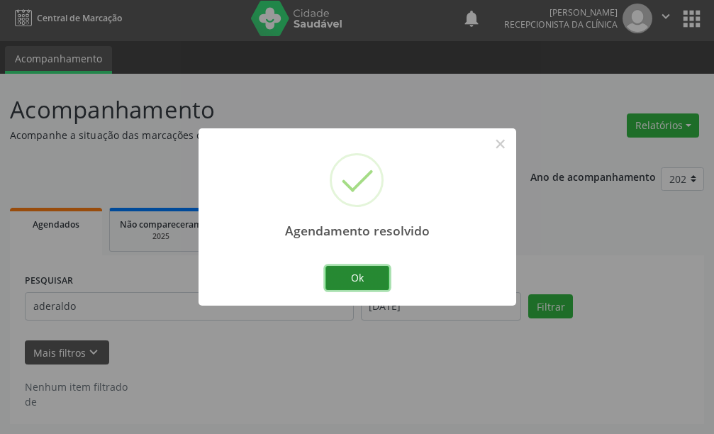
click at [372, 281] on button "Ok" at bounding box center [357, 278] width 64 height 24
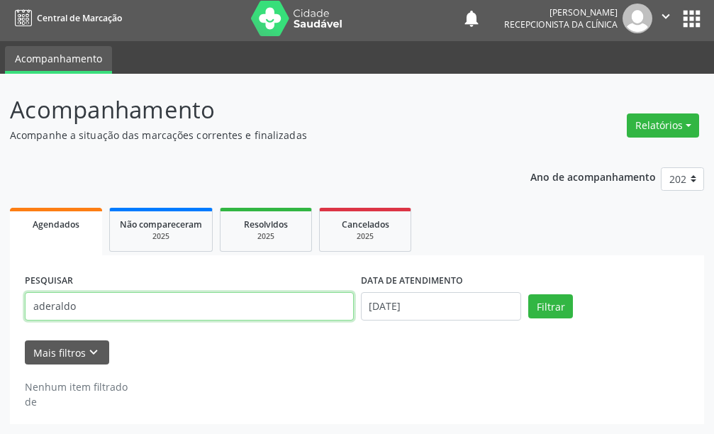
click at [0, 308] on div "Acompanhamento Acompanhe a situação das marcações correntes e finalizadas Relat…" at bounding box center [357, 254] width 714 height 360
type input "vaneska"
click at [528, 294] on button "Filtrar" at bounding box center [550, 306] width 45 height 24
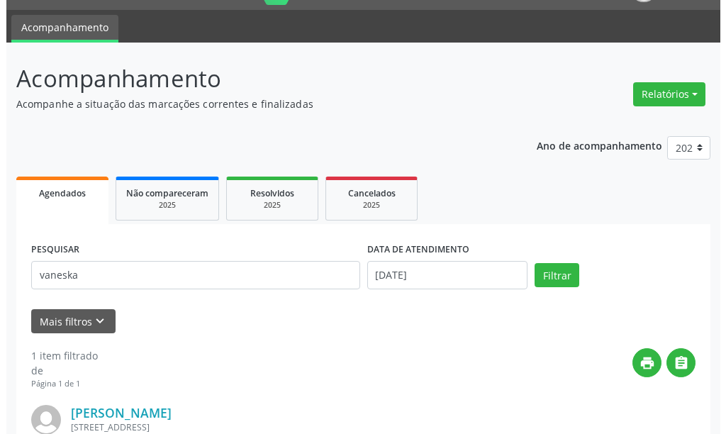
scroll to position [208, 0]
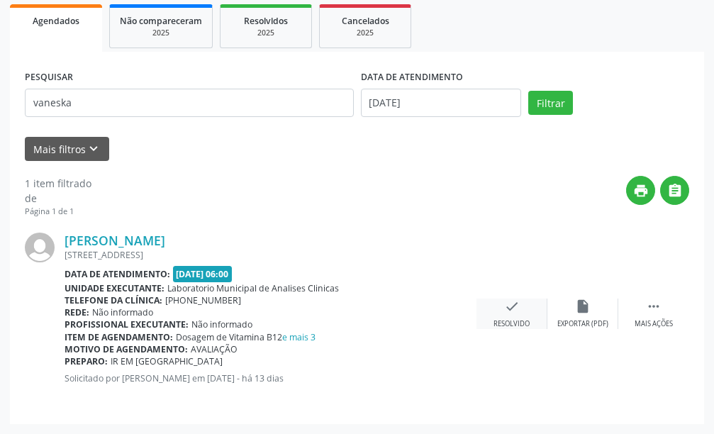
click at [528, 311] on div "check Resolvido" at bounding box center [511, 314] width 71 height 30
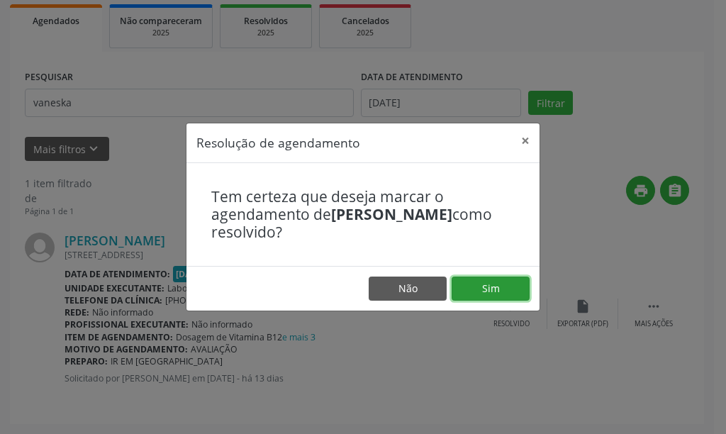
click at [511, 286] on button "Sim" at bounding box center [491, 289] width 78 height 24
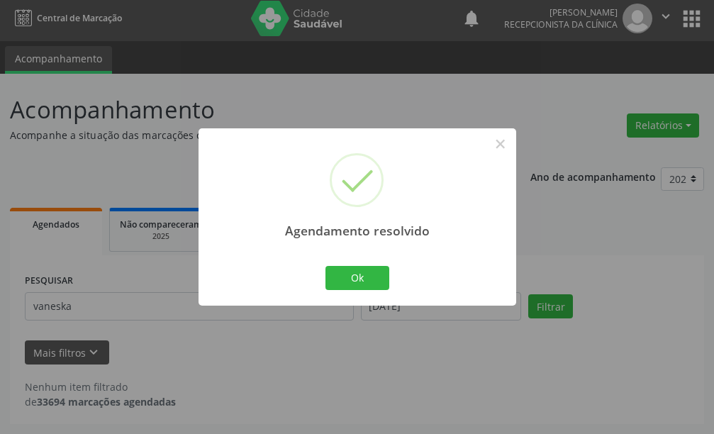
scroll to position [4, 0]
click at [370, 280] on button "Ok" at bounding box center [357, 278] width 64 height 24
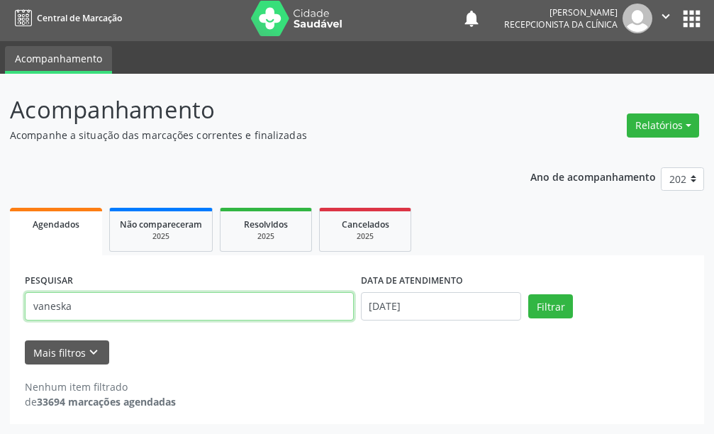
click at [0, 300] on div "Acompanhamento Acompanhe a situação das marcações correntes e finalizadas Relat…" at bounding box center [357, 254] width 714 height 360
type input "amaury"
click at [528, 294] on button "Filtrar" at bounding box center [550, 306] width 45 height 24
click at [160, 313] on input "amaury" at bounding box center [189, 306] width 329 height 28
click at [528, 294] on button "Filtrar" at bounding box center [550, 306] width 45 height 24
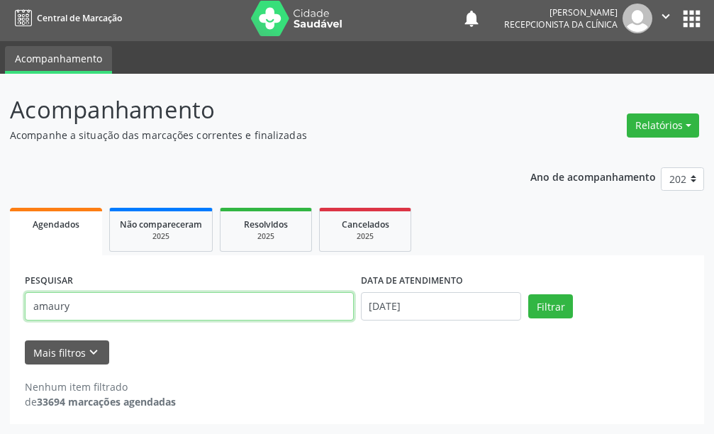
drag, startPoint x: 160, startPoint y: 313, endPoint x: 0, endPoint y: 351, distance: 163.9
click at [0, 351] on div "Acompanhamento Acompanhe a situação das marcações correntes e finalizadas Relat…" at bounding box center [357, 254] width 714 height 360
click at [528, 294] on button "Filtrar" at bounding box center [550, 306] width 45 height 24
drag, startPoint x: 97, startPoint y: 311, endPoint x: 0, endPoint y: 320, distance: 97.6
click at [0, 320] on div "Acompanhamento Acompanhe a situação das marcações correntes e finalizadas Relat…" at bounding box center [357, 356] width 714 height 564
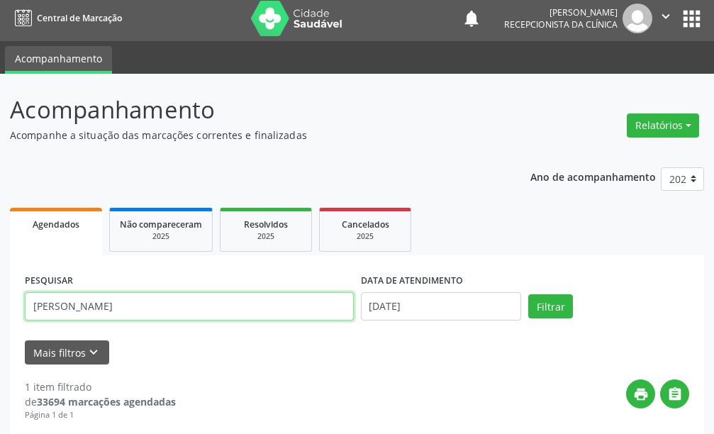
click at [528, 294] on button "Filtrar" at bounding box center [550, 306] width 45 height 24
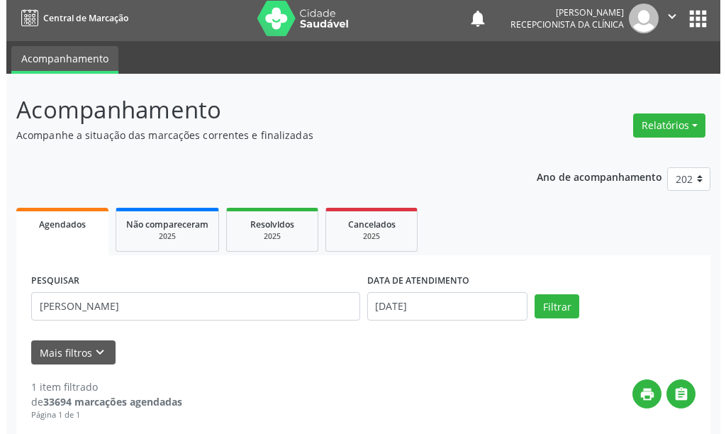
scroll to position [208, 0]
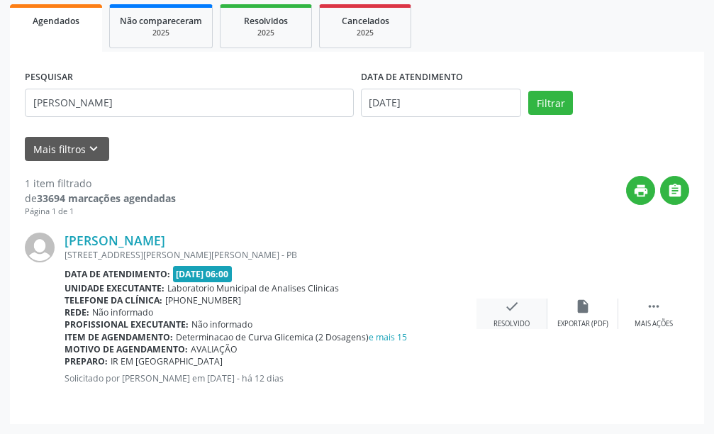
click at [515, 313] on icon "check" at bounding box center [512, 307] width 16 height 16
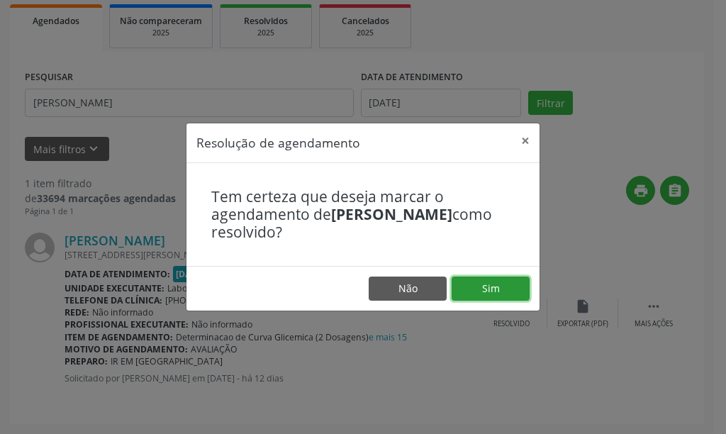
click at [464, 291] on button "Sim" at bounding box center [491, 289] width 78 height 24
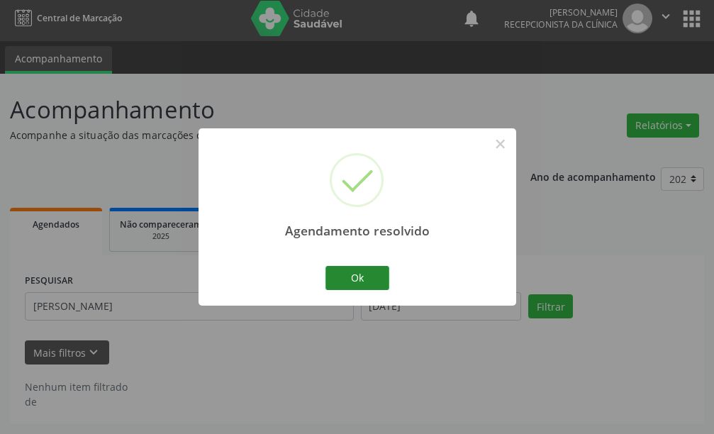
scroll to position [4, 0]
click at [373, 285] on button "Ok" at bounding box center [357, 278] width 64 height 24
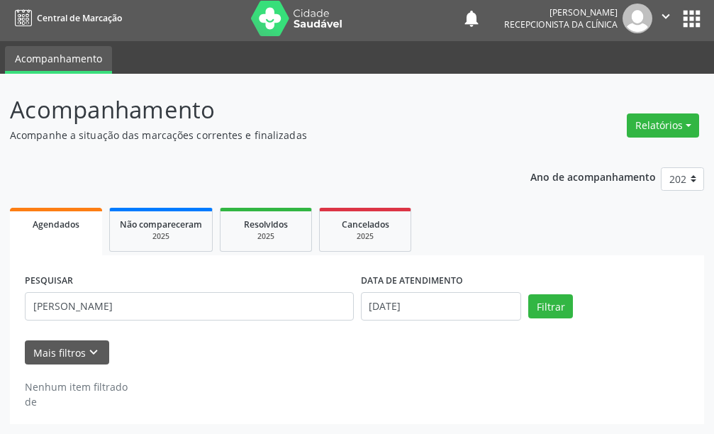
drag, startPoint x: 155, startPoint y: 326, endPoint x: 45, endPoint y: 327, distance: 109.9
click at [45, 327] on div "PESQUISAR [PERSON_NAME]" at bounding box center [189, 300] width 336 height 60
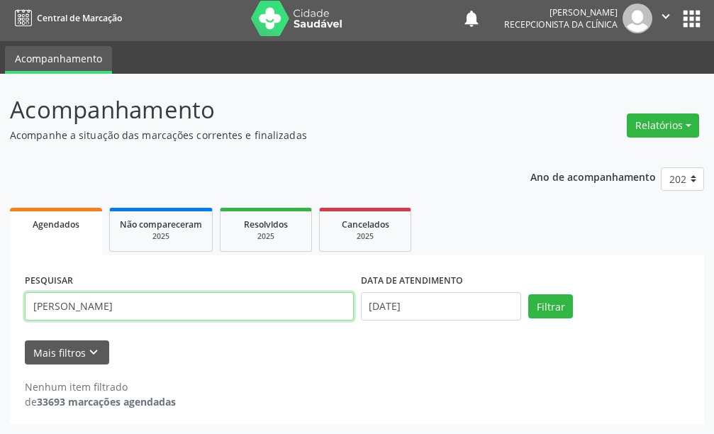
click at [191, 305] on input "[PERSON_NAME]" at bounding box center [189, 306] width 329 height 28
type input "m"
click at [528, 294] on button "Filtrar" at bounding box center [550, 306] width 45 height 24
click at [148, 313] on input "inacio" at bounding box center [189, 306] width 329 height 28
click at [528, 294] on button "Filtrar" at bounding box center [550, 306] width 45 height 24
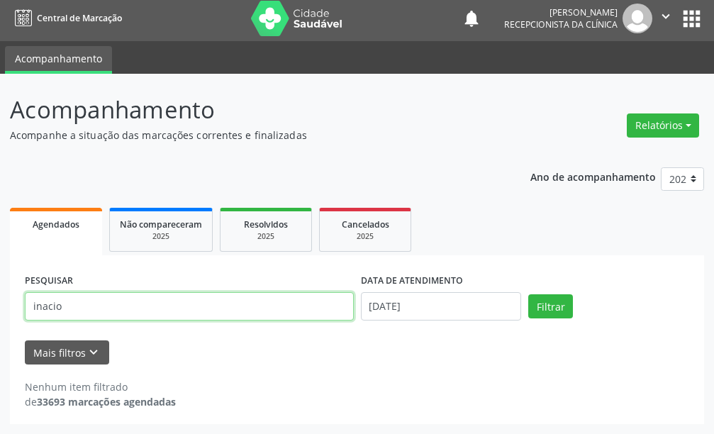
click at [82, 305] on input "inacio" at bounding box center [189, 306] width 329 height 28
type input "i"
click at [528, 294] on button "Filtrar" at bounding box center [550, 306] width 45 height 24
click at [116, 306] on input "[PERSON_NAME]" at bounding box center [189, 306] width 329 height 28
click at [528, 294] on button "Filtrar" at bounding box center [550, 306] width 45 height 24
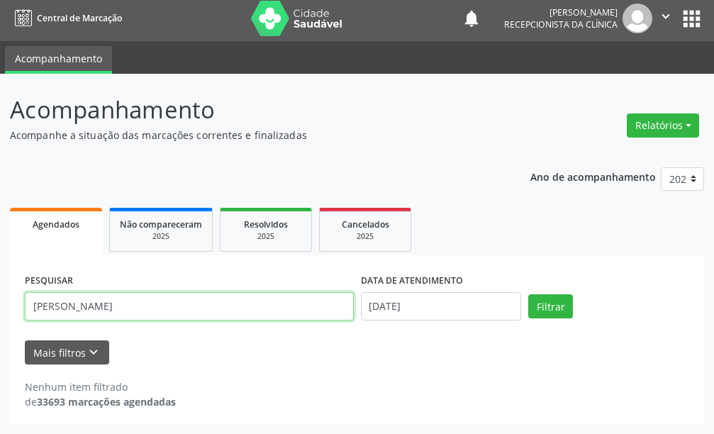
click at [115, 311] on input "[PERSON_NAME]" at bounding box center [189, 306] width 329 height 28
click at [528, 294] on button "Filtrar" at bounding box center [550, 306] width 45 height 24
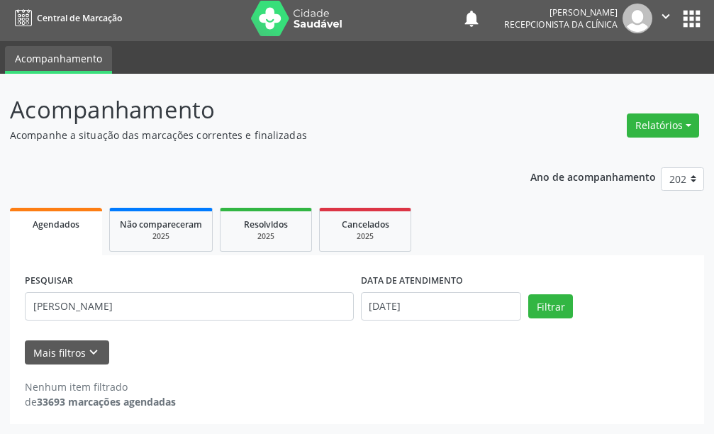
scroll to position [0, 0]
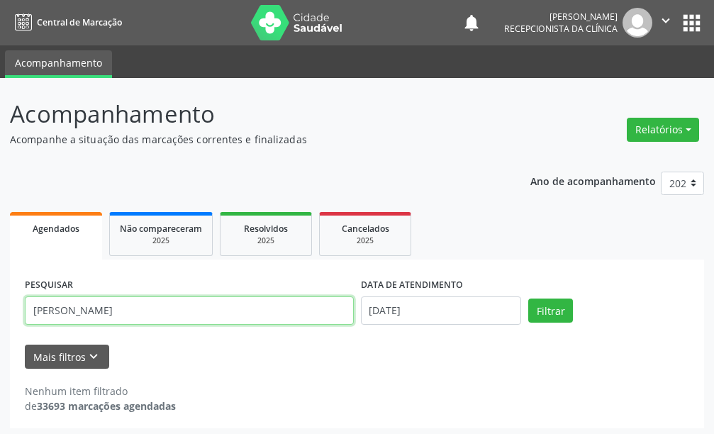
click at [114, 311] on input "[PERSON_NAME]" at bounding box center [189, 310] width 329 height 28
type input "m"
type input "[PERSON_NAME]"
click at [528, 299] on button "Filtrar" at bounding box center [550, 311] width 45 height 24
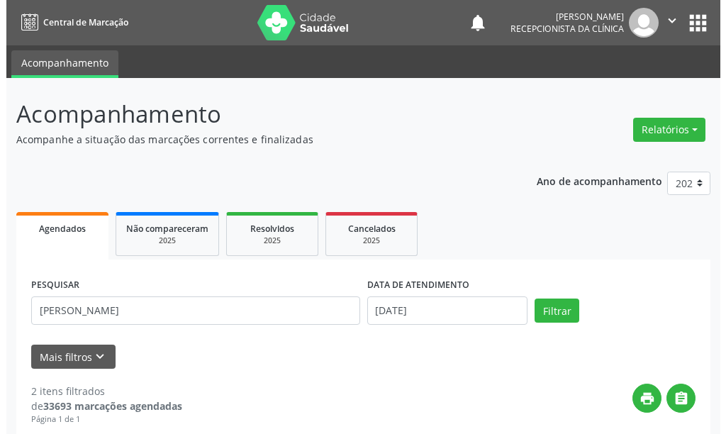
scroll to position [400, 0]
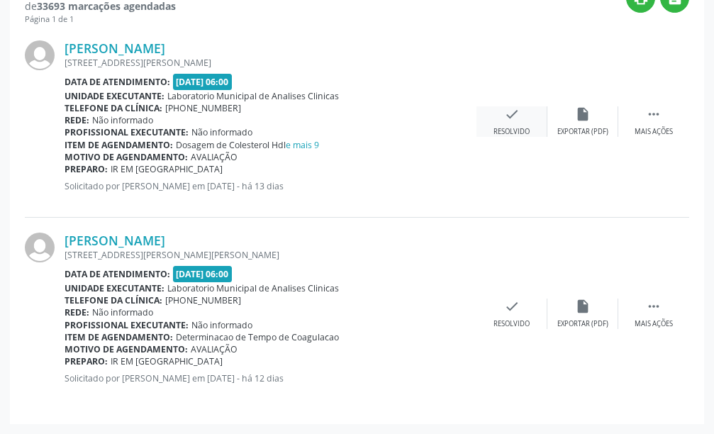
click at [521, 122] on div "check Resolvido" at bounding box center [511, 121] width 71 height 30
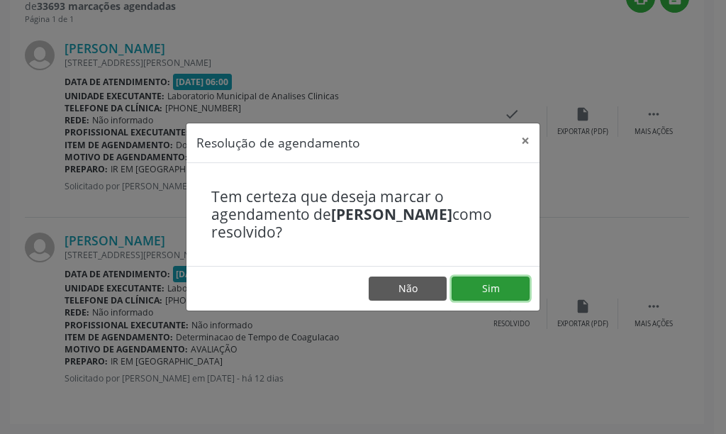
click at [478, 289] on button "Sim" at bounding box center [491, 289] width 78 height 24
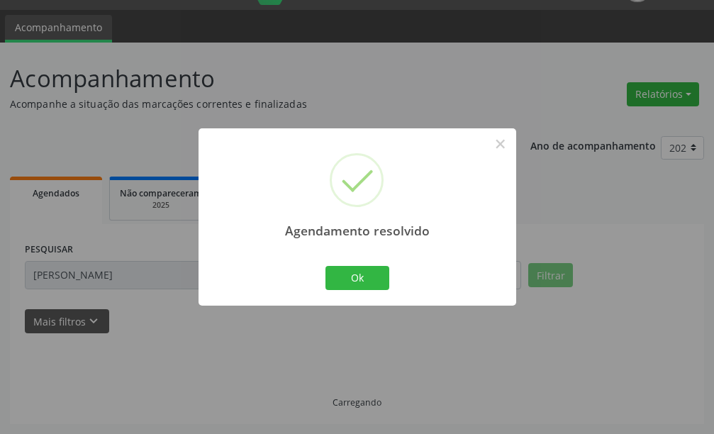
scroll to position [208, 0]
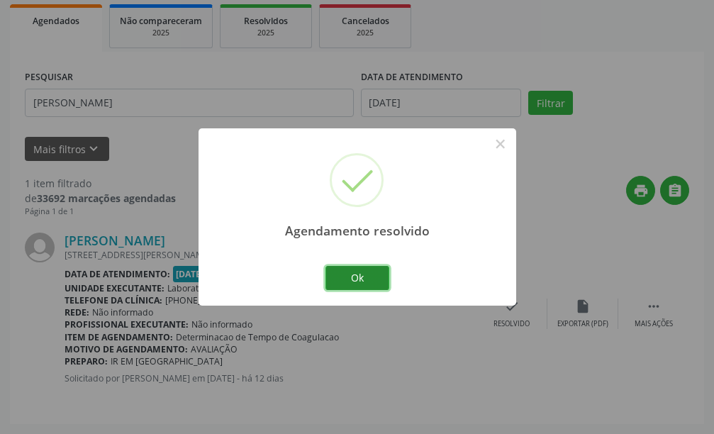
click at [348, 288] on button "Ok" at bounding box center [357, 278] width 64 height 24
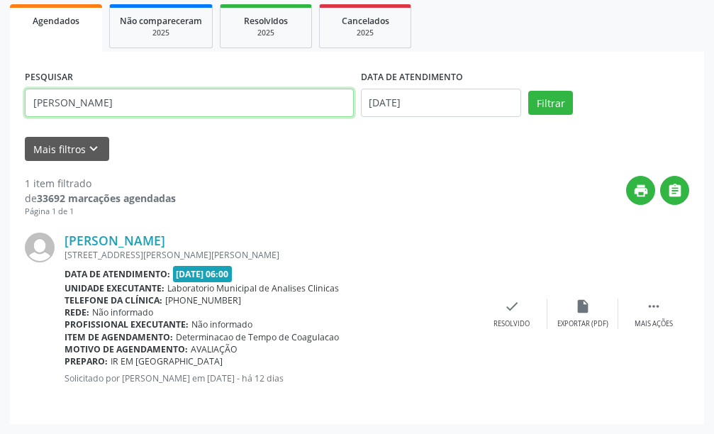
drag, startPoint x: 94, startPoint y: 99, endPoint x: 0, endPoint y: 113, distance: 94.7
click at [0, 113] on div "Acompanhamento Acompanhe a situação das marcações correntes e finalizadas Relat…" at bounding box center [357, 152] width 714 height 564
click at [528, 91] on button "Filtrar" at bounding box center [550, 103] width 45 height 24
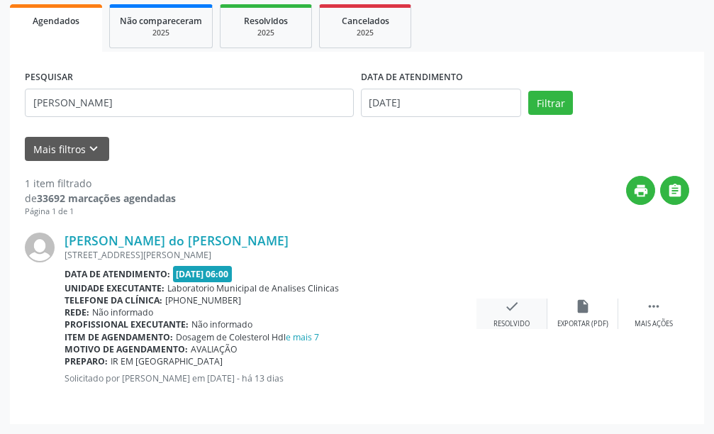
click at [513, 302] on icon "check" at bounding box center [512, 307] width 16 height 16
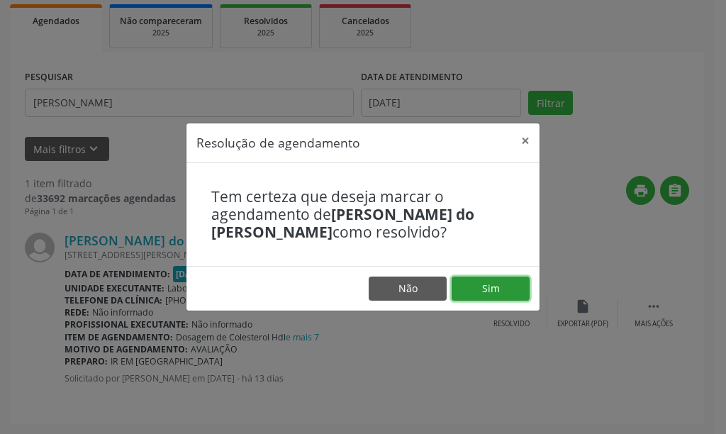
click at [480, 289] on button "Sim" at bounding box center [491, 289] width 78 height 24
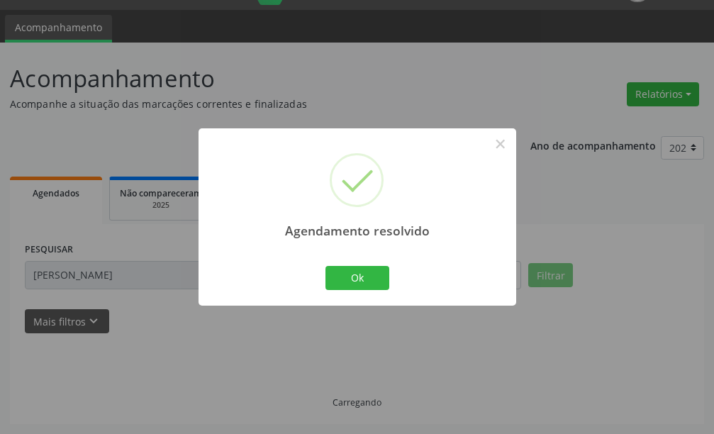
scroll to position [4, 0]
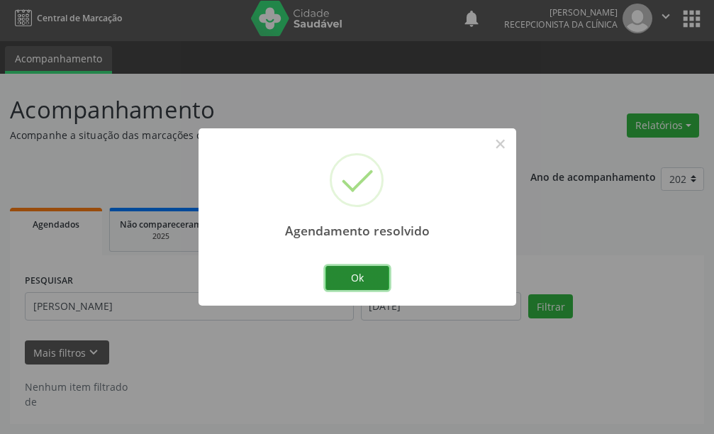
click at [361, 266] on button "Ok" at bounding box center [357, 278] width 64 height 24
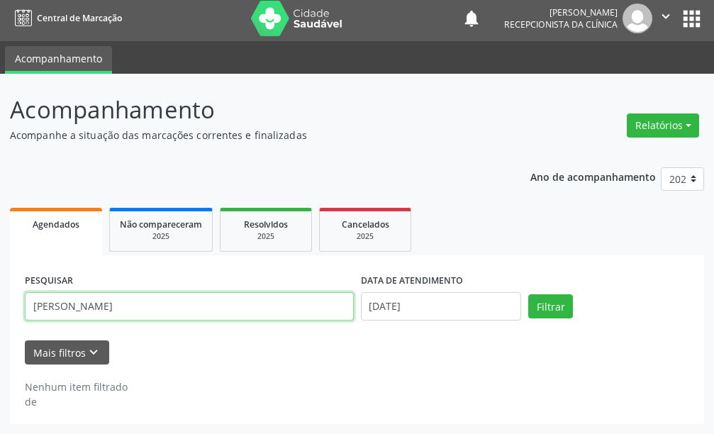
drag, startPoint x: 138, startPoint y: 308, endPoint x: 80, endPoint y: 313, distance: 57.7
click at [80, 313] on input "[PERSON_NAME]" at bounding box center [189, 306] width 329 height 28
type input "r"
click at [528, 294] on button "Filtrar" at bounding box center [550, 306] width 45 height 24
click at [83, 315] on input "graziele" at bounding box center [189, 306] width 329 height 28
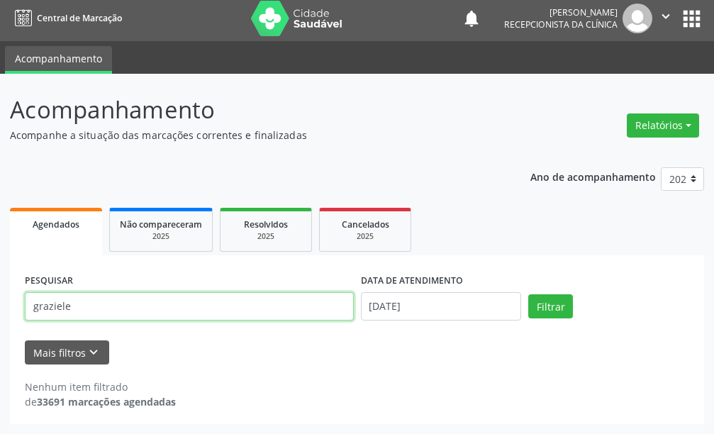
click at [528, 294] on button "Filtrar" at bounding box center [550, 306] width 45 height 24
click at [91, 308] on input "graziele" at bounding box center [189, 306] width 329 height 28
type input "g"
click at [528, 294] on button "Filtrar" at bounding box center [550, 306] width 45 height 24
drag, startPoint x: 272, startPoint y: 300, endPoint x: 51, endPoint y: 328, distance: 222.9
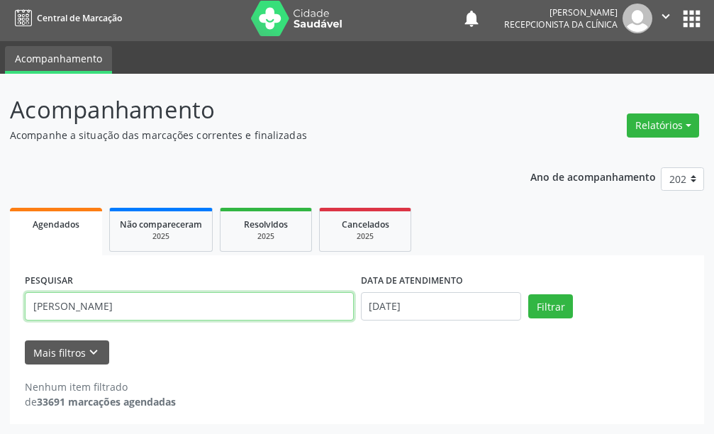
click at [52, 328] on div "PESQUISAR [PERSON_NAME]" at bounding box center [189, 300] width 336 height 60
type input "j"
type input "[PERSON_NAME] do"
click at [528, 294] on button "Filtrar" at bounding box center [550, 306] width 45 height 24
click at [166, 311] on input "[PERSON_NAME] do" at bounding box center [189, 306] width 329 height 28
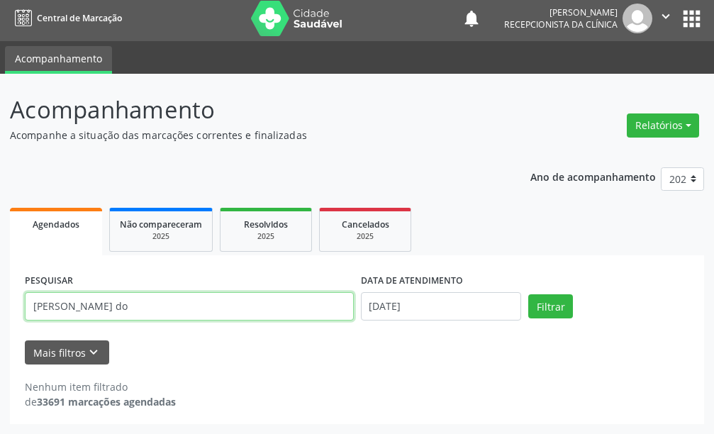
click at [528, 294] on button "Filtrar" at bounding box center [550, 306] width 45 height 24
drag, startPoint x: 172, startPoint y: 308, endPoint x: 4, endPoint y: 303, distance: 168.8
click at [1, 303] on div "Acompanhamento Acompanhe a situação das marcações correntes e finalizadas Relat…" at bounding box center [357, 254] width 714 height 360
type input "graziele f"
click at [528, 294] on button "Filtrar" at bounding box center [550, 306] width 45 height 24
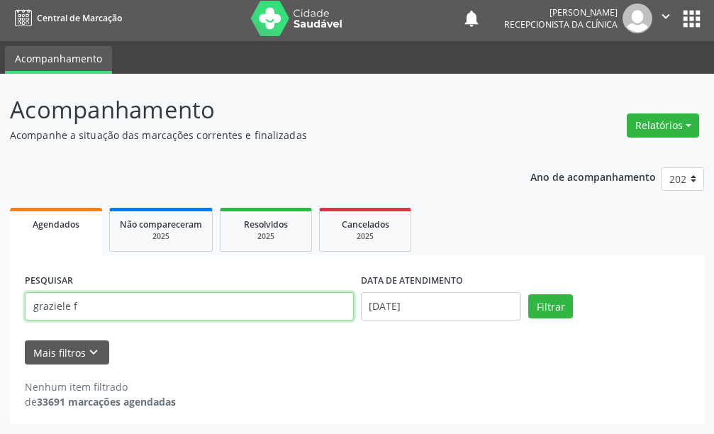
click at [91, 301] on input "graziele f" at bounding box center [189, 306] width 329 height 28
click at [528, 294] on button "Filtrar" at bounding box center [550, 306] width 45 height 24
drag, startPoint x: 70, startPoint y: 306, endPoint x: 0, endPoint y: 333, distance: 75.2
click at [0, 333] on div "Acompanhamento Acompanhe a situação das marcações correntes e finalizadas Relat…" at bounding box center [357, 254] width 714 height 360
type input "[PERSON_NAME]"
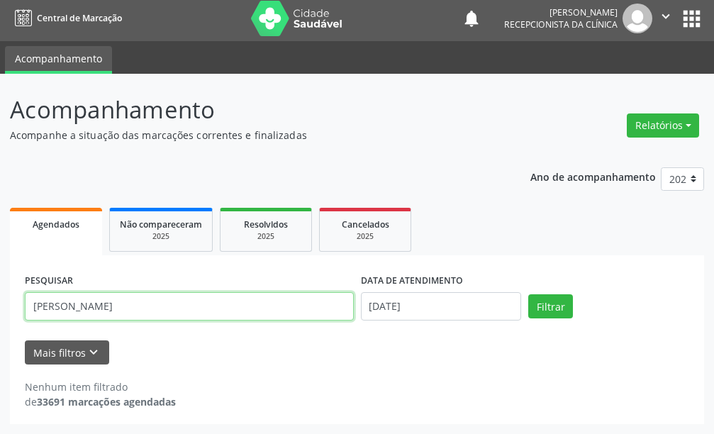
click at [528, 294] on button "Filtrar" at bounding box center [550, 306] width 45 height 24
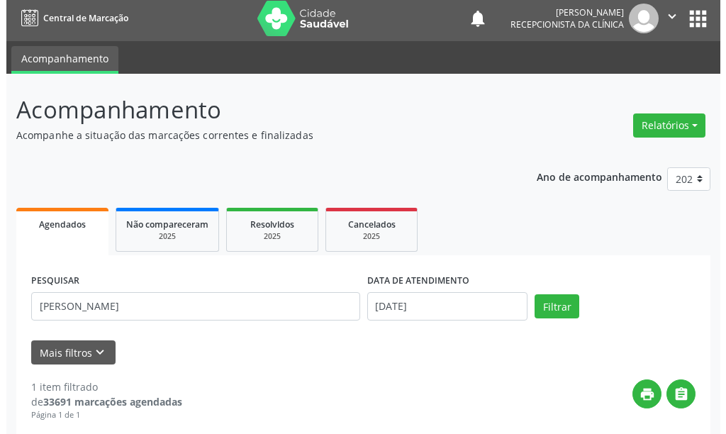
scroll to position [208, 0]
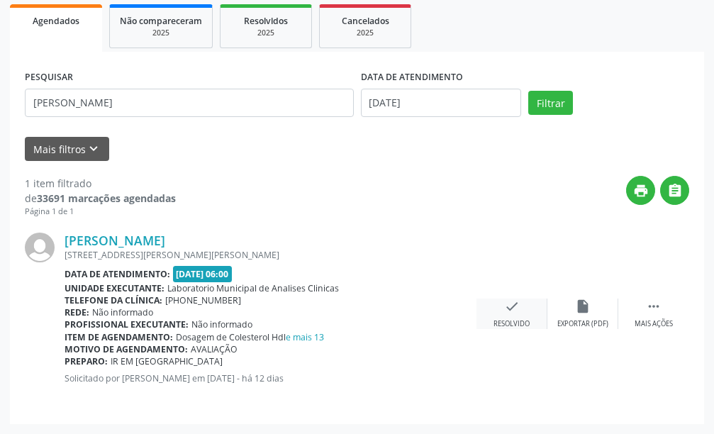
click at [520, 317] on div "check Resolvido" at bounding box center [511, 314] width 71 height 30
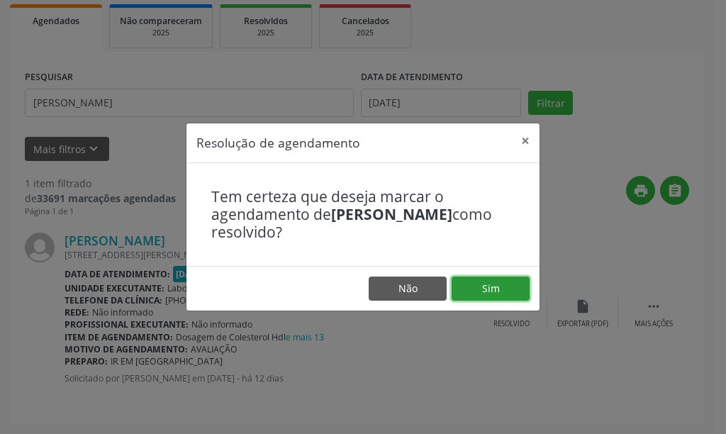
click at [488, 293] on button "Sim" at bounding box center [491, 289] width 78 height 24
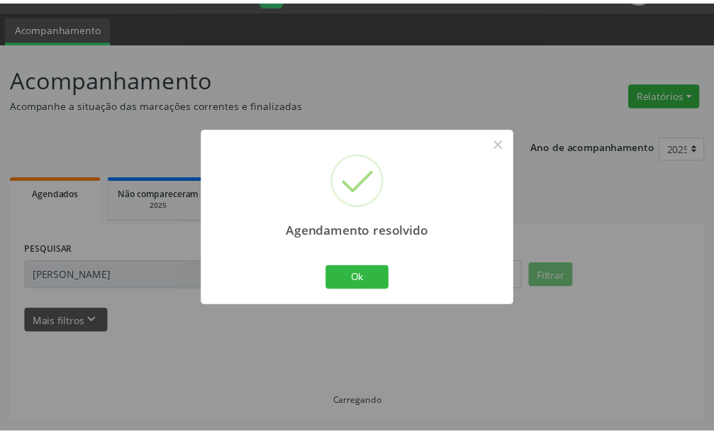
scroll to position [35, 0]
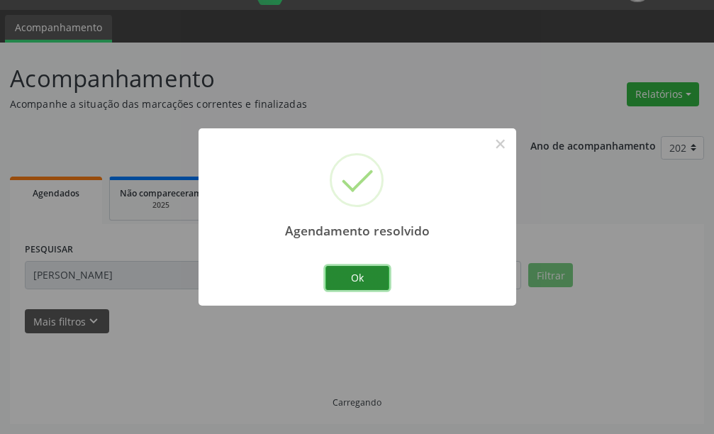
click at [384, 275] on button "Ok" at bounding box center [357, 278] width 64 height 24
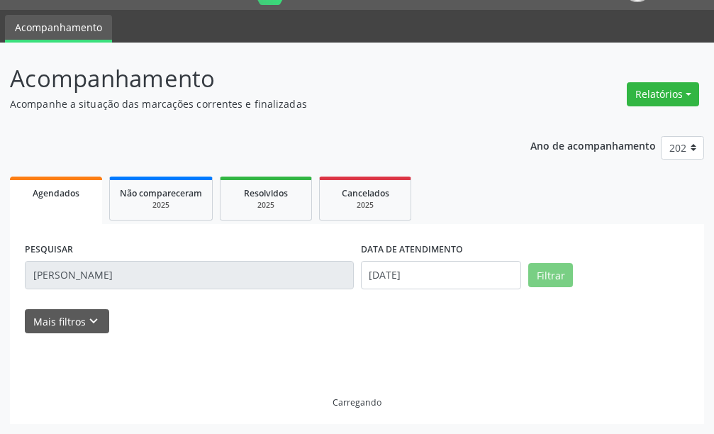
scroll to position [4, 0]
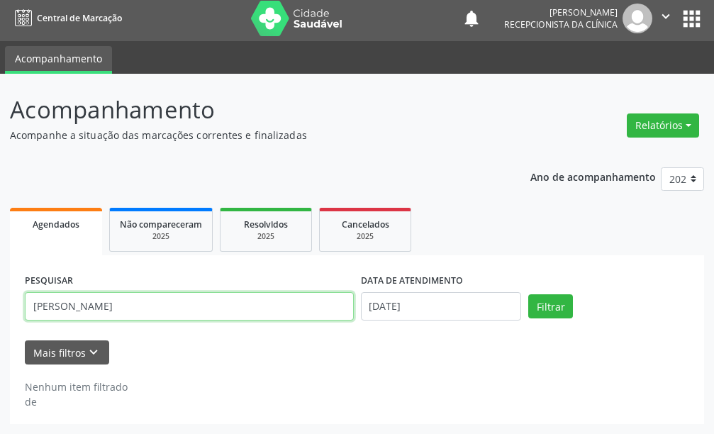
click at [0, 317] on div "Acompanhamento Acompanhe a situação das marcações correntes e finalizadas Relat…" at bounding box center [357, 254] width 714 height 360
type input "[PERSON_NAME] da s"
click at [528, 294] on button "Filtrar" at bounding box center [550, 306] width 45 height 24
drag, startPoint x: 140, startPoint y: 303, endPoint x: 0, endPoint y: 307, distance: 139.7
click at [0, 307] on div "Acompanhamento Acompanhe a situação das marcações correntes e finalizadas Relat…" at bounding box center [357, 254] width 714 height 360
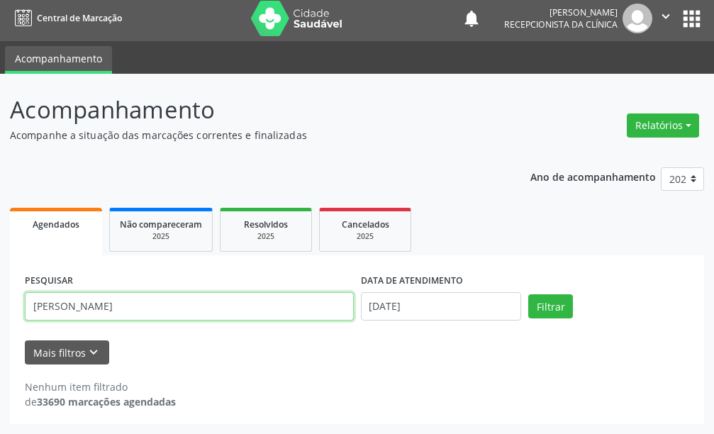
type input "[PERSON_NAME]"
click at [528, 294] on button "Filtrar" at bounding box center [550, 306] width 45 height 24
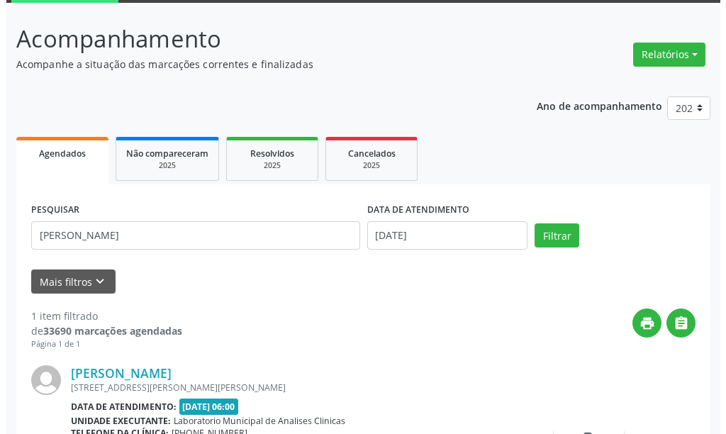
scroll to position [208, 0]
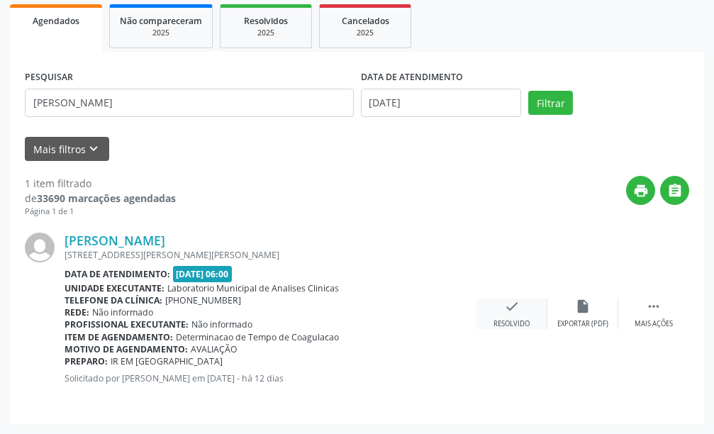
click at [510, 311] on icon "check" at bounding box center [512, 307] width 16 height 16
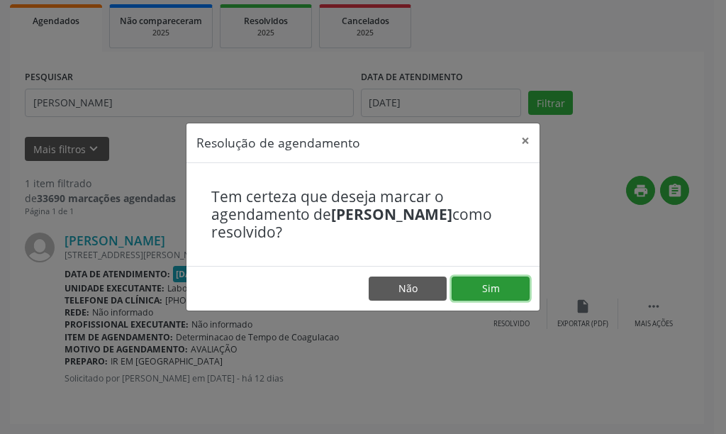
click at [468, 286] on button "Sim" at bounding box center [491, 289] width 78 height 24
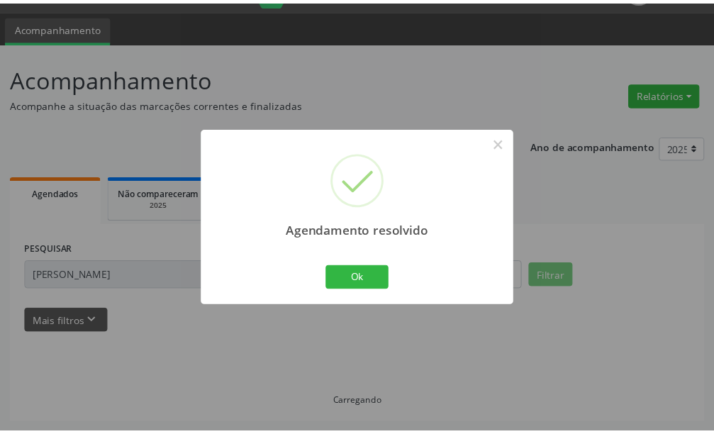
scroll to position [35, 0]
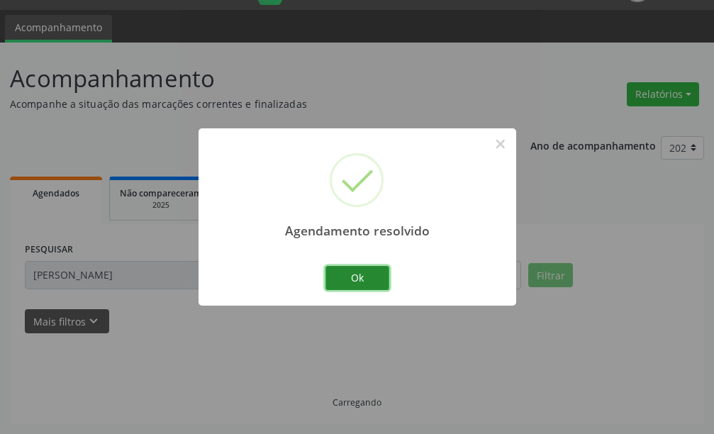
click at [365, 277] on button "Ok" at bounding box center [357, 278] width 64 height 24
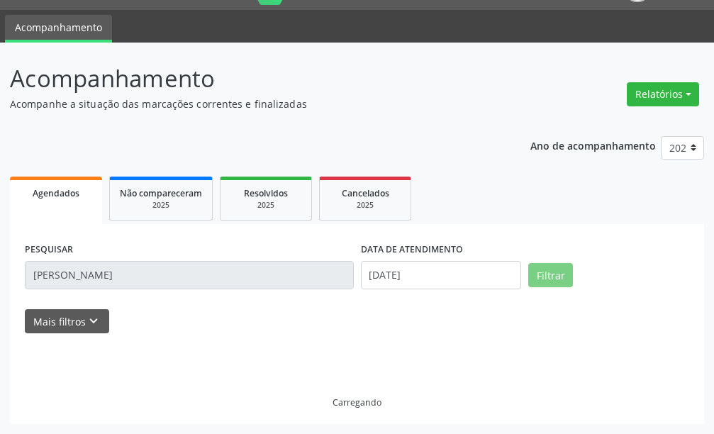
drag, startPoint x: 106, startPoint y: 274, endPoint x: 28, endPoint y: 262, distance: 79.7
click at [6, 270] on div "Acompanhamento Acompanhe a situação das marcações correntes e finalizadas Relat…" at bounding box center [357, 238] width 714 height 391
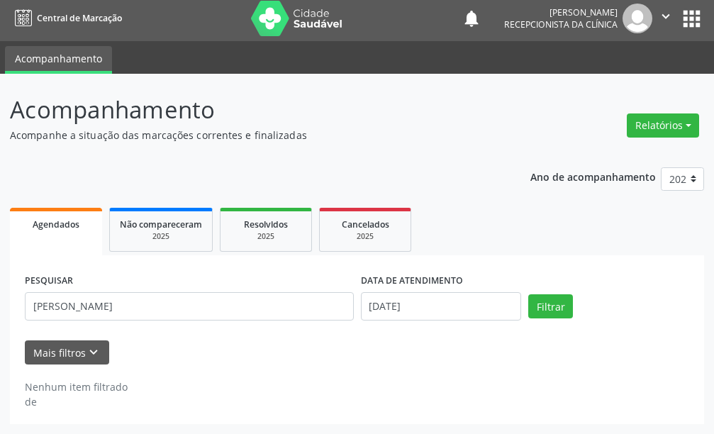
scroll to position [4, 0]
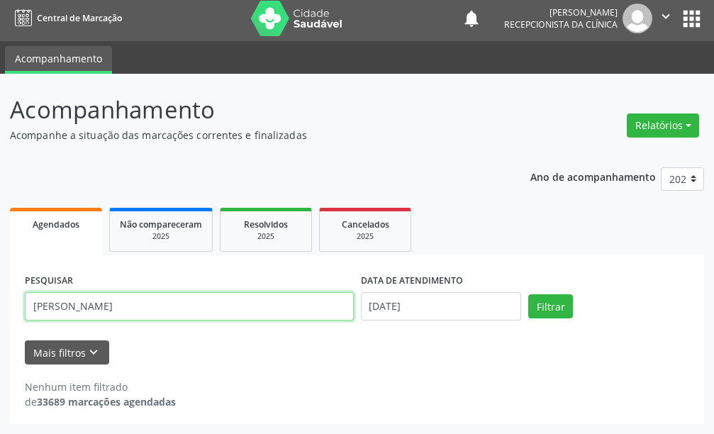
type input "[PERSON_NAME]"
click at [528, 294] on button "Filtrar" at bounding box center [550, 306] width 45 height 24
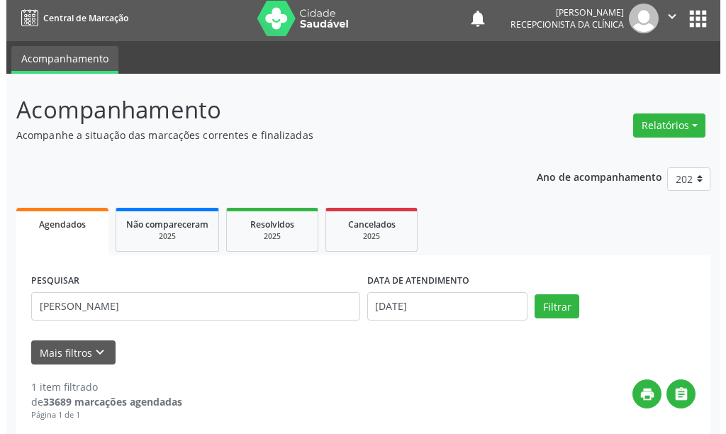
scroll to position [208, 0]
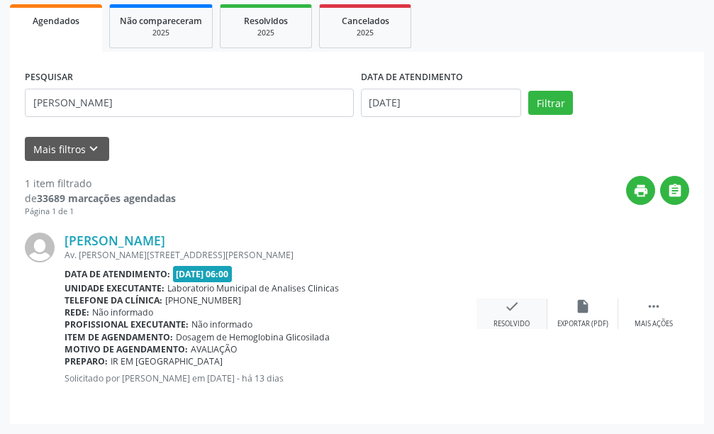
click at [523, 316] on div "check Resolvido" at bounding box center [511, 314] width 71 height 30
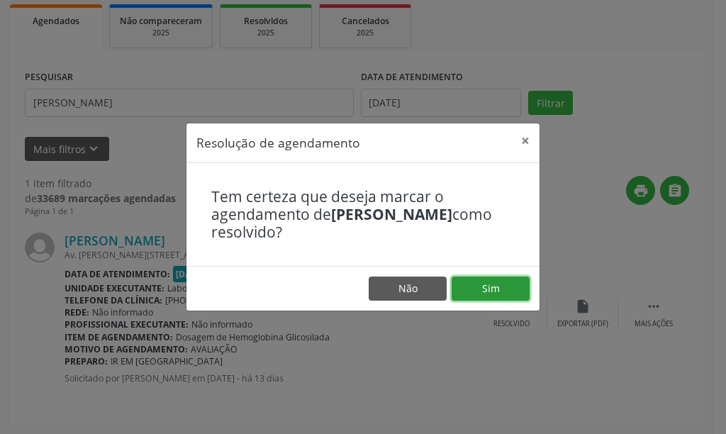
click at [487, 277] on button "Sim" at bounding box center [491, 289] width 78 height 24
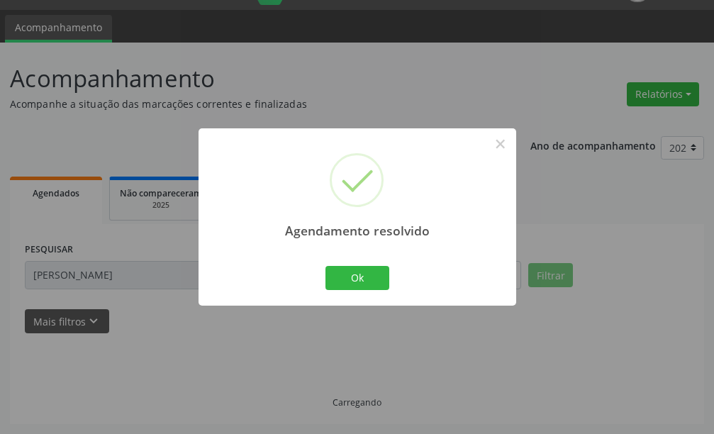
scroll to position [4, 0]
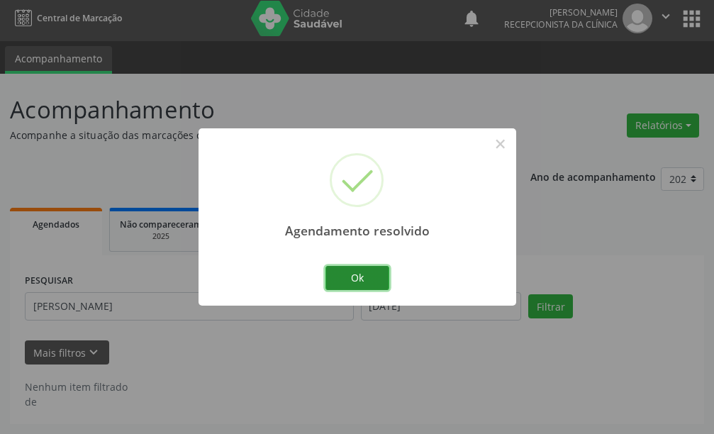
click at [347, 277] on button "Ok" at bounding box center [357, 278] width 64 height 24
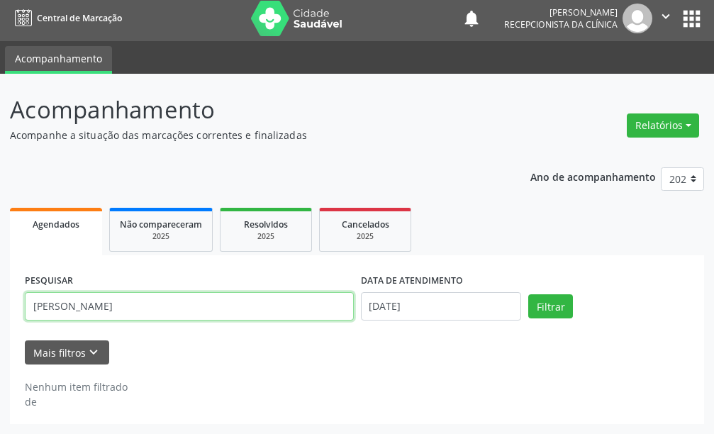
drag, startPoint x: 0, startPoint y: 330, endPoint x: 0, endPoint y: 299, distance: 30.5
click at [0, 300] on div "Acompanhamento Acompanhe a situação das marcações correntes e finalizadas Relat…" at bounding box center [357, 254] width 714 height 360
drag, startPoint x: 74, startPoint y: 307, endPoint x: 2, endPoint y: 269, distance: 80.9
click at [2, 269] on div "Acompanhamento Acompanhe a situação das marcações correntes e finalizadas Relat…" at bounding box center [357, 254] width 714 height 360
type input "[PERSON_NAME]"
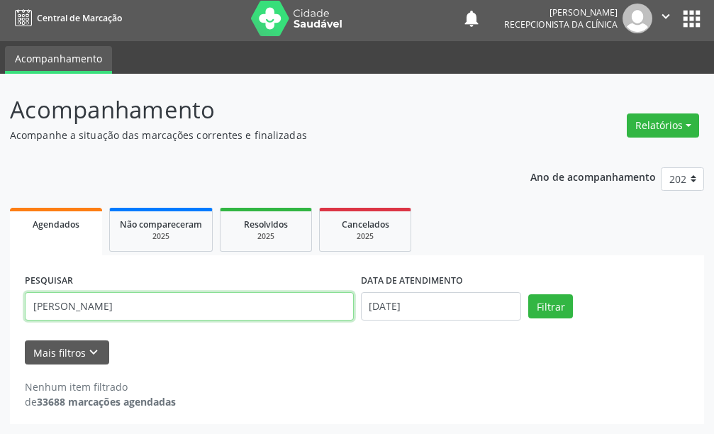
click at [528, 294] on button "Filtrar" at bounding box center [550, 306] width 45 height 24
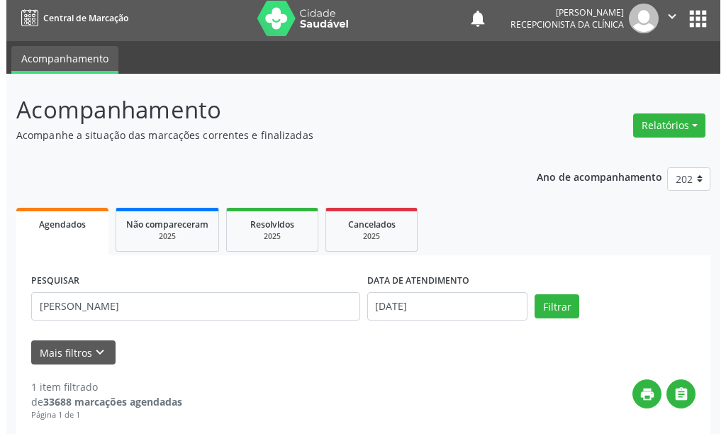
scroll to position [208, 0]
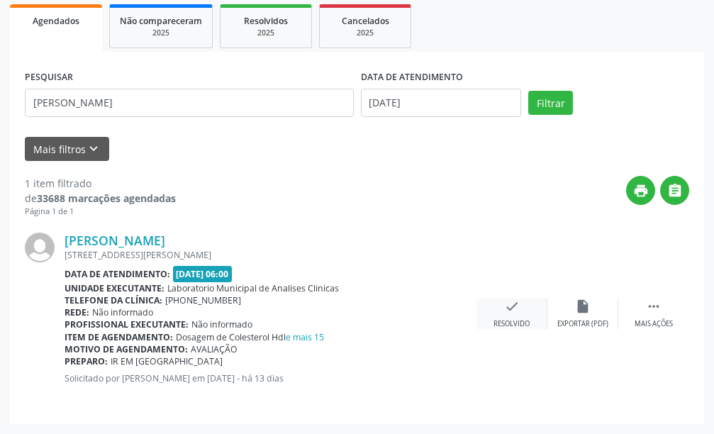
click at [514, 308] on icon "check" at bounding box center [512, 307] width 16 height 16
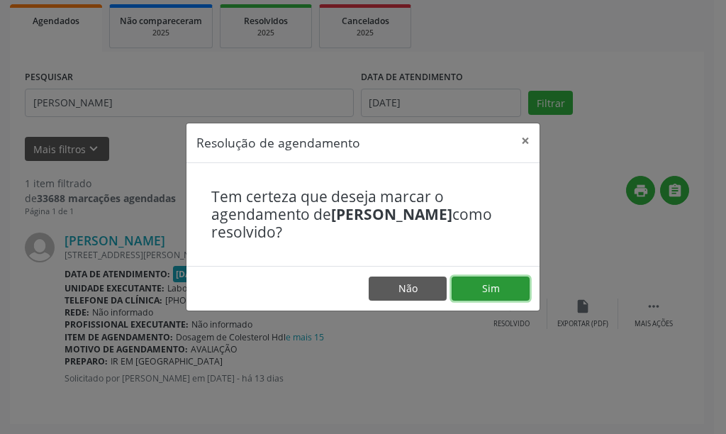
click at [489, 284] on button "Sim" at bounding box center [491, 289] width 78 height 24
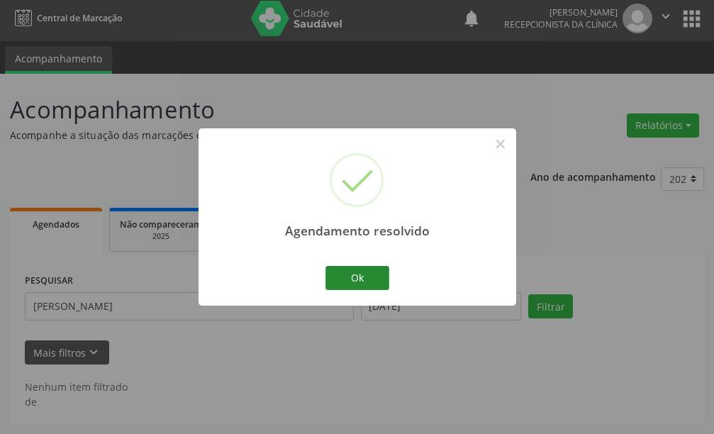
scroll to position [4, 0]
click at [372, 278] on button "Ok" at bounding box center [357, 278] width 64 height 24
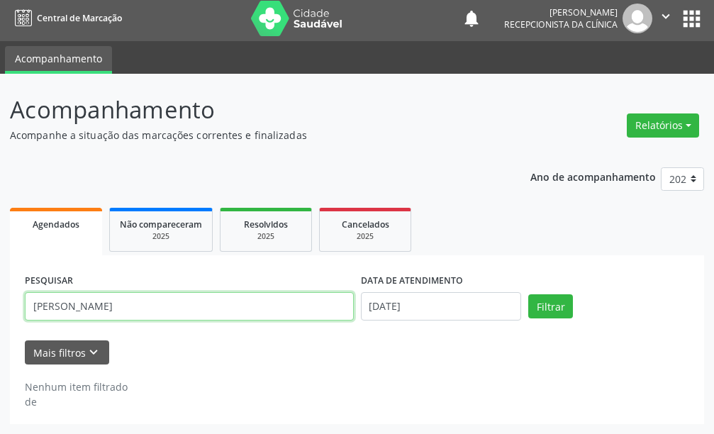
drag, startPoint x: 28, startPoint y: 317, endPoint x: 0, endPoint y: 330, distance: 30.8
click at [0, 330] on div "Acompanhamento Acompanhe a situação das marcações correntes e finalizadas Relat…" at bounding box center [357, 254] width 714 height 360
type input "[PERSON_NAME]"
click at [528, 294] on button "Filtrar" at bounding box center [550, 306] width 45 height 24
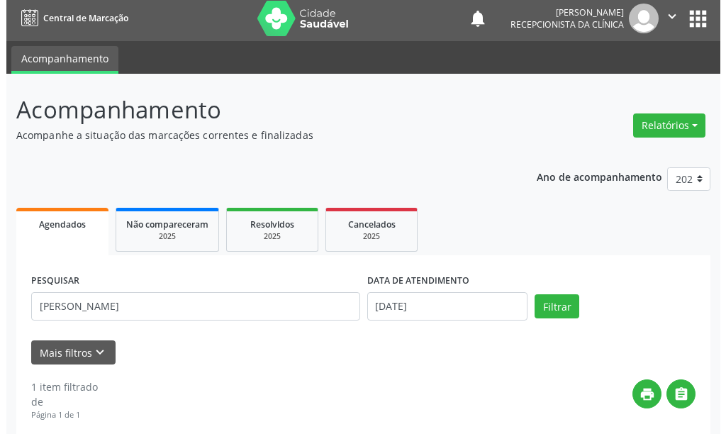
scroll to position [208, 0]
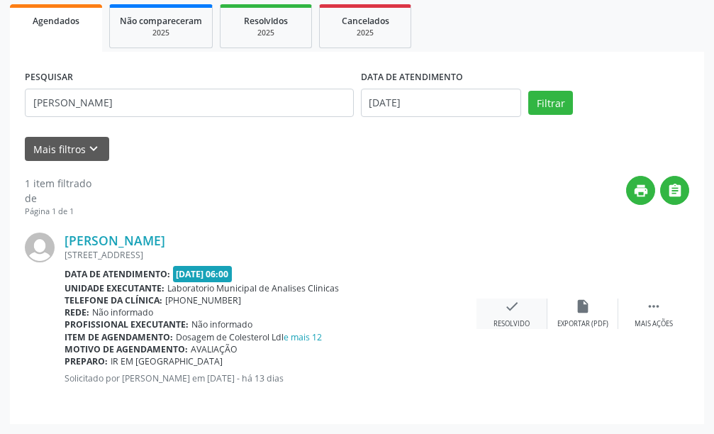
click at [513, 306] on icon "check" at bounding box center [512, 307] width 16 height 16
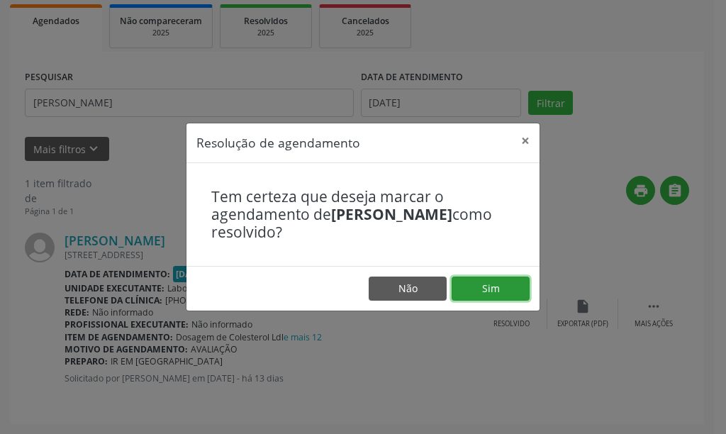
click at [495, 281] on button "Sim" at bounding box center [491, 289] width 78 height 24
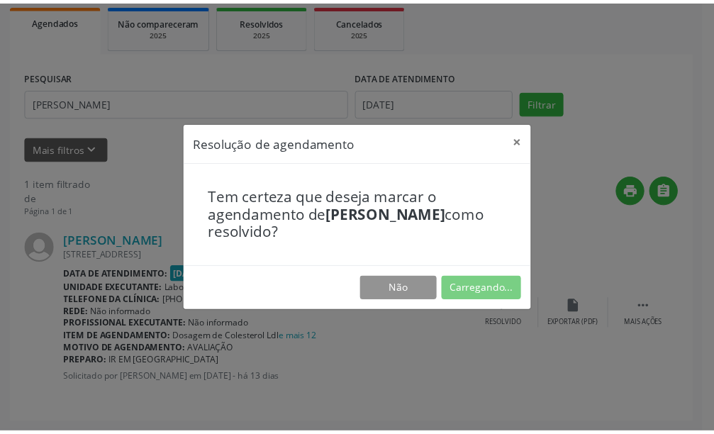
scroll to position [35, 0]
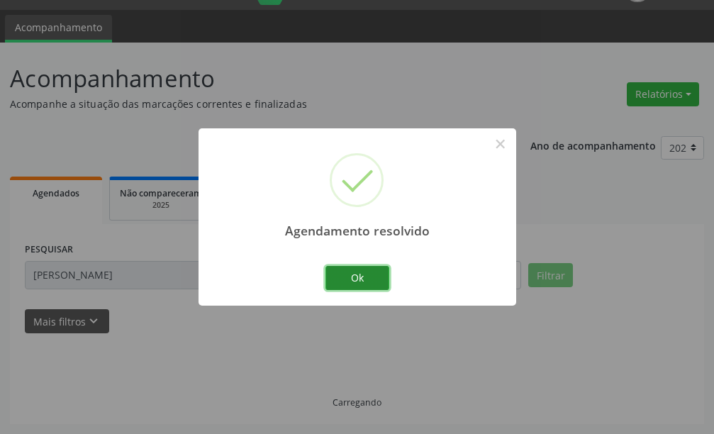
click at [370, 275] on button "Ok" at bounding box center [357, 278] width 64 height 24
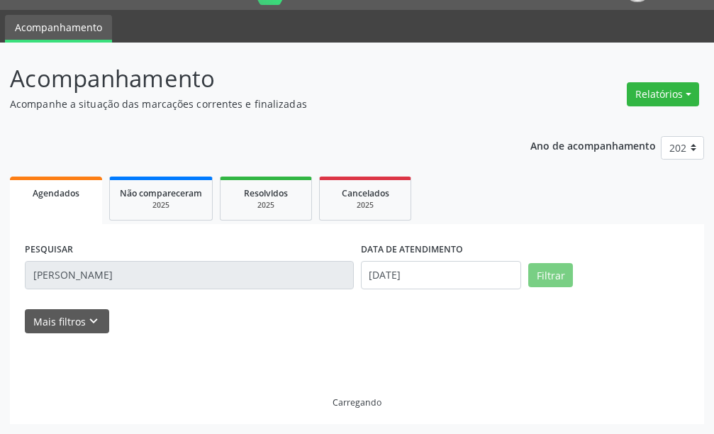
scroll to position [4, 0]
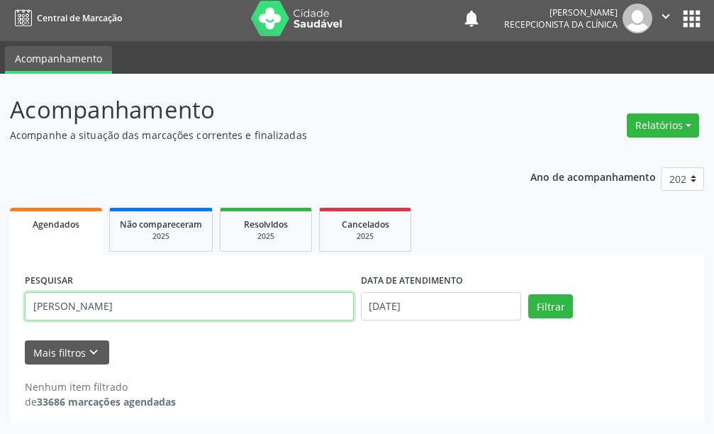
drag, startPoint x: 84, startPoint y: 313, endPoint x: 0, endPoint y: 300, distance: 84.7
click at [0, 300] on div "Acompanhamento Acompanhe a situação das marcações correntes e finalizadas Relat…" at bounding box center [357, 254] width 714 height 360
type input "expedit"
click at [528, 294] on button "Filtrar" at bounding box center [550, 306] width 45 height 24
drag, startPoint x: 0, startPoint y: 299, endPoint x: 6, endPoint y: 281, distance: 18.2
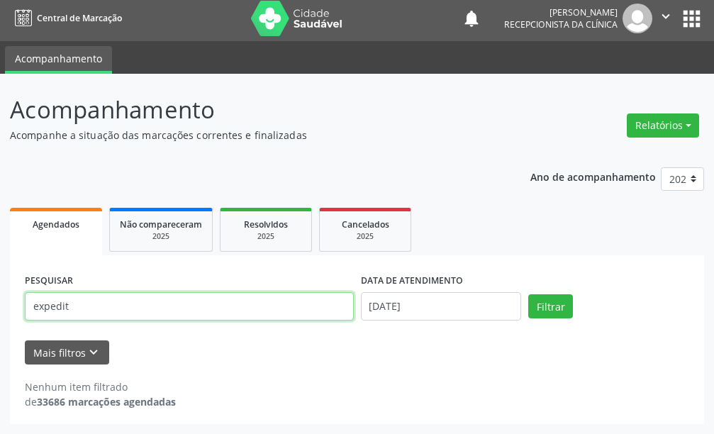
click at [0, 289] on div "Acompanhamento Acompanhe a situação das marcações correntes e finalizadas Relat…" at bounding box center [357, 254] width 714 height 360
type input "l"
type input "luzinete viei"
click at [528, 294] on button "Filtrar" at bounding box center [550, 306] width 45 height 24
drag, startPoint x: 113, startPoint y: 302, endPoint x: 0, endPoint y: 303, distance: 113.5
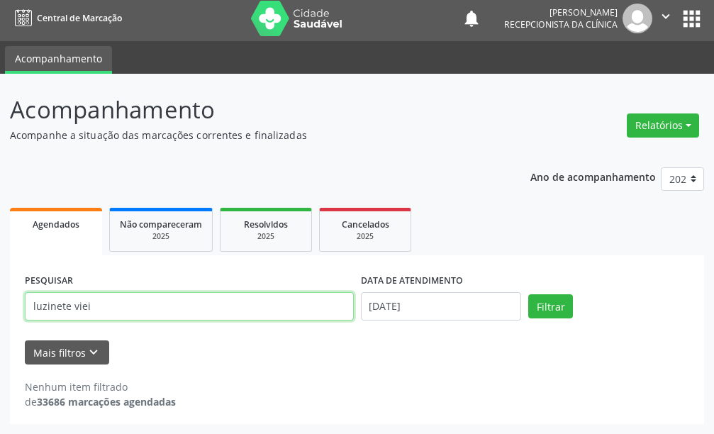
click at [0, 303] on div "Acompanhamento Acompanhe a situação das marcações correntes e finalizadas Relat…" at bounding box center [357, 254] width 714 height 360
click at [528, 294] on button "Filtrar" at bounding box center [550, 306] width 45 height 24
drag, startPoint x: 215, startPoint y: 311, endPoint x: 44, endPoint y: 287, distance: 172.6
click at [44, 287] on div "PESQUISAR veridiana" at bounding box center [189, 300] width 336 height 60
type input "v"
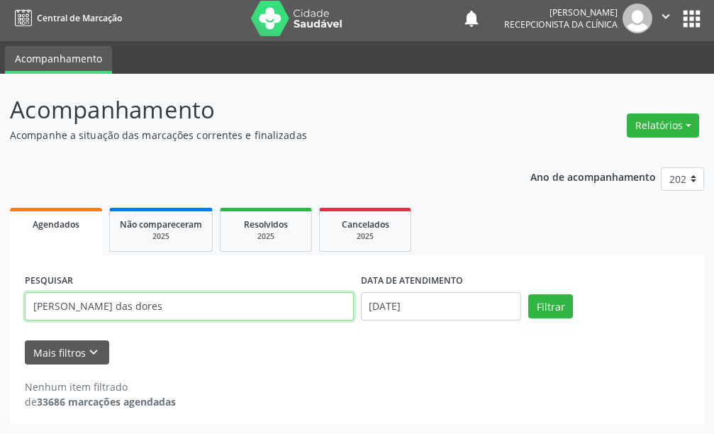
type input "[PERSON_NAME] das dores"
click at [528, 294] on button "Filtrar" at bounding box center [550, 306] width 45 height 24
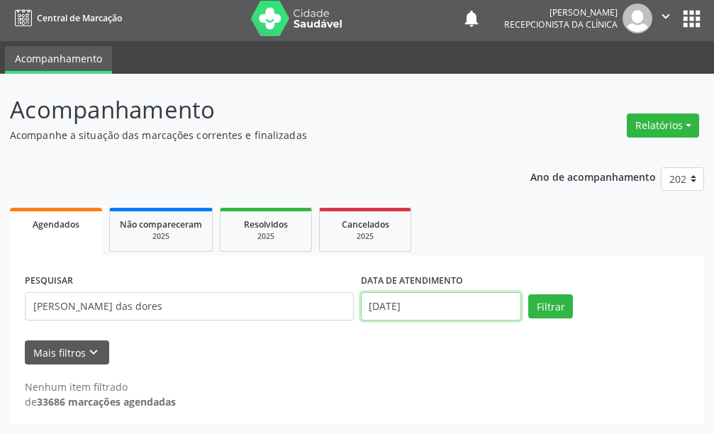
click at [377, 314] on input "[DATE]" at bounding box center [441, 306] width 161 height 28
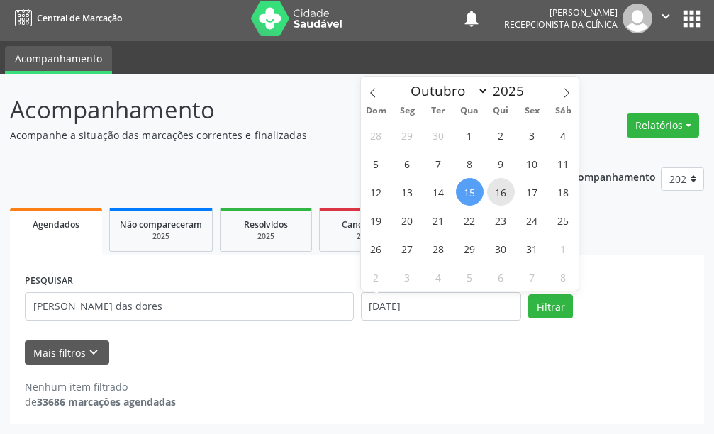
click at [504, 193] on span "16" at bounding box center [501, 192] width 28 height 28
type input "[DATE]"
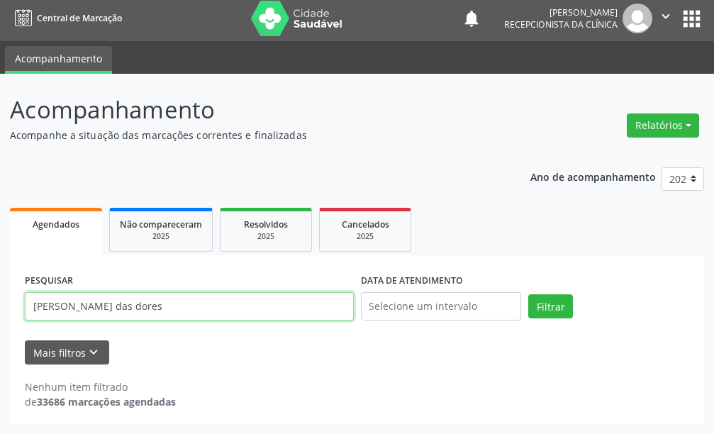
click at [0, 296] on div "Acompanhamento Acompanhe a situação das marcações correntes e finalizadas Relat…" at bounding box center [357, 254] width 714 height 360
click at [528, 294] on button "Filtrar" at bounding box center [550, 306] width 45 height 24
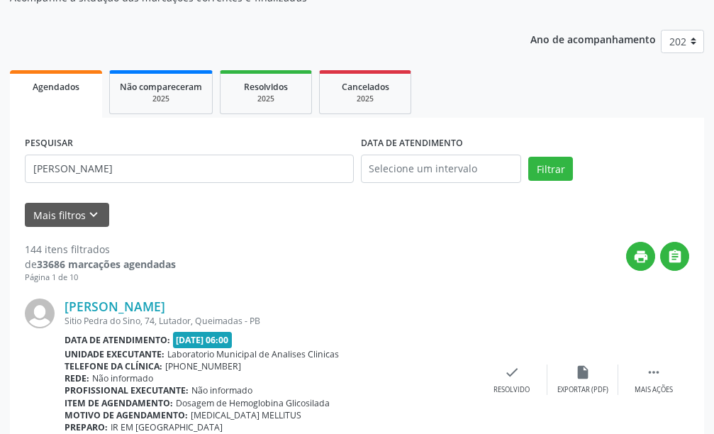
scroll to position [0, 0]
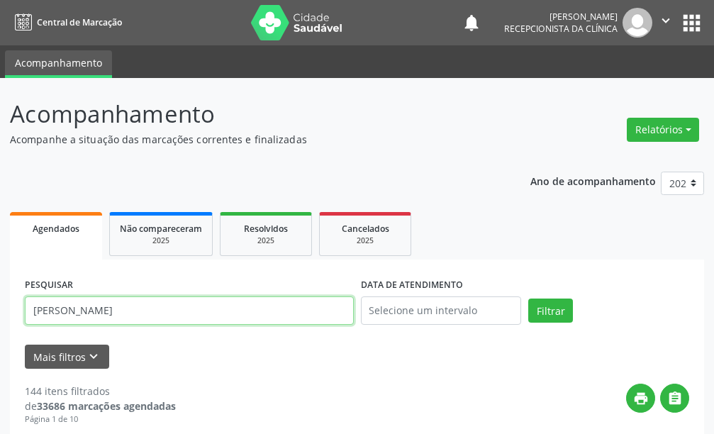
click at [208, 306] on input "[PERSON_NAME]" at bounding box center [189, 310] width 329 height 28
type input "[PERSON_NAME]"
click at [528, 299] on button "Filtrar" at bounding box center [550, 311] width 45 height 24
drag, startPoint x: 106, startPoint y: 315, endPoint x: 0, endPoint y: 311, distance: 105.7
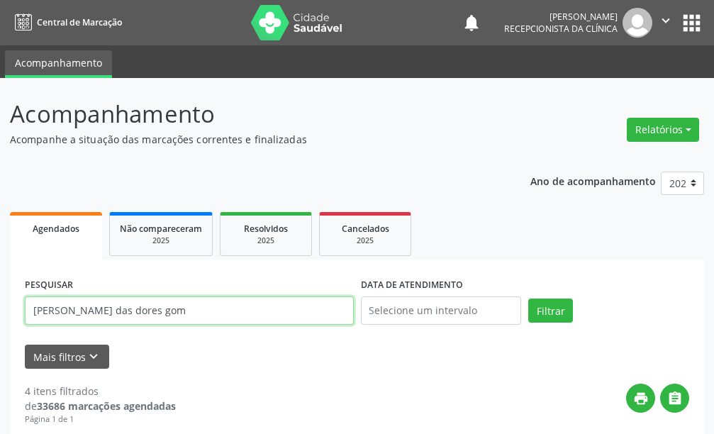
type input "[PERSON_NAME] das dores gom"
click at [528, 299] on button "Filtrar" at bounding box center [550, 311] width 45 height 24
click at [155, 310] on input "[PERSON_NAME] das dores gom" at bounding box center [189, 310] width 329 height 28
click at [528, 299] on button "Filtrar" at bounding box center [550, 311] width 45 height 24
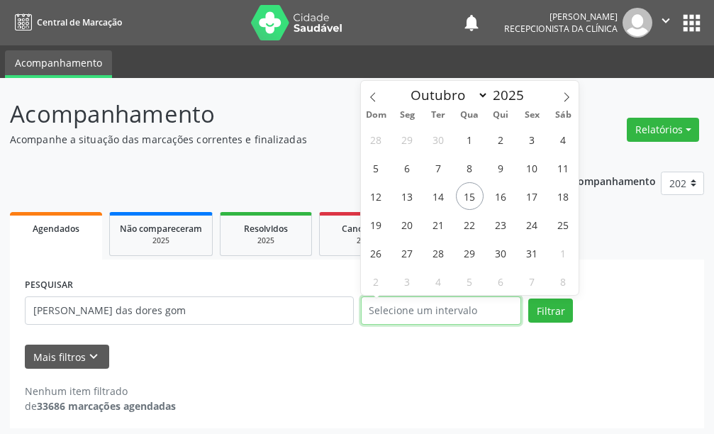
click at [400, 316] on input "text" at bounding box center [441, 310] width 161 height 28
click at [474, 188] on span "15" at bounding box center [470, 196] width 28 height 28
type input "[DATE]"
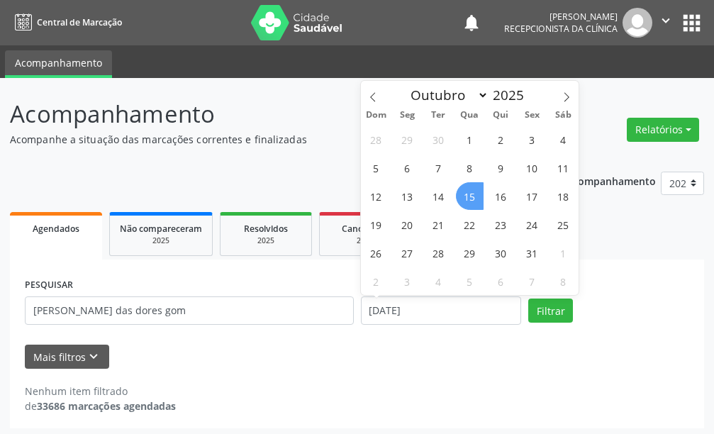
click at [467, 196] on span "15" at bounding box center [470, 196] width 28 height 28
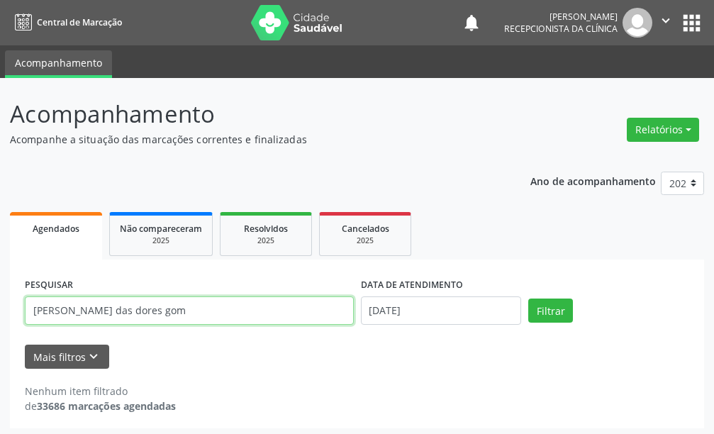
click at [240, 308] on input "[PERSON_NAME] das dores gom" at bounding box center [189, 310] width 329 height 28
click at [528, 299] on button "Filtrar" at bounding box center [550, 311] width 45 height 24
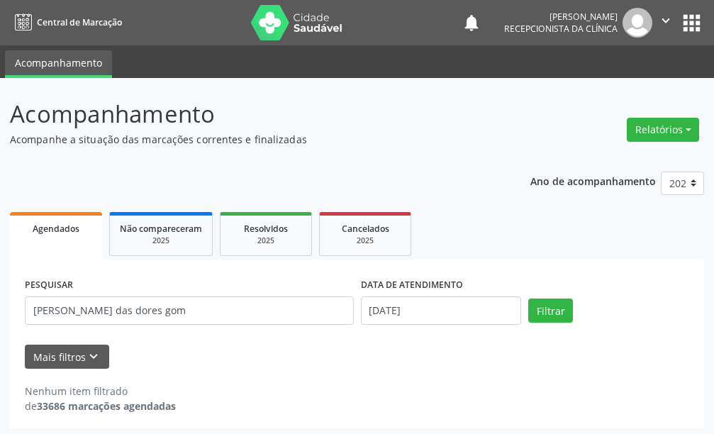
scroll to position [4, 0]
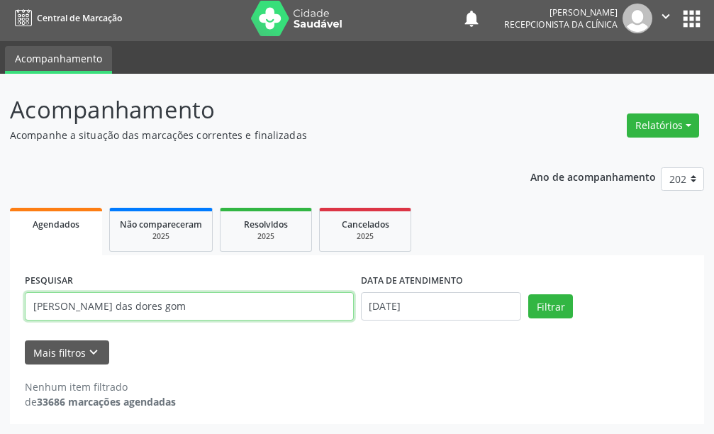
drag, startPoint x: 238, startPoint y: 309, endPoint x: 11, endPoint y: 359, distance: 233.1
click at [3, 357] on div "Acompanhamento Acompanhe a situação das marcações correntes e finalizadas Relat…" at bounding box center [357, 254] width 714 height 360
type input "[PERSON_NAME]"
click at [528, 294] on button "Filtrar" at bounding box center [550, 306] width 45 height 24
click at [143, 310] on input "[PERSON_NAME]" at bounding box center [189, 306] width 329 height 28
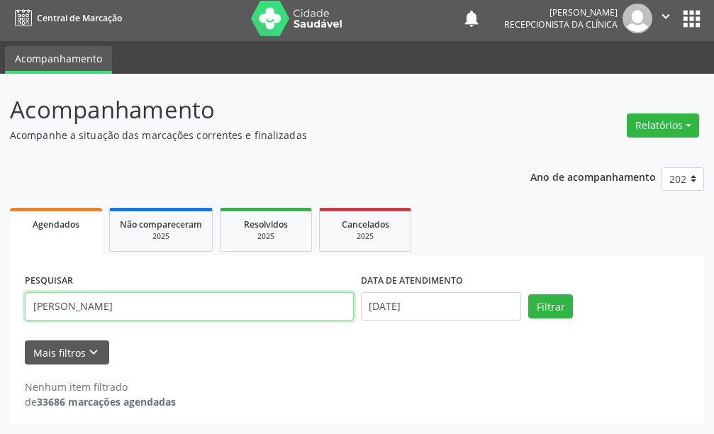
click at [528, 294] on button "Filtrar" at bounding box center [550, 306] width 45 height 24
click at [143, 311] on input "[PERSON_NAME]" at bounding box center [189, 306] width 329 height 28
click at [528, 294] on button "Filtrar" at bounding box center [550, 306] width 45 height 24
click at [273, 317] on input "[PERSON_NAME]" at bounding box center [189, 306] width 329 height 28
click at [528, 294] on button "Filtrar" at bounding box center [550, 306] width 45 height 24
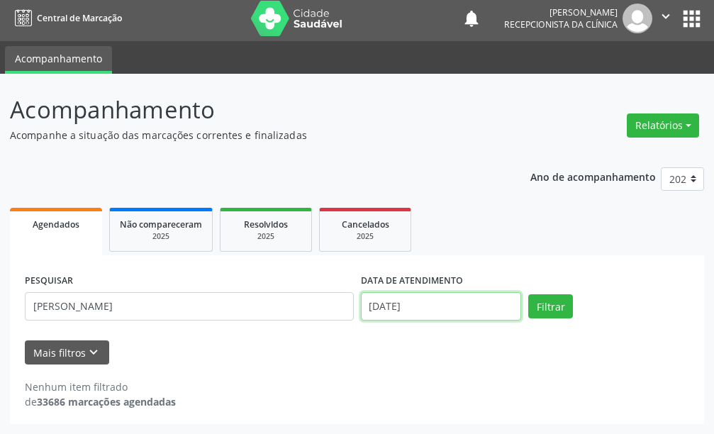
click at [378, 304] on input "[DATE]" at bounding box center [441, 306] width 161 height 28
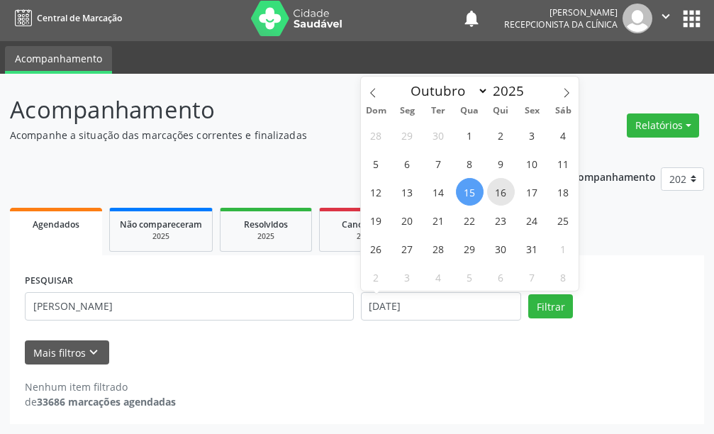
click at [491, 196] on span "16" at bounding box center [501, 192] width 28 height 28
type input "[DATE]"
click at [491, 196] on span "16" at bounding box center [501, 192] width 28 height 28
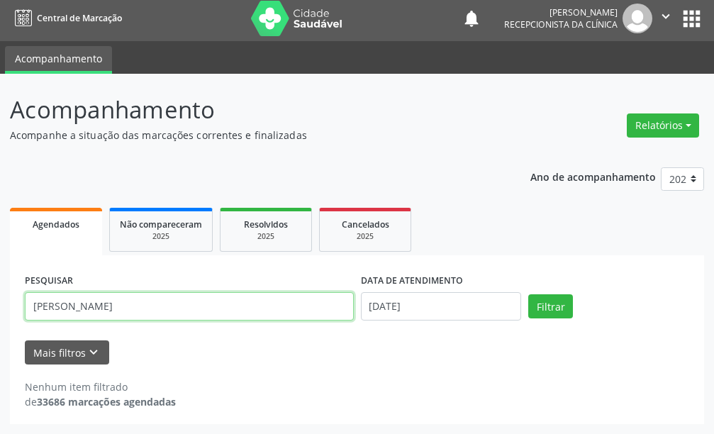
click at [155, 300] on input "[PERSON_NAME]" at bounding box center [189, 306] width 329 height 28
click at [528, 294] on button "Filtrar" at bounding box center [550, 306] width 45 height 24
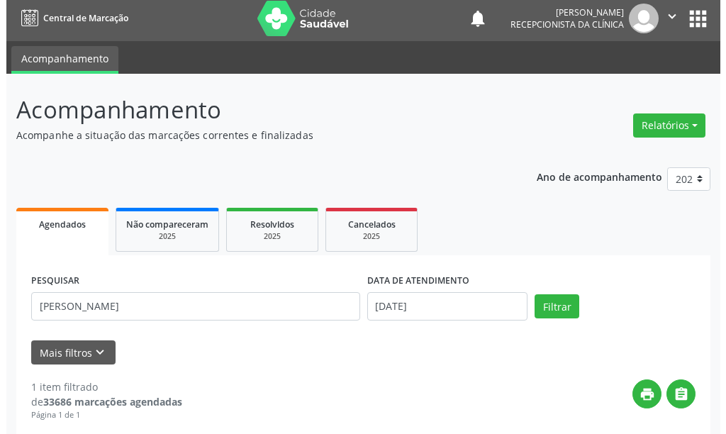
scroll to position [208, 0]
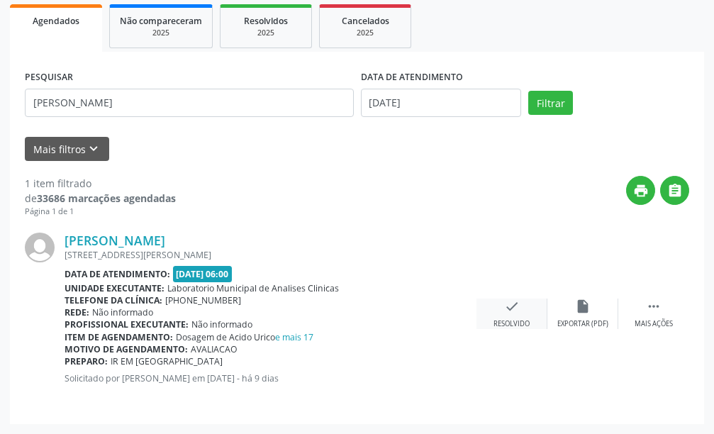
click at [507, 308] on icon "check" at bounding box center [512, 307] width 16 height 16
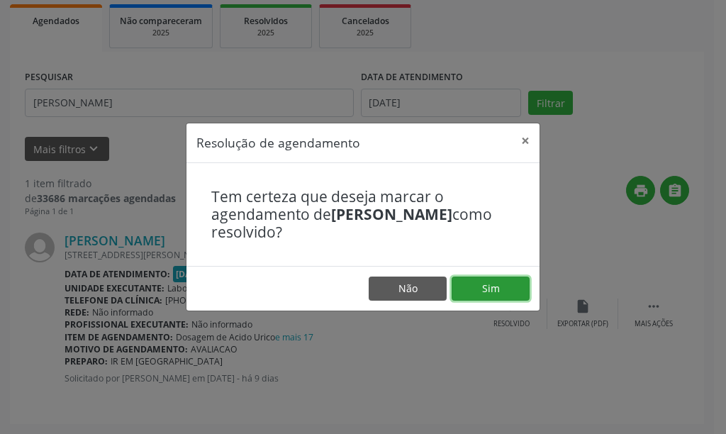
click at [459, 286] on button "Sim" at bounding box center [491, 289] width 78 height 24
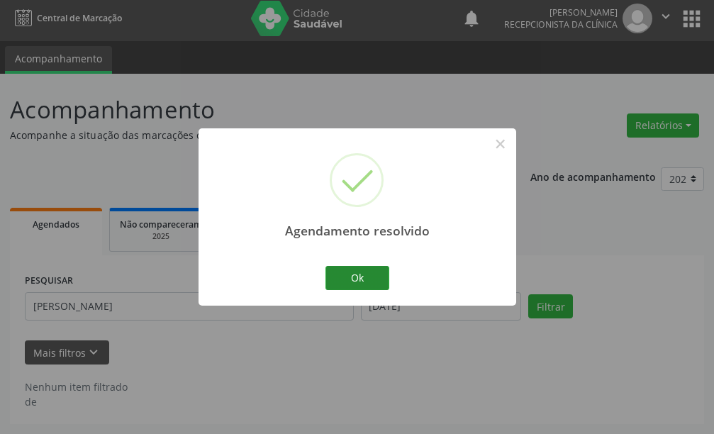
scroll to position [4, 0]
click at [337, 274] on button "Ok" at bounding box center [357, 278] width 64 height 24
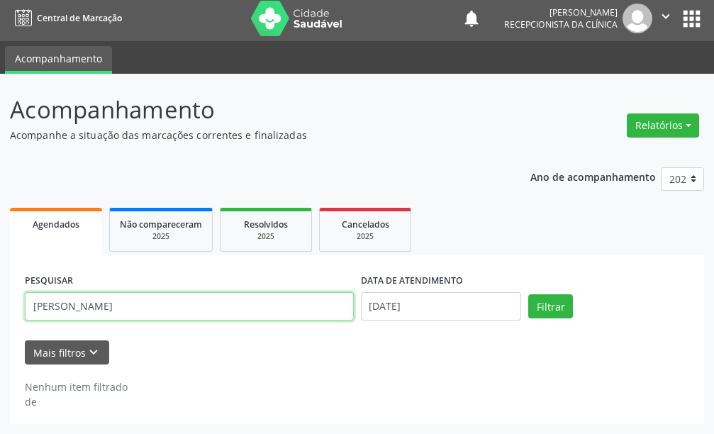
drag, startPoint x: 71, startPoint y: 299, endPoint x: 0, endPoint y: 296, distance: 70.9
click at [0, 296] on div "Acompanhamento Acompanhe a situação das marcações correntes e finalizadas Relat…" at bounding box center [357, 254] width 714 height 360
click at [49, 299] on input "text" at bounding box center [189, 306] width 329 height 28
click at [50, 299] on input "text" at bounding box center [189, 306] width 329 height 28
type input "amaury ri"
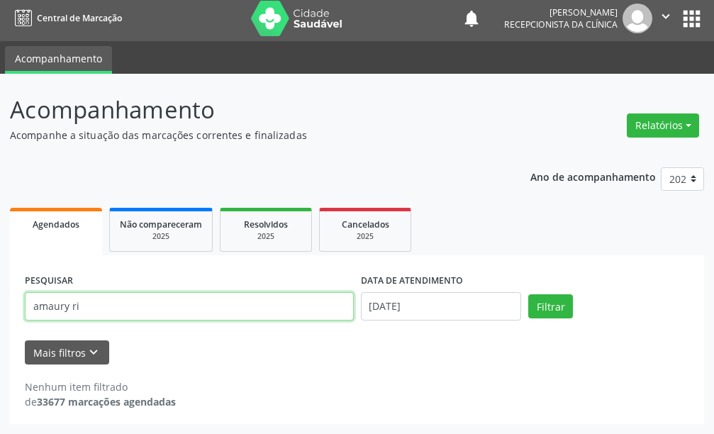
click at [528, 294] on button "Filtrar" at bounding box center [550, 306] width 45 height 24
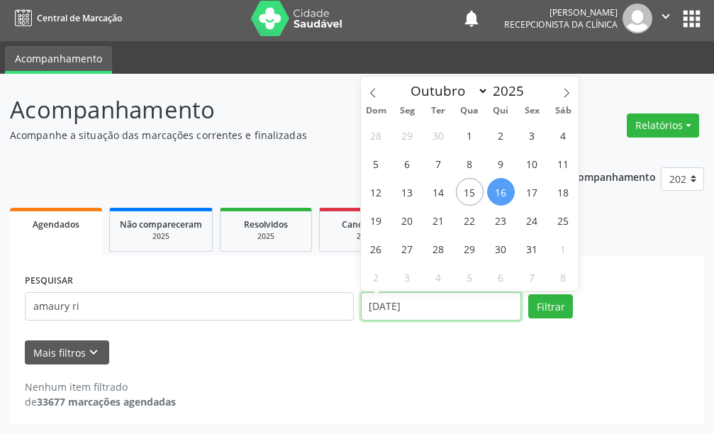
drag, startPoint x: 377, startPoint y: 301, endPoint x: 374, endPoint y: 317, distance: 15.9
click at [376, 306] on input "[DATE]" at bounding box center [441, 306] width 161 height 28
click at [498, 140] on span "2" at bounding box center [501, 135] width 28 height 28
type input "[DATE]"
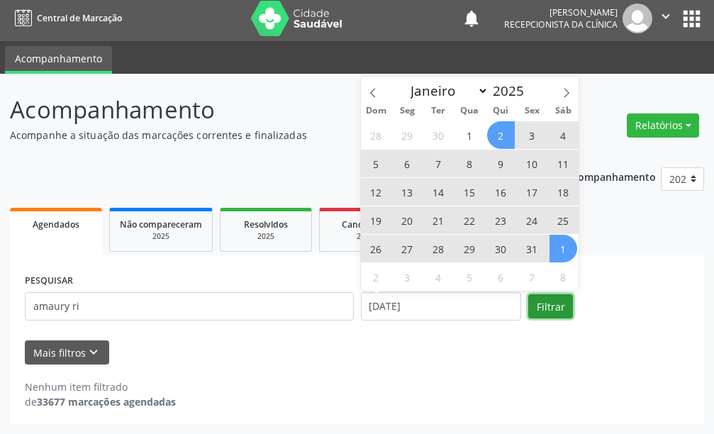
select select "9"
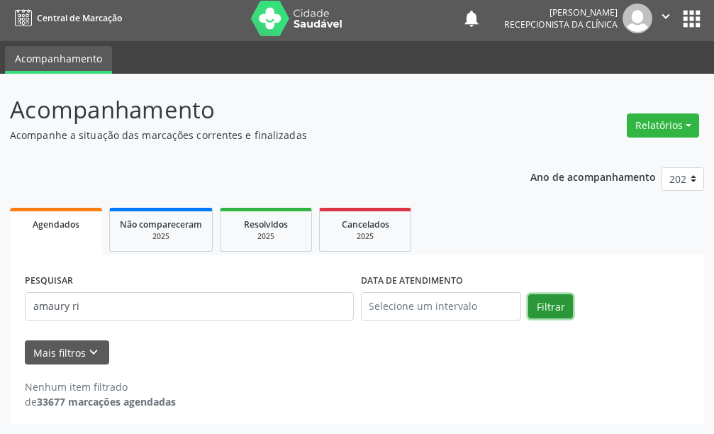
click at [562, 295] on button "Filtrar" at bounding box center [550, 306] width 45 height 24
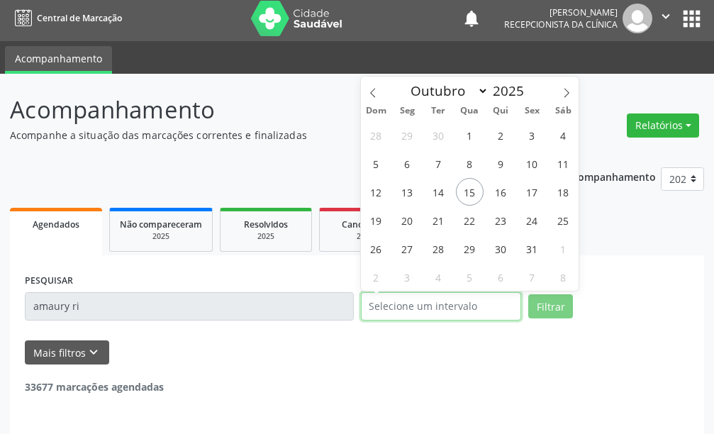
click at [372, 306] on input "text" at bounding box center [441, 306] width 161 height 28
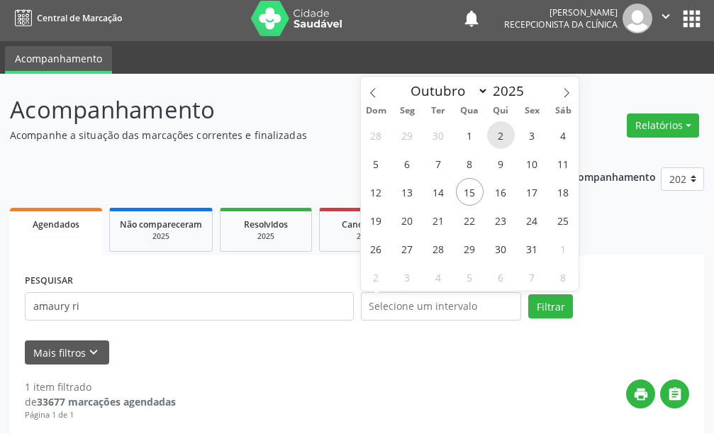
click at [503, 133] on span "2" at bounding box center [501, 135] width 28 height 28
type input "[DATE]"
click at [503, 133] on span "2" at bounding box center [501, 135] width 28 height 28
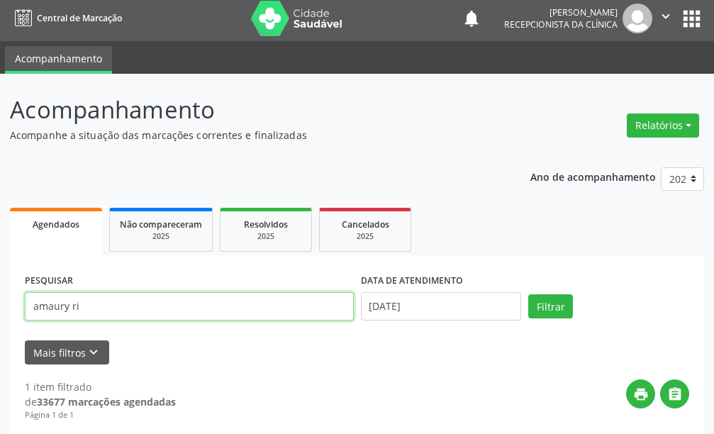
click at [255, 302] on input "amaury ri" at bounding box center [189, 306] width 329 height 28
click at [528, 294] on button "Filtrar" at bounding box center [550, 306] width 45 height 24
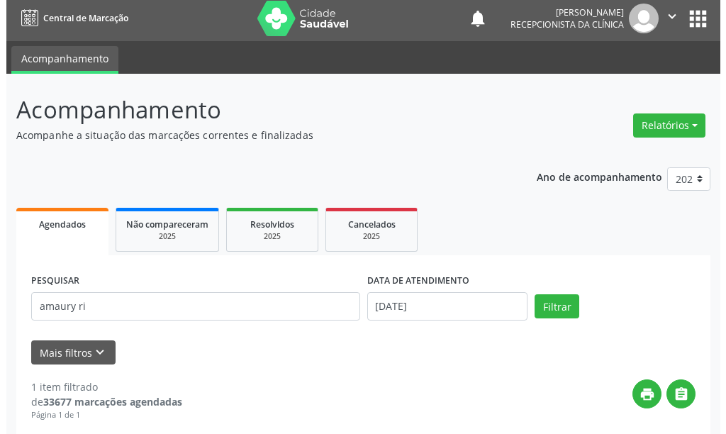
scroll to position [208, 0]
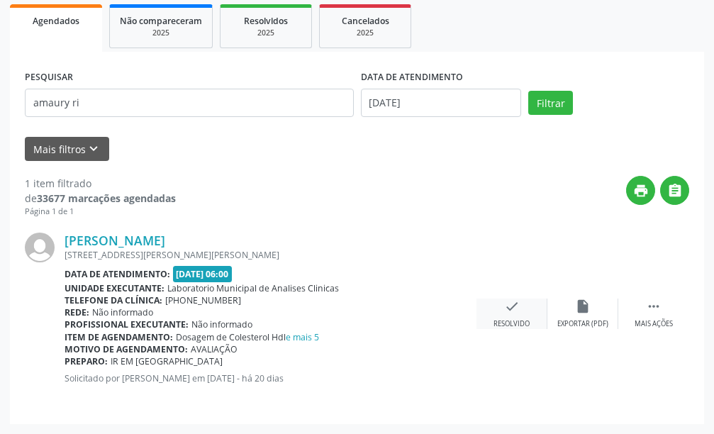
click at [506, 304] on icon "check" at bounding box center [512, 307] width 16 height 16
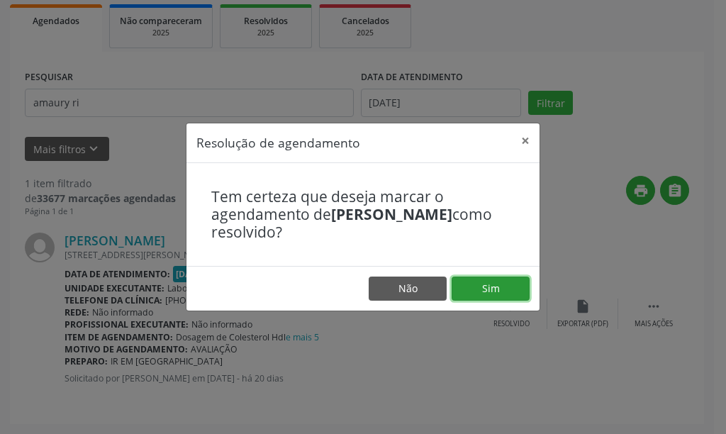
click at [494, 287] on button "Sim" at bounding box center [491, 289] width 78 height 24
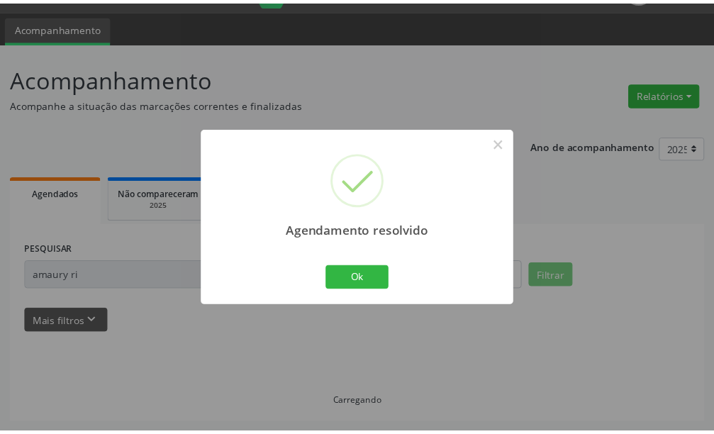
scroll to position [35, 0]
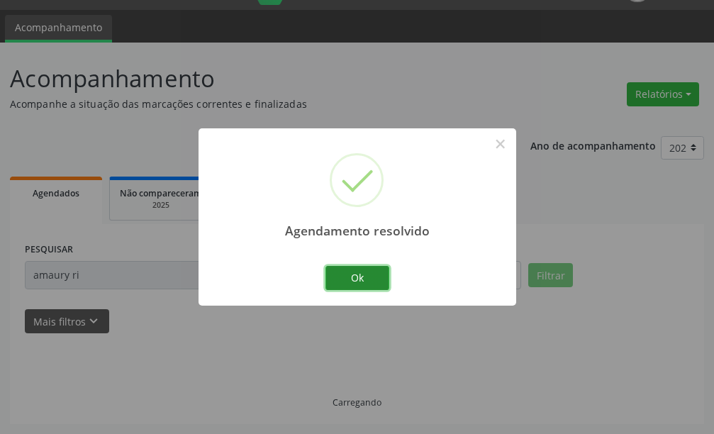
click at [380, 282] on button "Ok" at bounding box center [357, 278] width 64 height 24
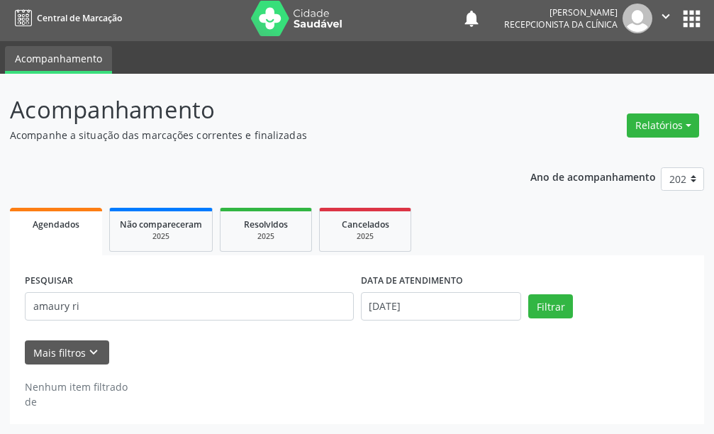
scroll to position [4, 0]
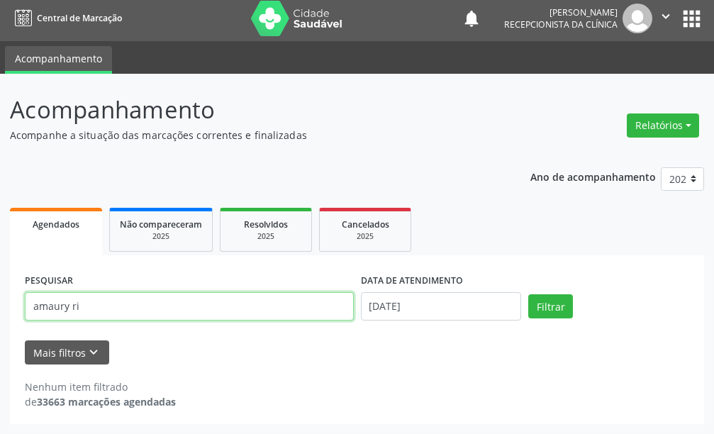
drag, startPoint x: 196, startPoint y: 311, endPoint x: 1, endPoint y: 357, distance: 199.7
click at [0, 357] on div "Acompanhamento Acompanhe a situação das marcações correntes e finalizadas Relat…" at bounding box center [357, 254] width 714 height 360
type input "graziele"
click at [528, 294] on button "Filtrar" at bounding box center [550, 306] width 45 height 24
click at [136, 311] on input "graziele" at bounding box center [189, 306] width 329 height 28
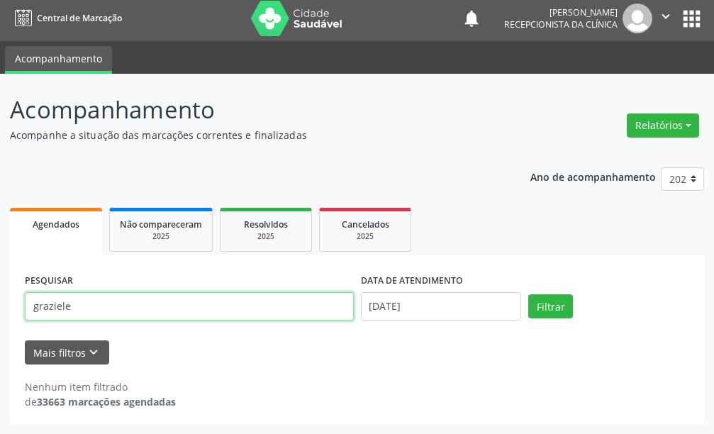
click at [136, 311] on input "graziele" at bounding box center [189, 306] width 329 height 28
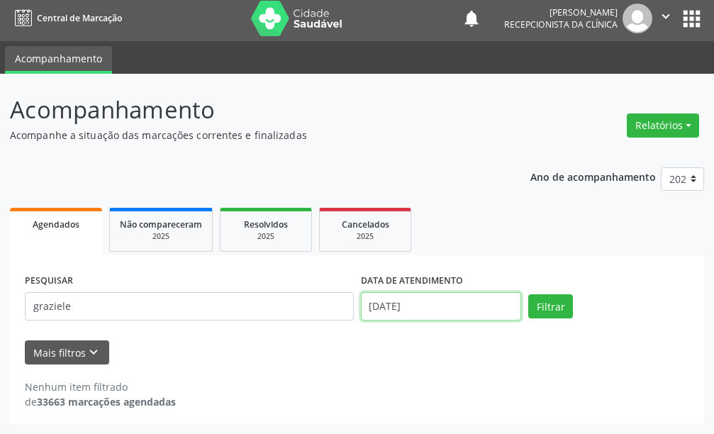
click at [374, 308] on input "[DATE]" at bounding box center [441, 306] width 161 height 28
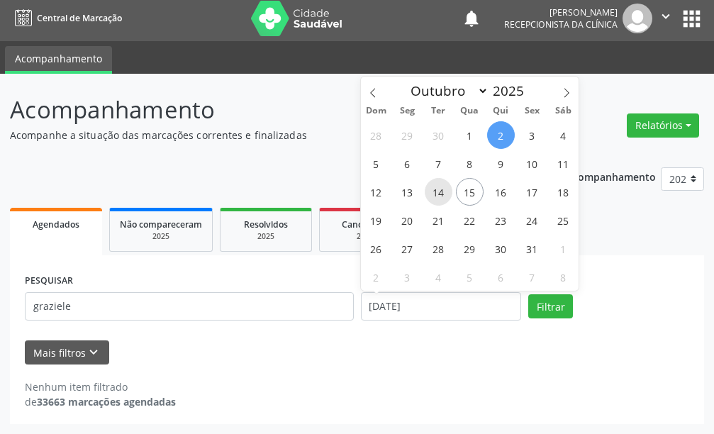
click at [429, 191] on span "14" at bounding box center [439, 192] width 28 height 28
type input "[DATE]"
click at [446, 184] on span "14" at bounding box center [439, 192] width 28 height 28
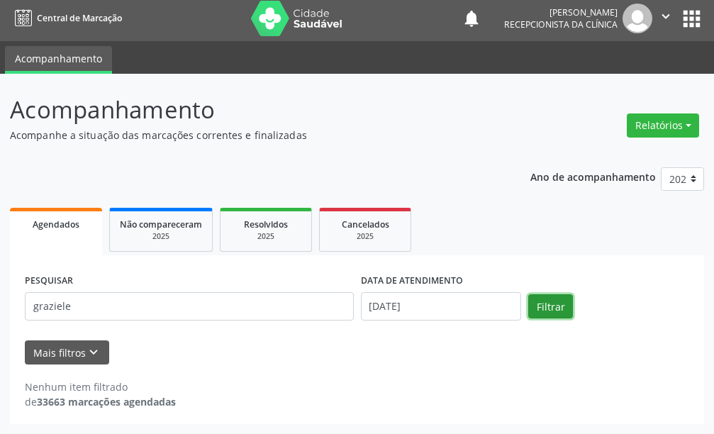
click at [545, 301] on button "Filtrar" at bounding box center [550, 306] width 45 height 24
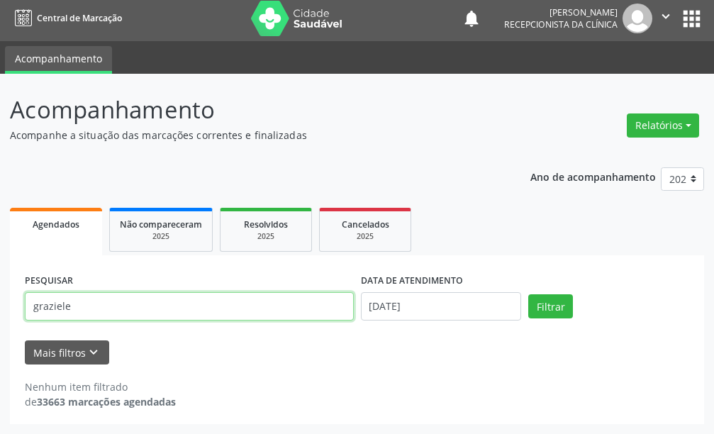
click at [98, 308] on input "graziele" at bounding box center [189, 306] width 329 height 28
click at [528, 294] on button "Filtrar" at bounding box center [550, 306] width 45 height 24
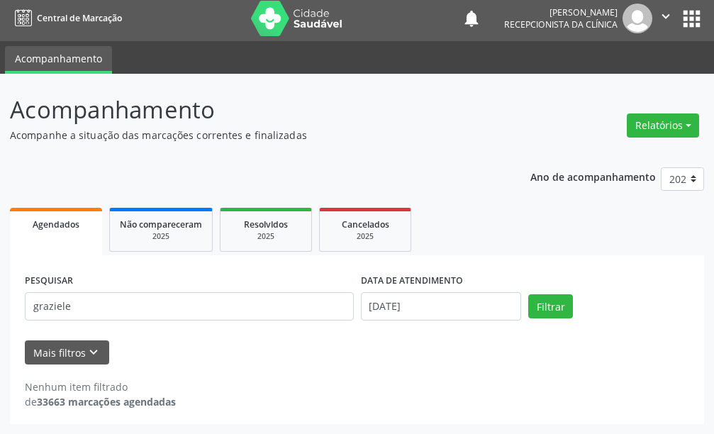
scroll to position [0, 0]
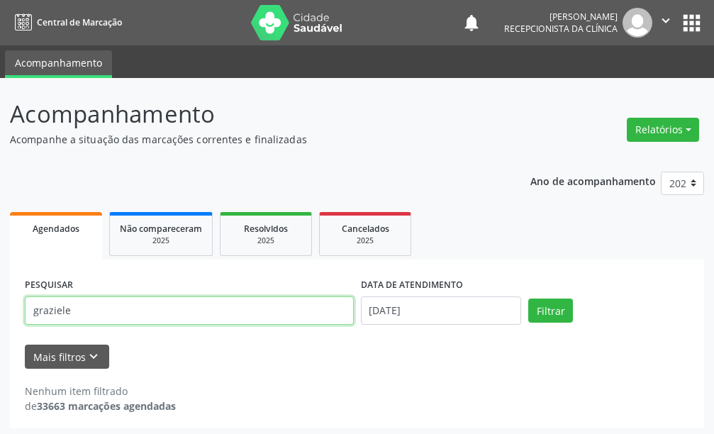
click at [291, 317] on input "graziele" at bounding box center [189, 310] width 329 height 28
click at [528, 299] on button "Filtrar" at bounding box center [550, 311] width 45 height 24
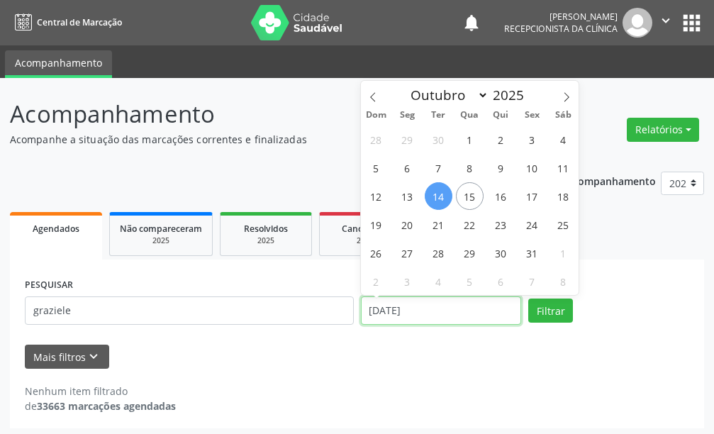
click at [379, 315] on input "[DATE]" at bounding box center [441, 310] width 161 height 28
